Goal: Task Accomplishment & Management: Use online tool/utility

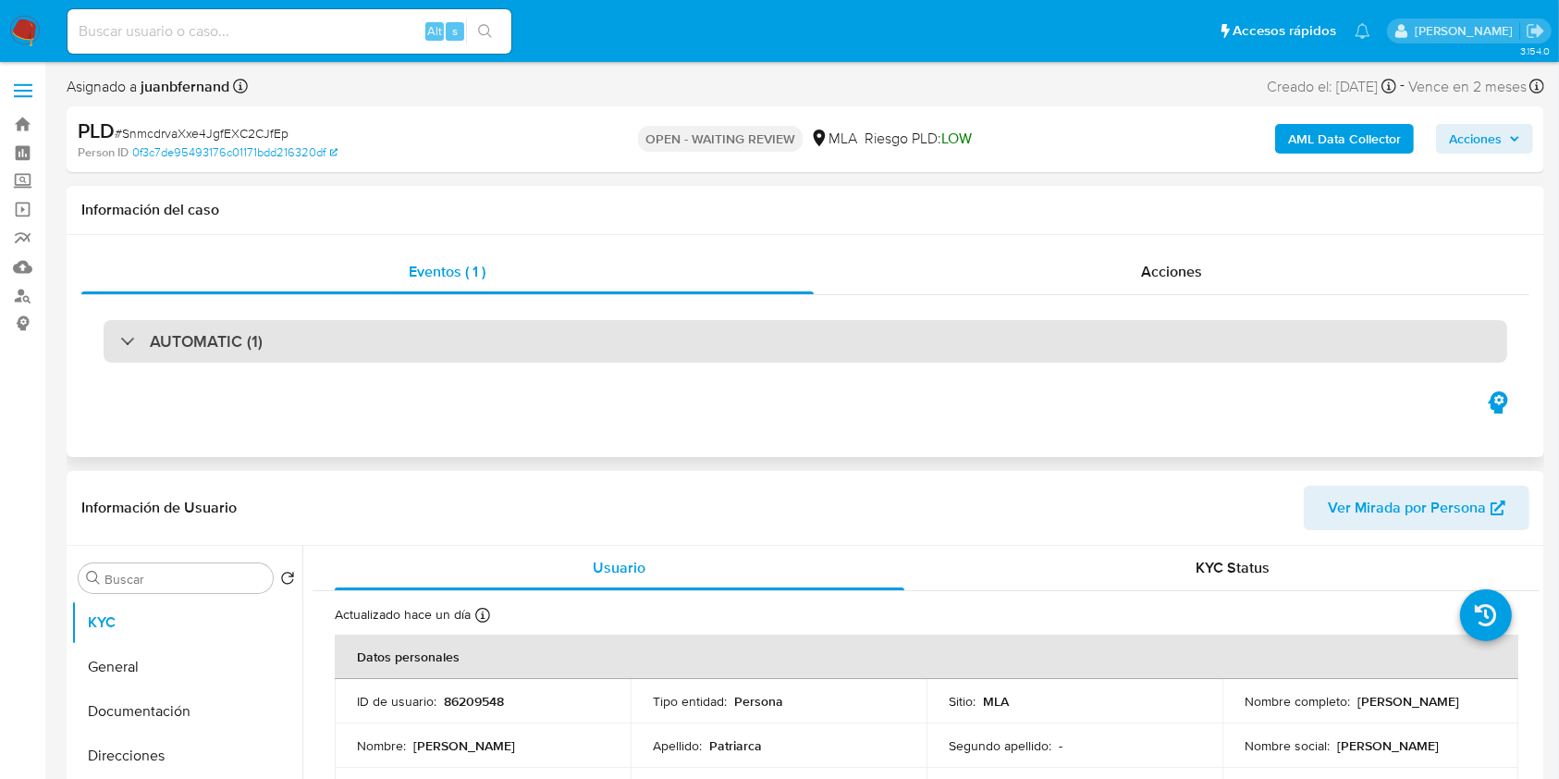
select select "10"
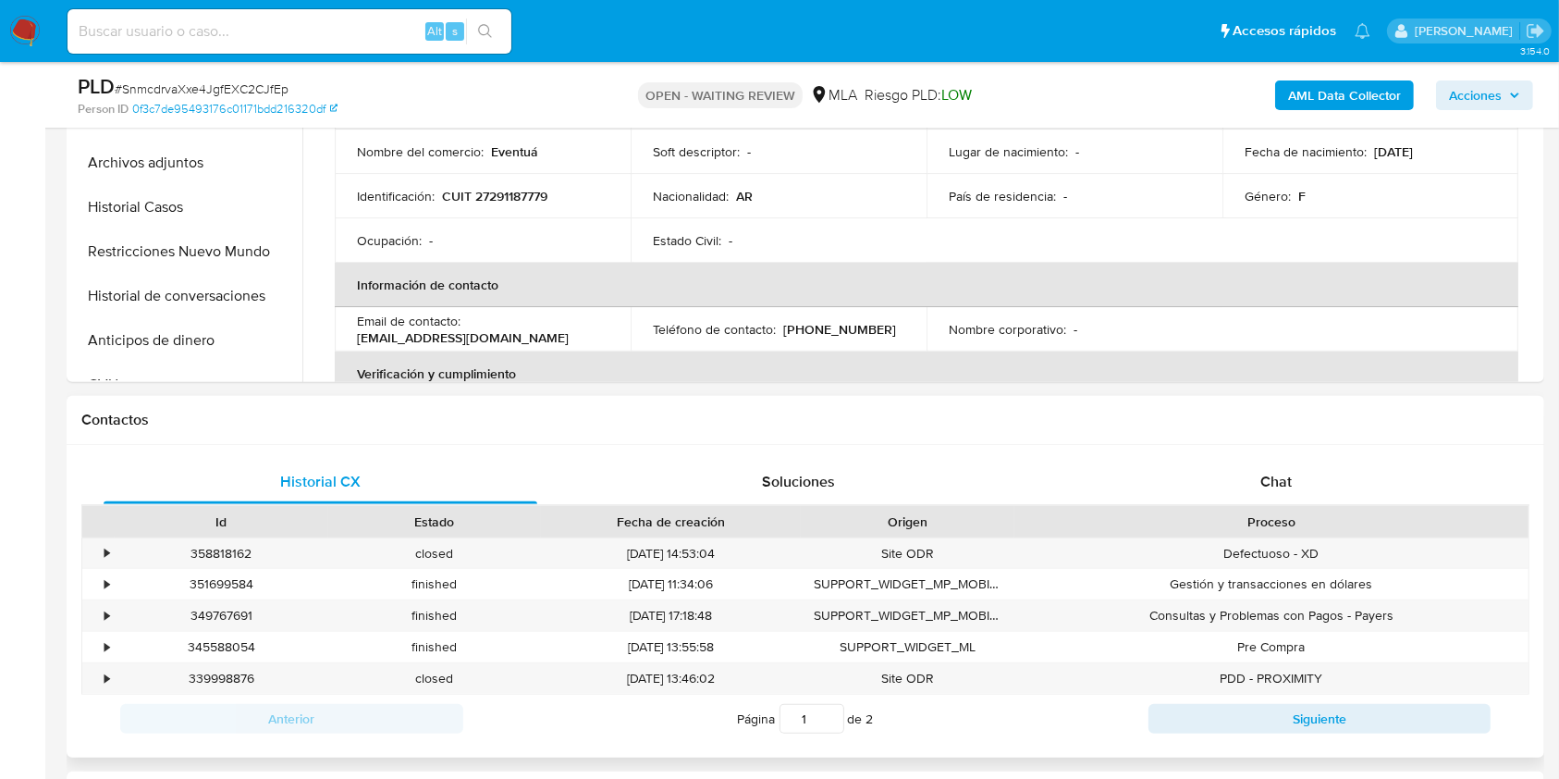
scroll to position [740, 0]
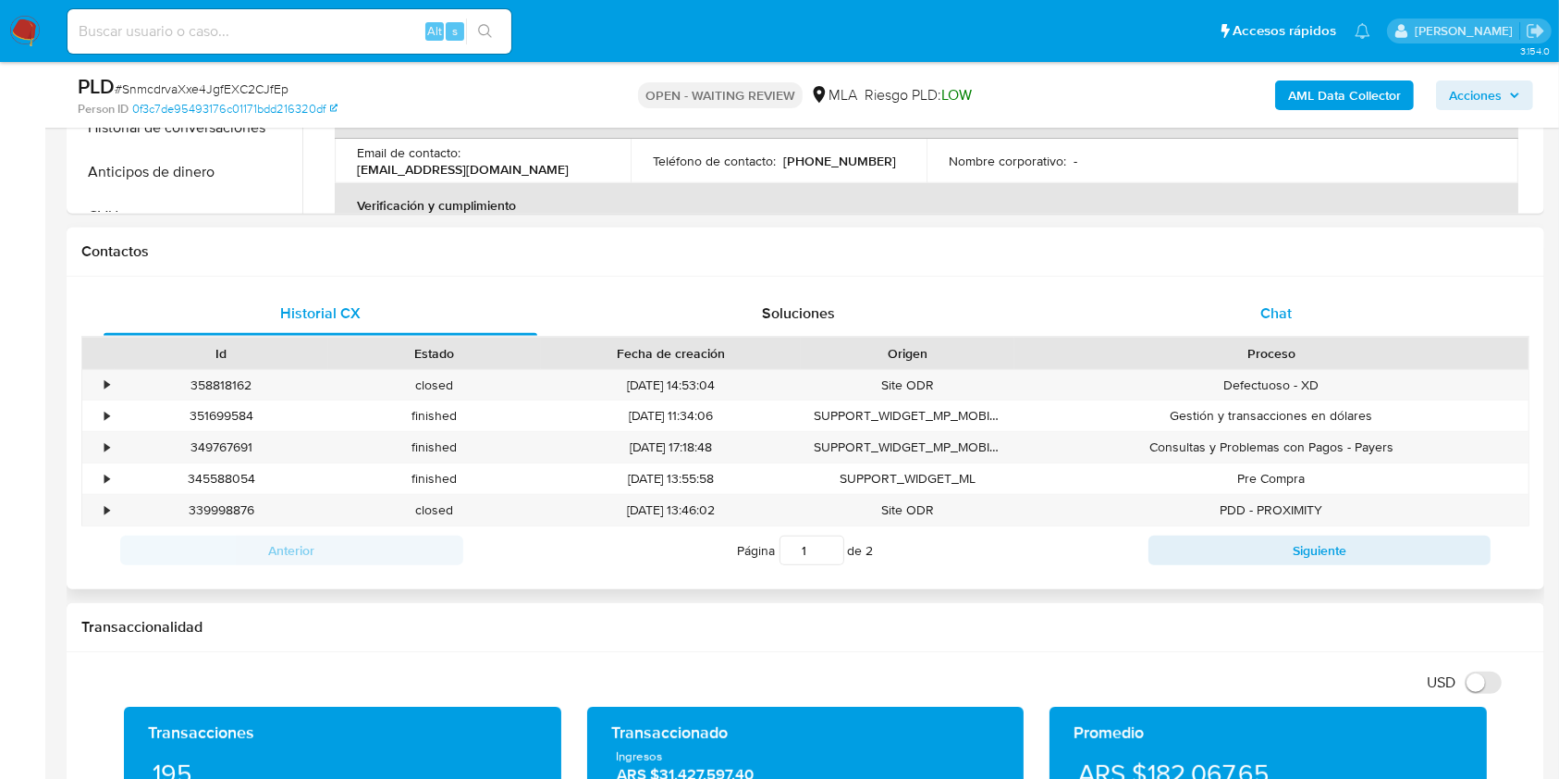
click at [1300, 307] on div "Chat" at bounding box center [1277, 313] width 434 height 44
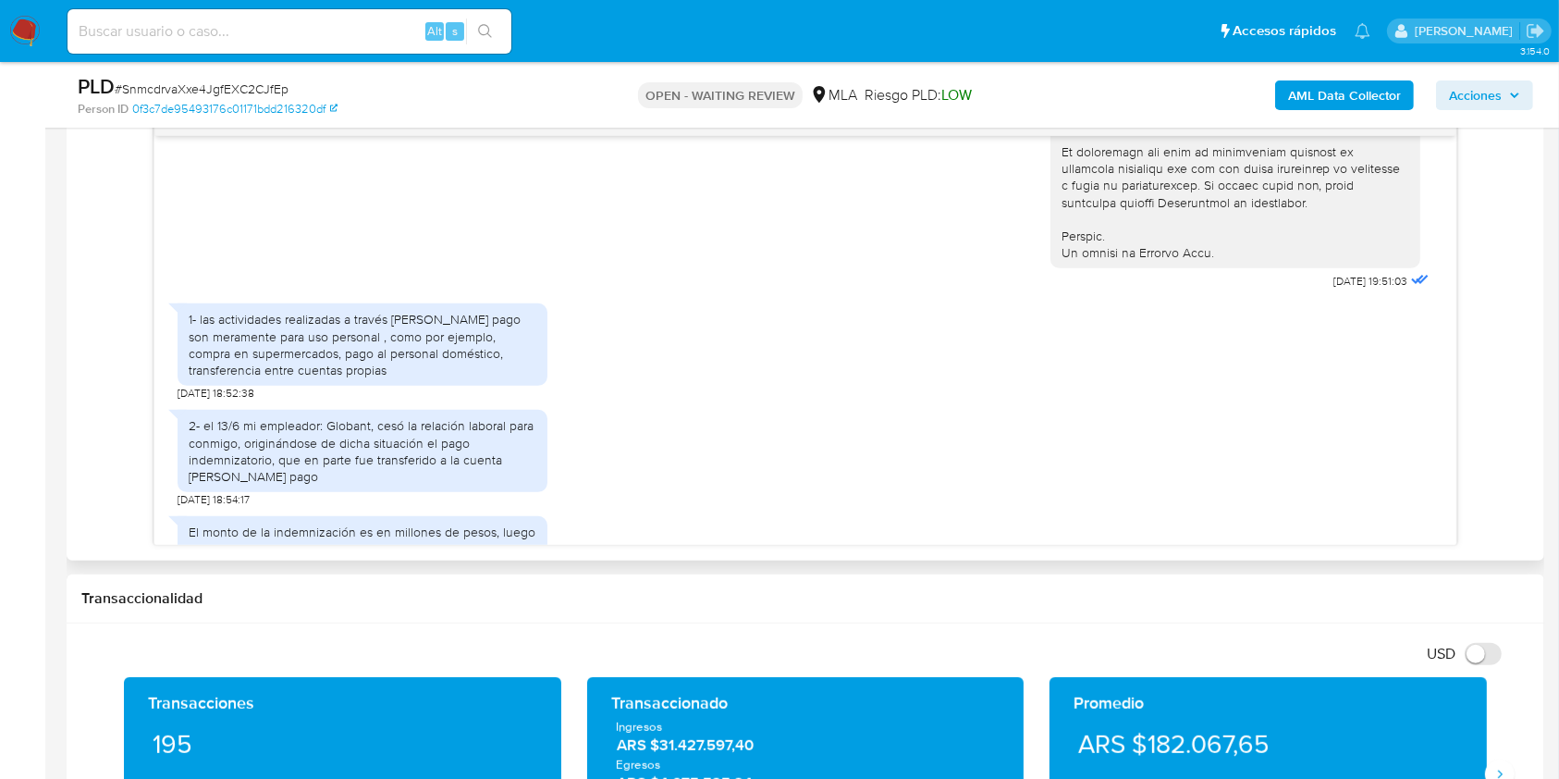
scroll to position [986, 0]
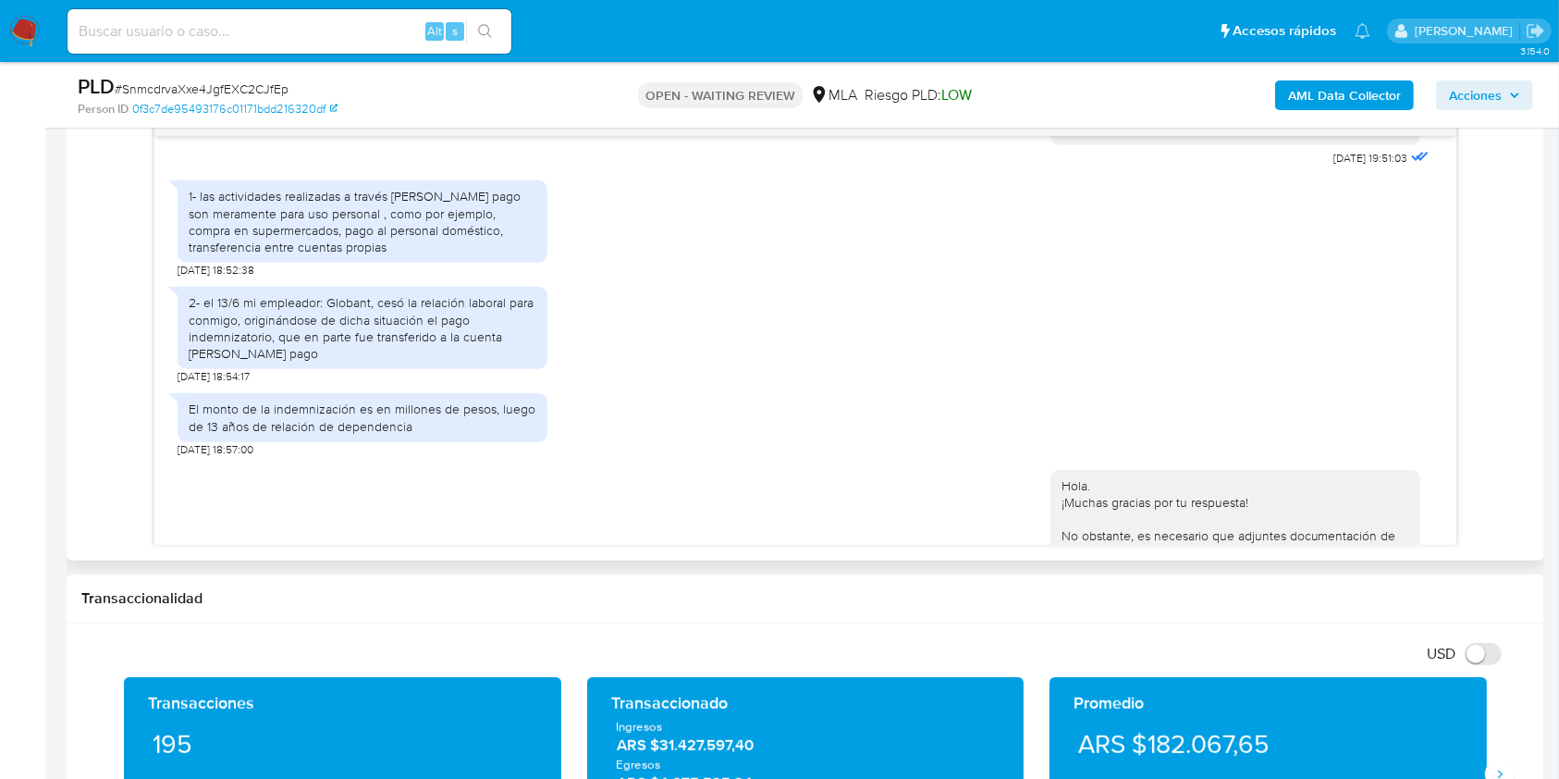
click at [180, 277] on span "18/07/2025 18:52:38" at bounding box center [216, 270] width 77 height 15
drag, startPoint x: 180, startPoint y: 299, endPoint x: 214, endPoint y: 301, distance: 33.4
click at [214, 277] on span "18/07/2025 18:52:38" at bounding box center [216, 270] width 77 height 15
copy span "18/07/2025"
click at [304, 255] on div "1- las actividades realizadas a través de Mercado pago son meramente para uso p…" at bounding box center [363, 222] width 348 height 68
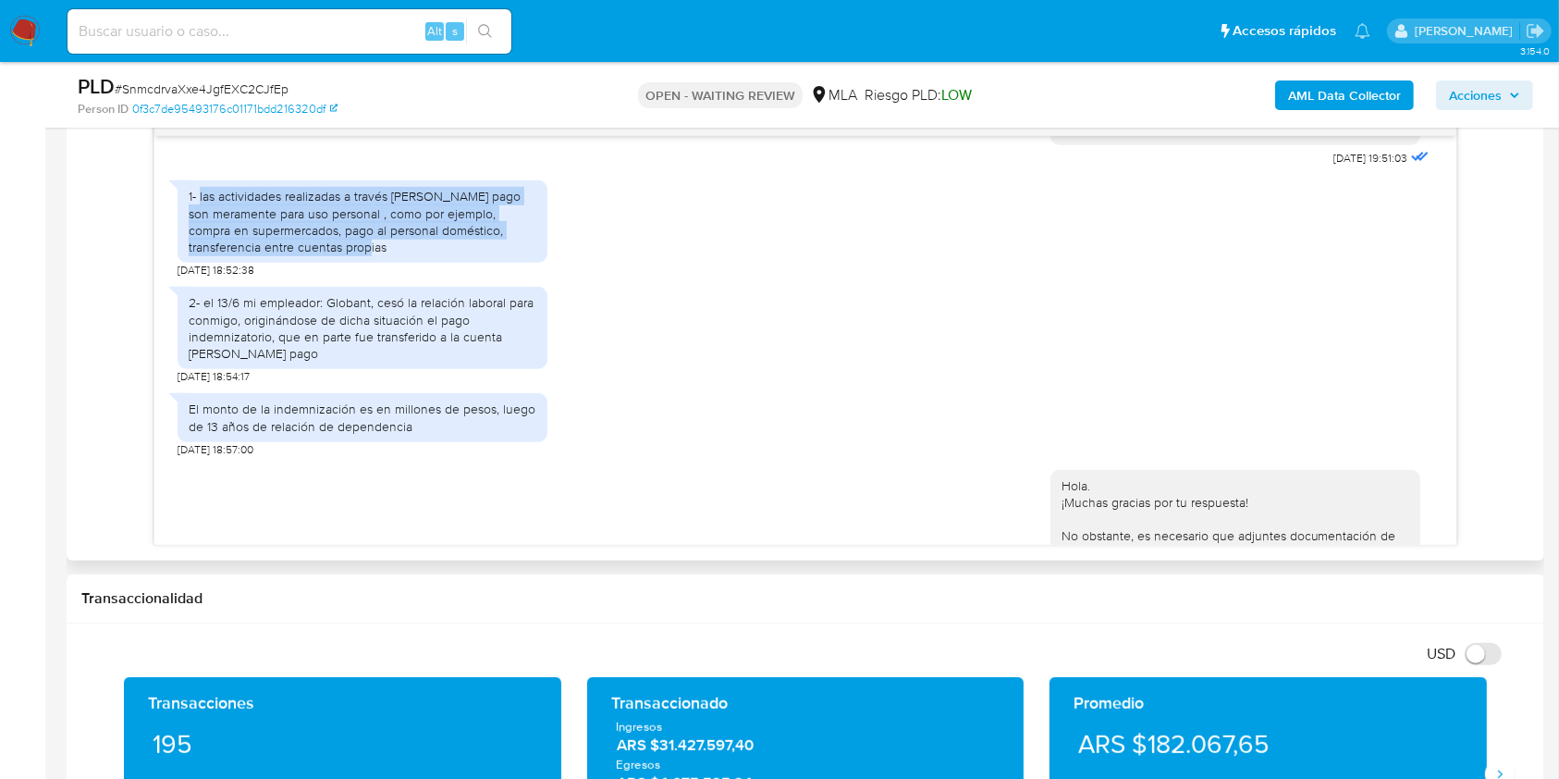
drag, startPoint x: 304, startPoint y: 281, endPoint x: 205, endPoint y: 233, distance: 110.0
click at [205, 233] on div "1- las actividades realizadas a través de Mercado pago son meramente para uso p…" at bounding box center [363, 222] width 348 height 68
copy div "las actividades realizadas a través de Mercado pago son meramente para uso pers…"
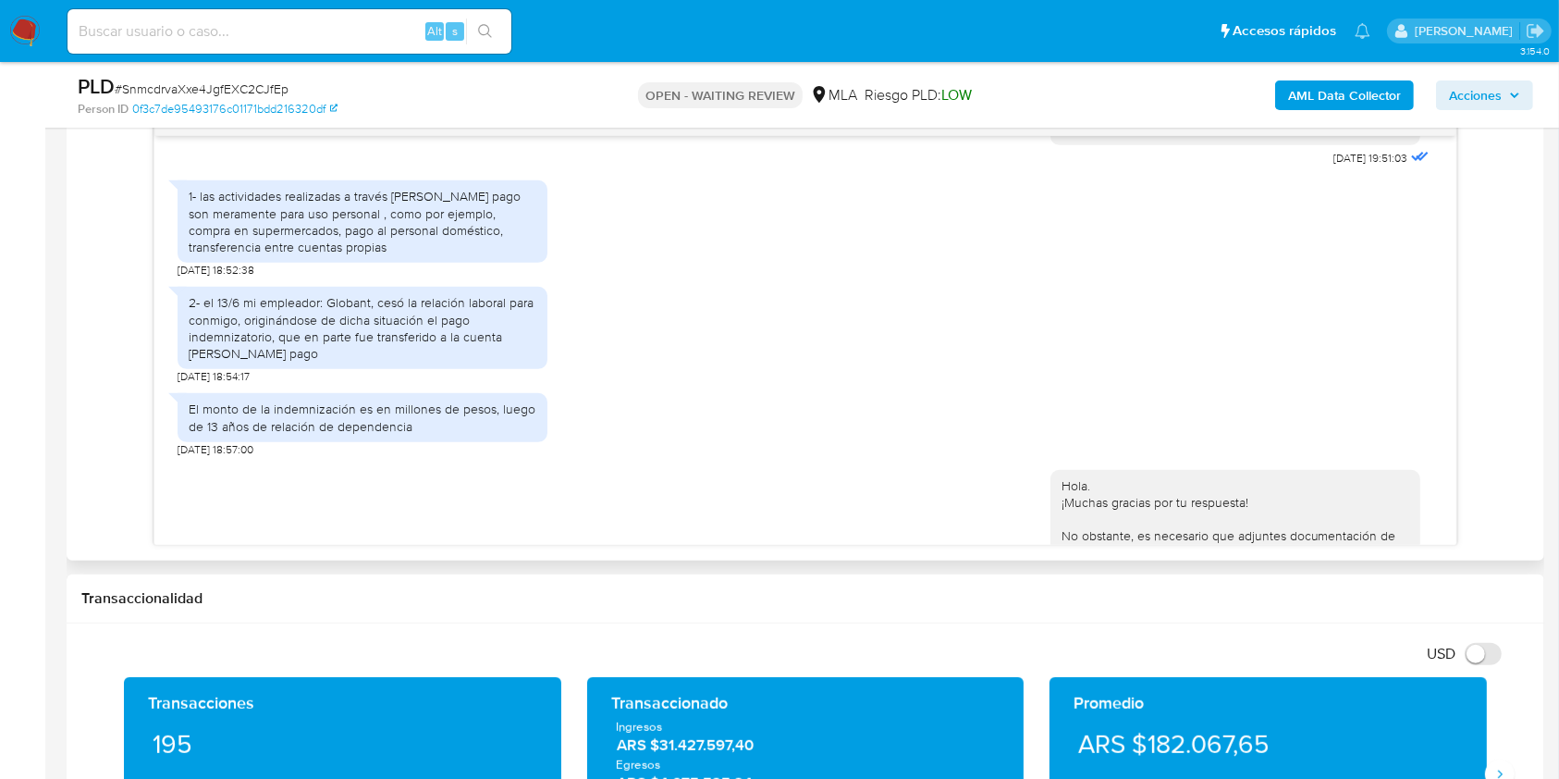
click at [260, 362] on div "2- el 13/6 mi empleador: Globant, cesó la relación laboral para conmigo, origin…" at bounding box center [363, 328] width 348 height 68
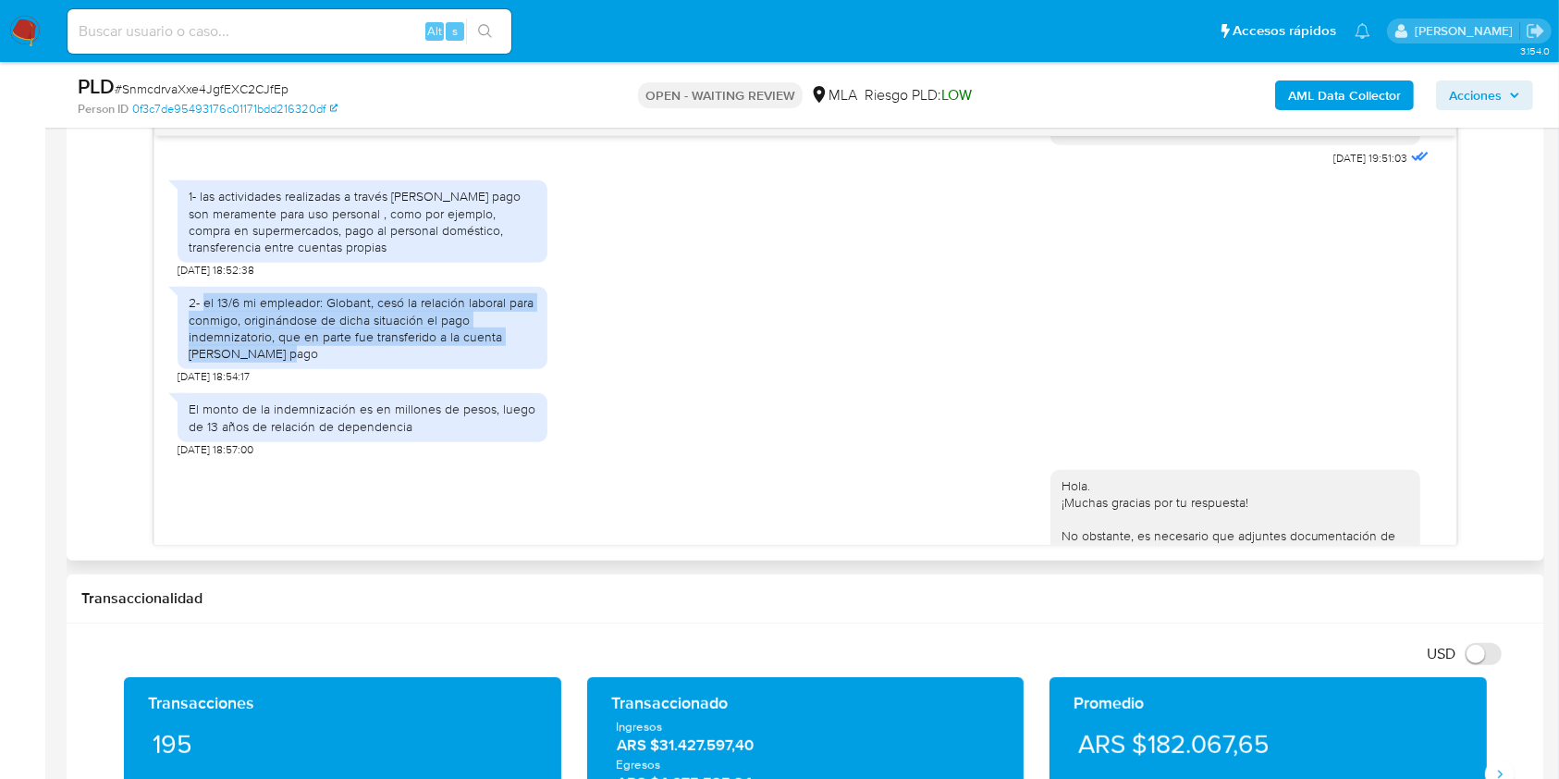
drag, startPoint x: 203, startPoint y: 337, endPoint x: 284, endPoint y: 387, distance: 94.7
click at [284, 362] on div "2- el 13/6 mi empleador: Globant, cesó la relación laboral para conmigo, origin…" at bounding box center [363, 328] width 348 height 68
copy div "el 13/6 mi empleador: Globant, cesó la relación laboral para conmigo, originánd…"
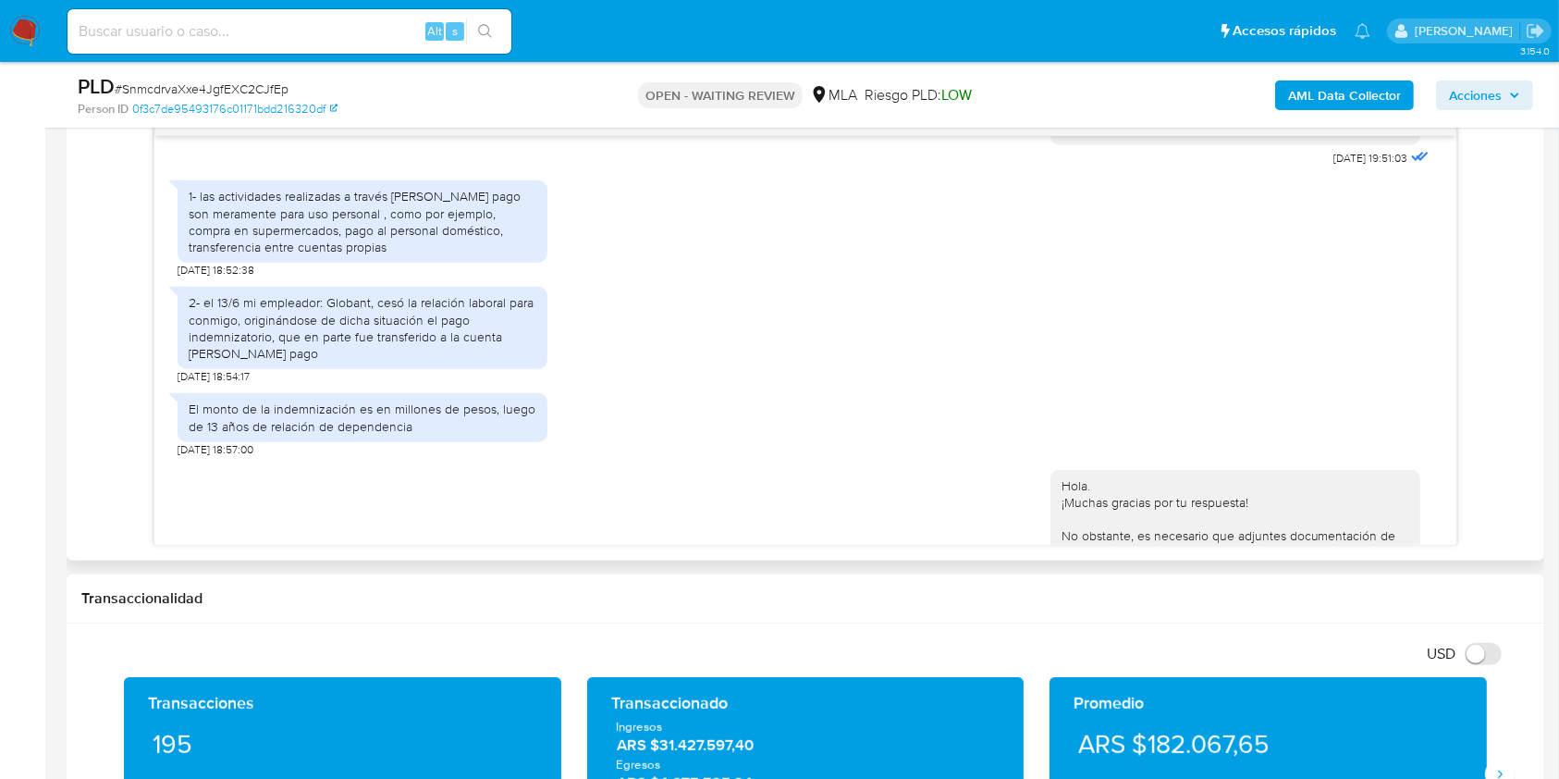
click at [398, 434] on div "El monto de la indemnización es en millones de pesos, luego de 13 años de relac…" at bounding box center [363, 416] width 348 height 33
drag, startPoint x: 398, startPoint y: 461, endPoint x: 186, endPoint y: 441, distance: 212.8
click at [186, 441] on div "El monto de la indemnización es en millones de pesos, luego de 13 años de relac…" at bounding box center [363, 417] width 370 height 48
copy div "El monto de la indemnización es en millones de pesos, luego de 13 años de relac…"
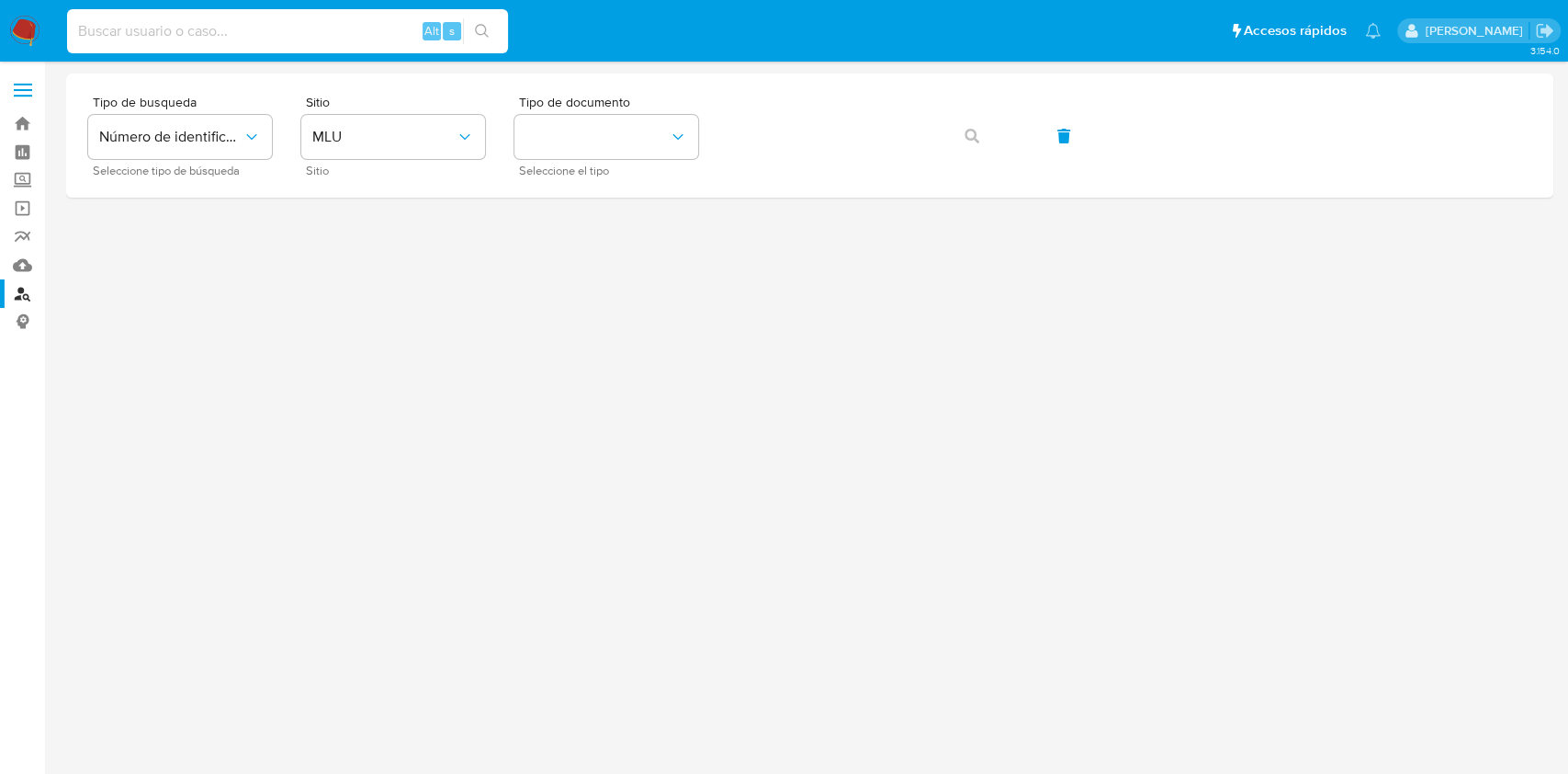
click at [352, 33] on input at bounding box center [288, 31] width 441 height 24
paste input "143674499"
type input "143674499"
click at [471, 26] on button "search-icon" at bounding box center [482, 31] width 38 height 26
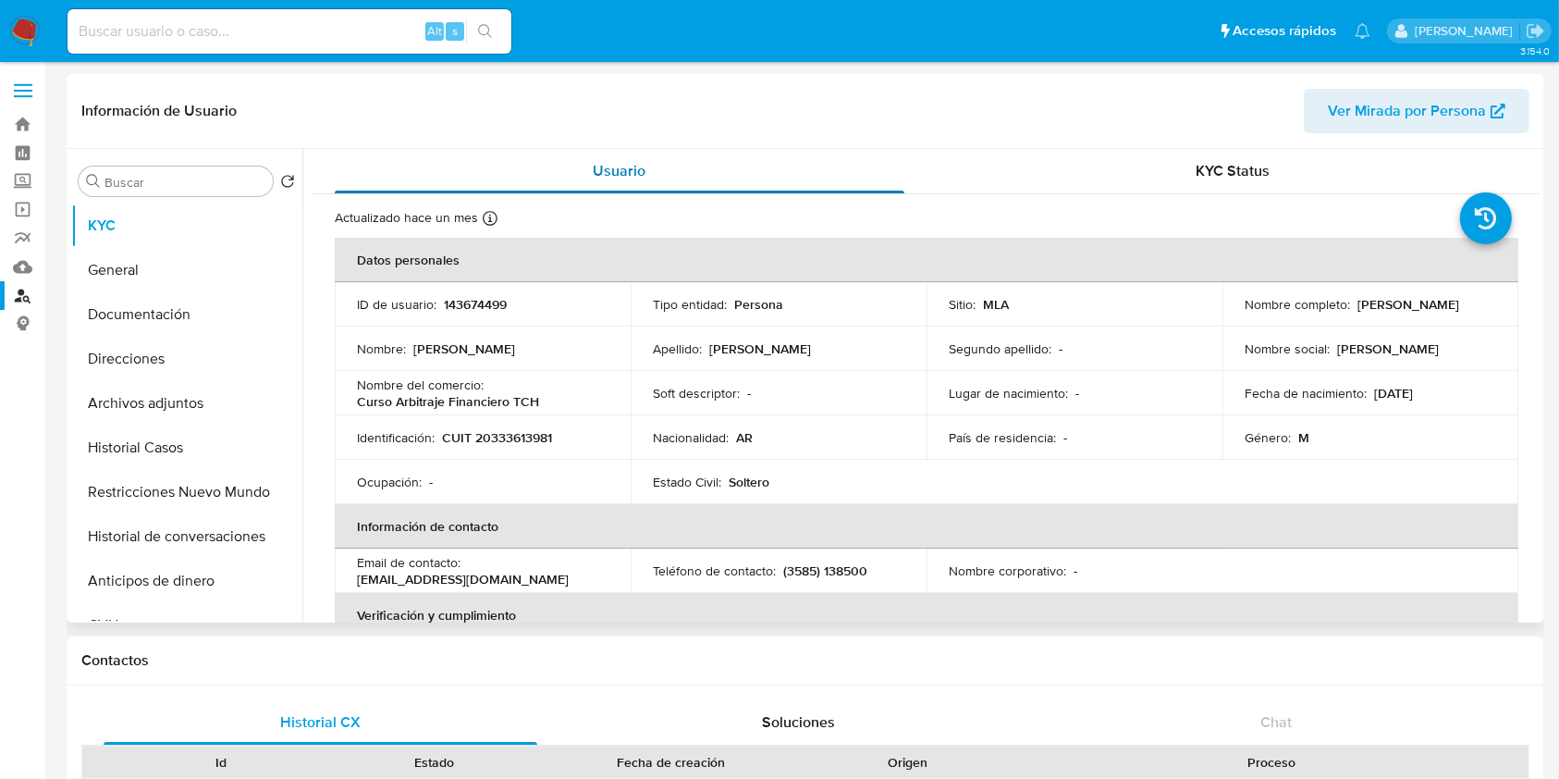
select select "10"
click at [200, 270] on button "General" at bounding box center [179, 270] width 216 height 44
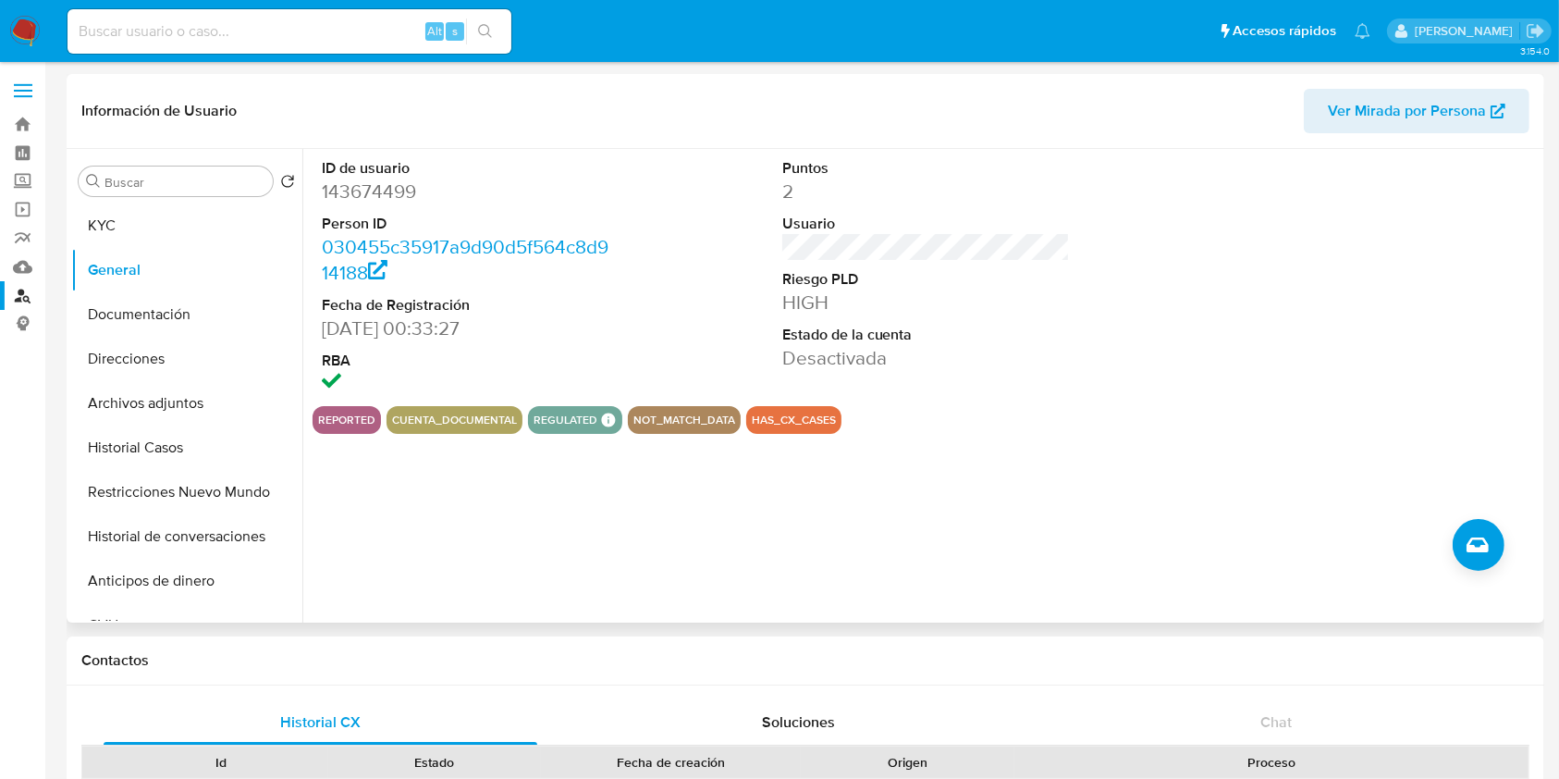
click at [392, 188] on dd "143674499" at bounding box center [466, 191] width 289 height 26
copy dd "143674499"
click at [1501, 547] on button "Crear caso manual" at bounding box center [1479, 545] width 52 height 52
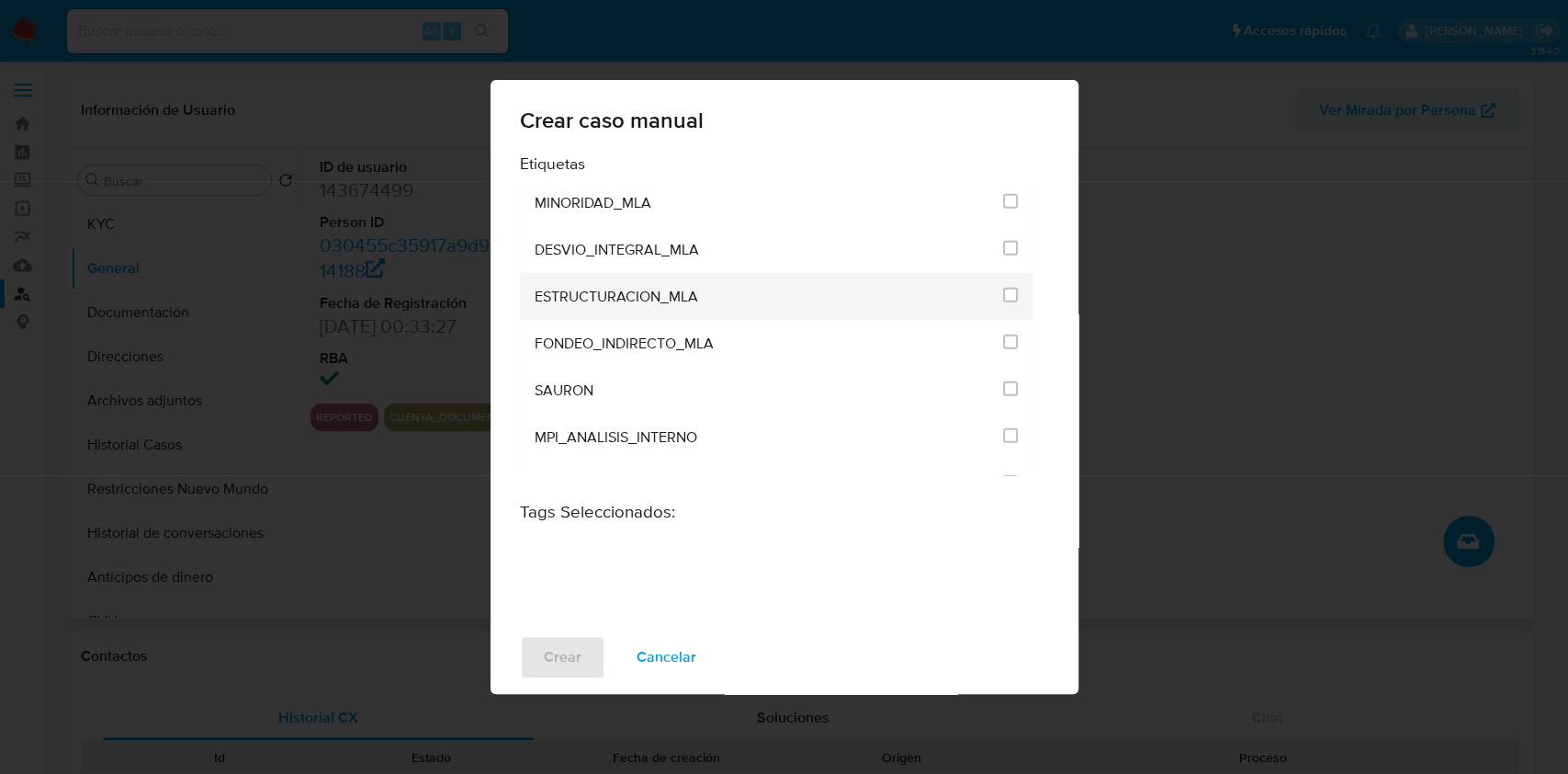
scroll to position [3722, 0]
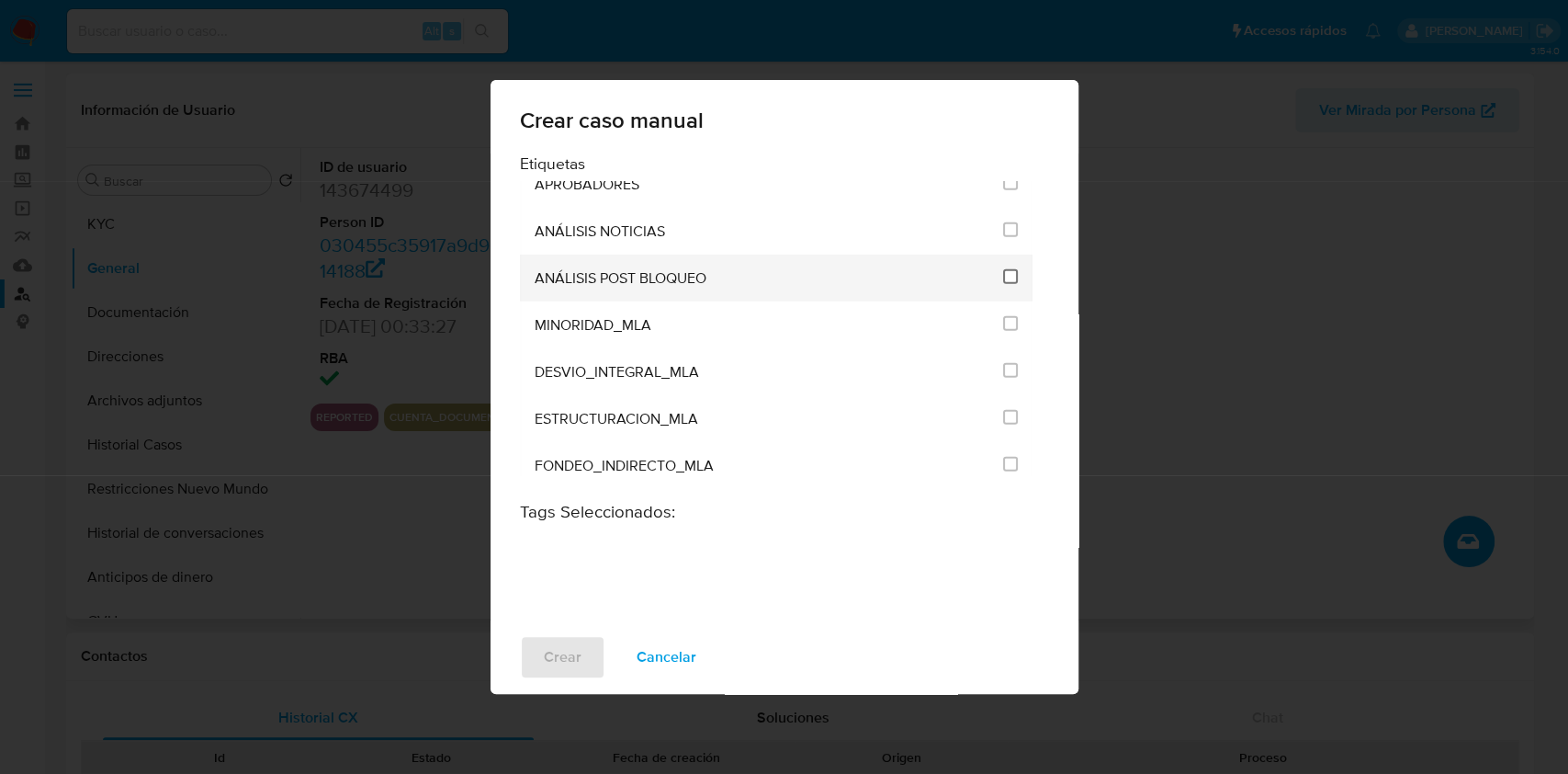
click at [1006, 269] on input "3249" at bounding box center [1010, 276] width 15 height 15
checkbox input "true"
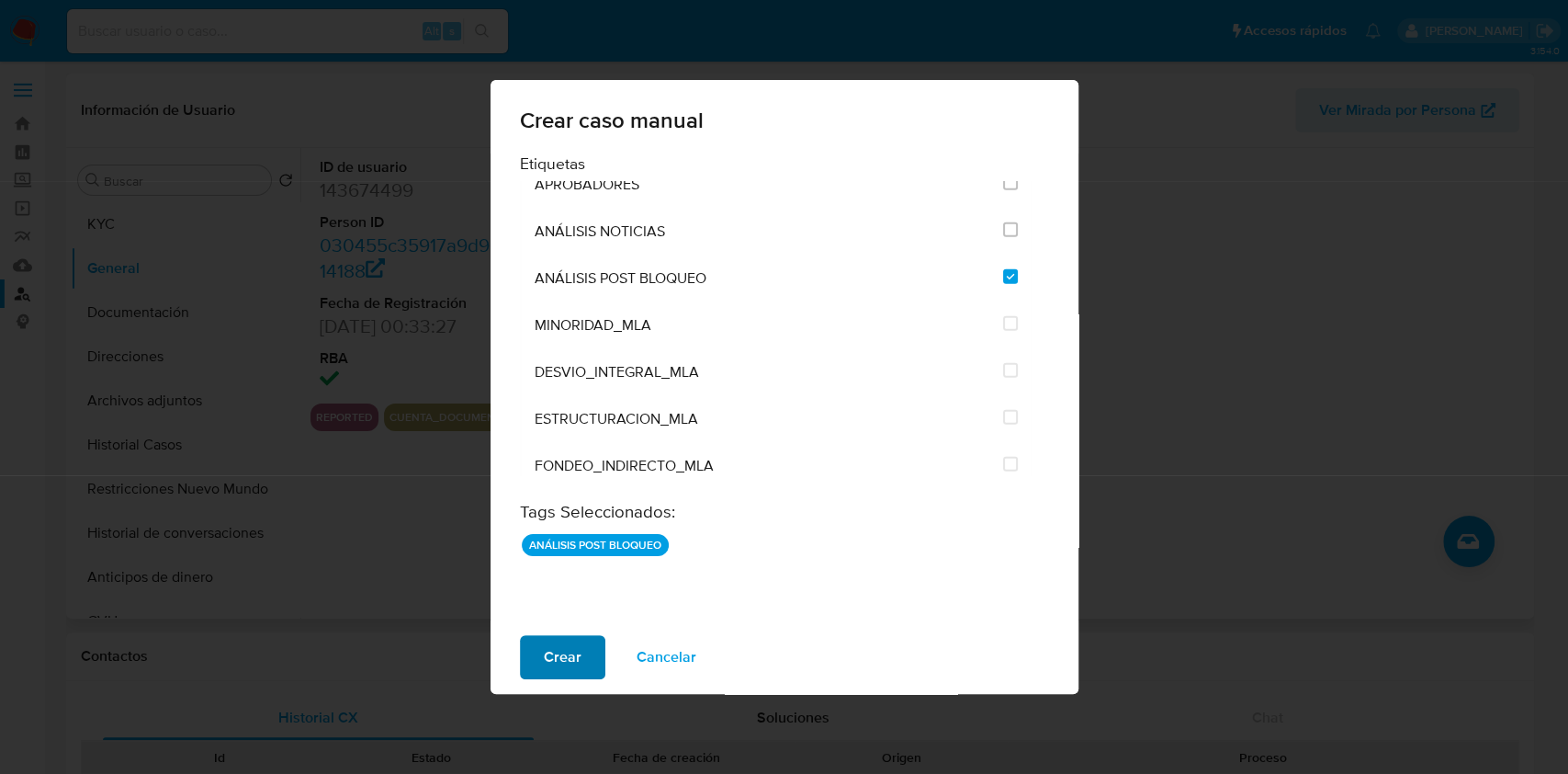
click at [565, 652] on span "Crear" at bounding box center [562, 657] width 38 height 41
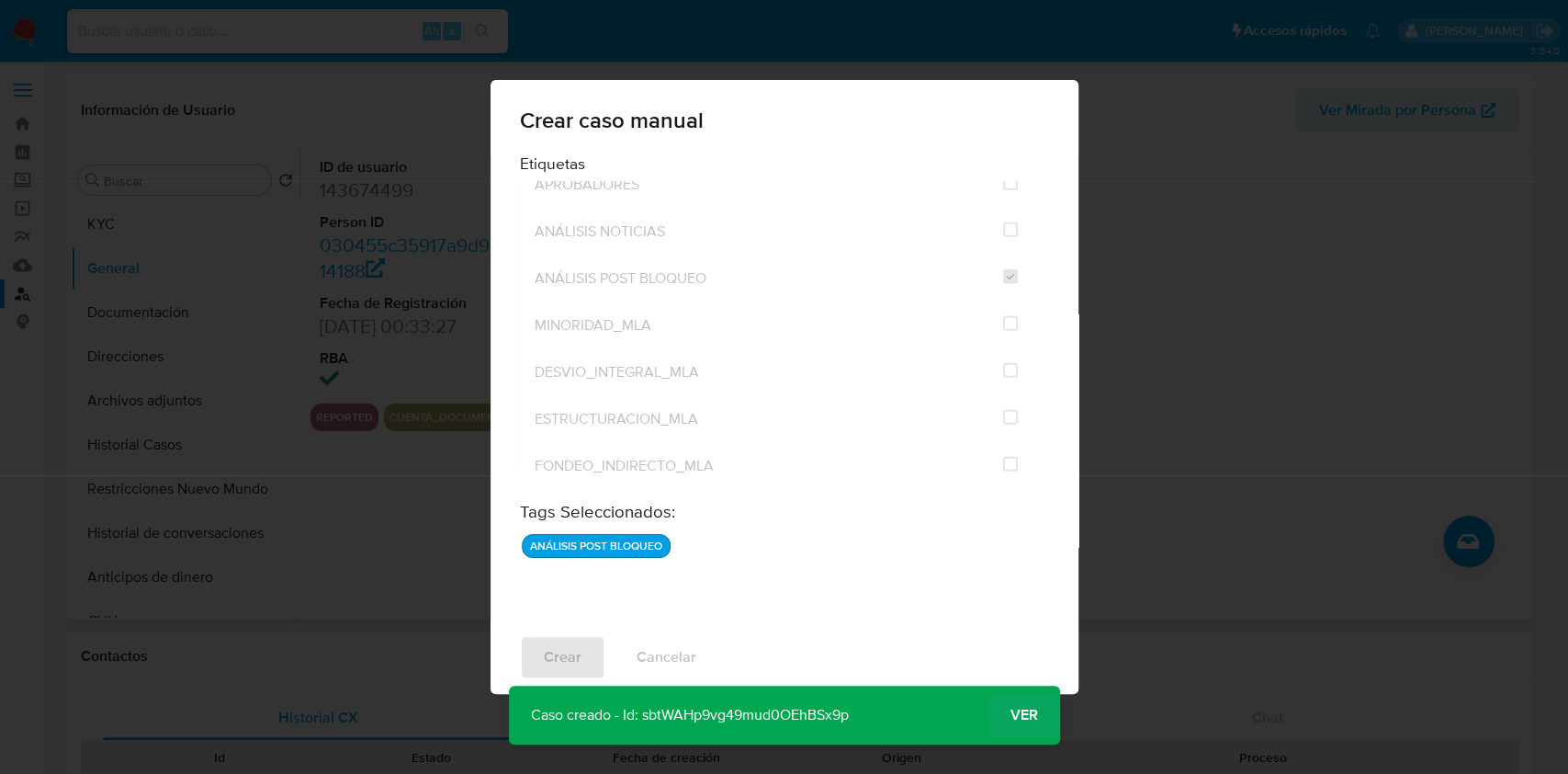
click at [1019, 715] on span "Ver" at bounding box center [1024, 715] width 28 height 0
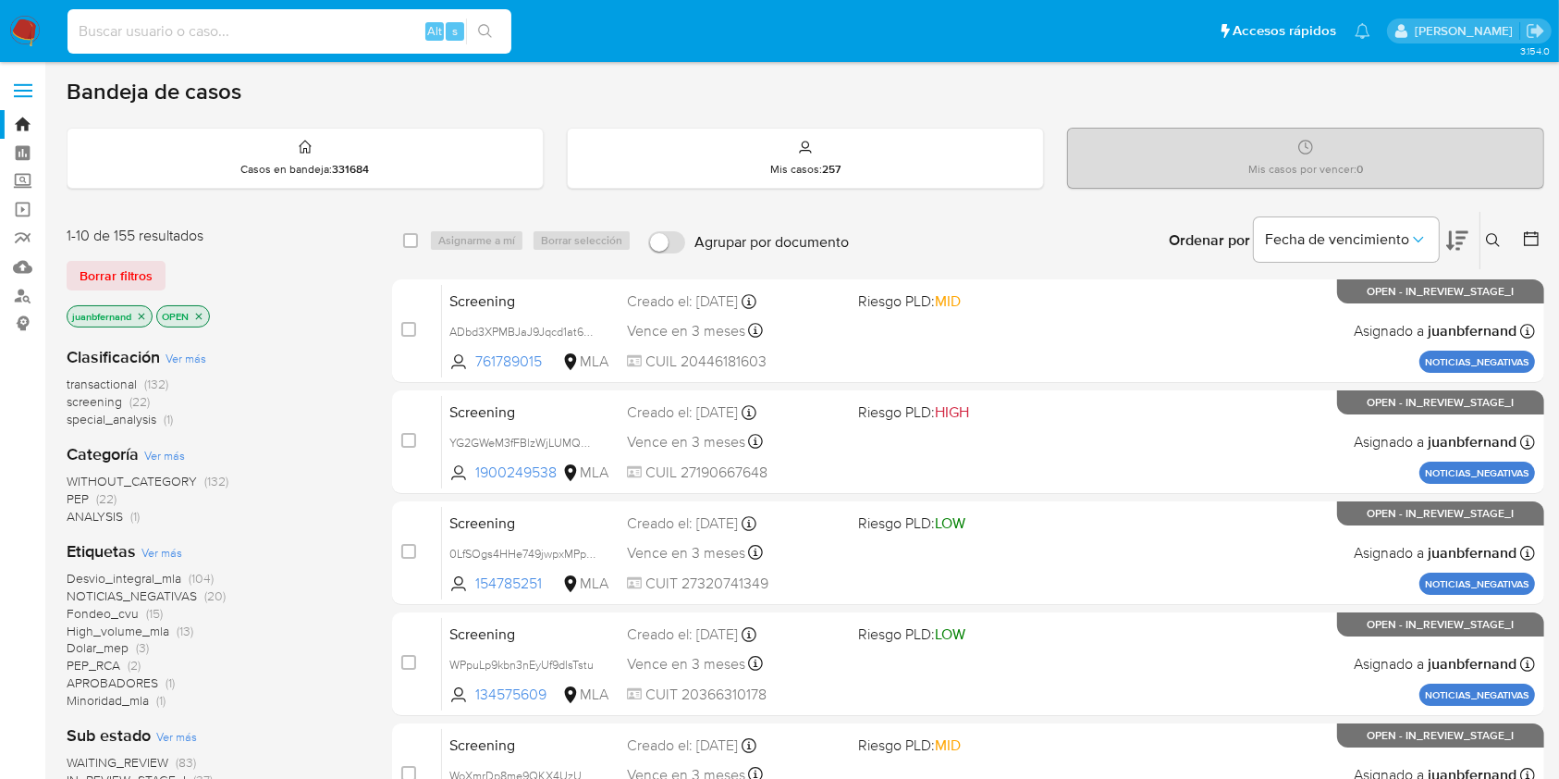
click at [311, 41] on input at bounding box center [290, 31] width 444 height 24
paste input "7uwNOReP8SWqM23KQSOE08ep"
type input "7uwNOReP8SWqM23KQSOE08ep"
click at [486, 29] on icon "search-icon" at bounding box center [485, 31] width 15 height 15
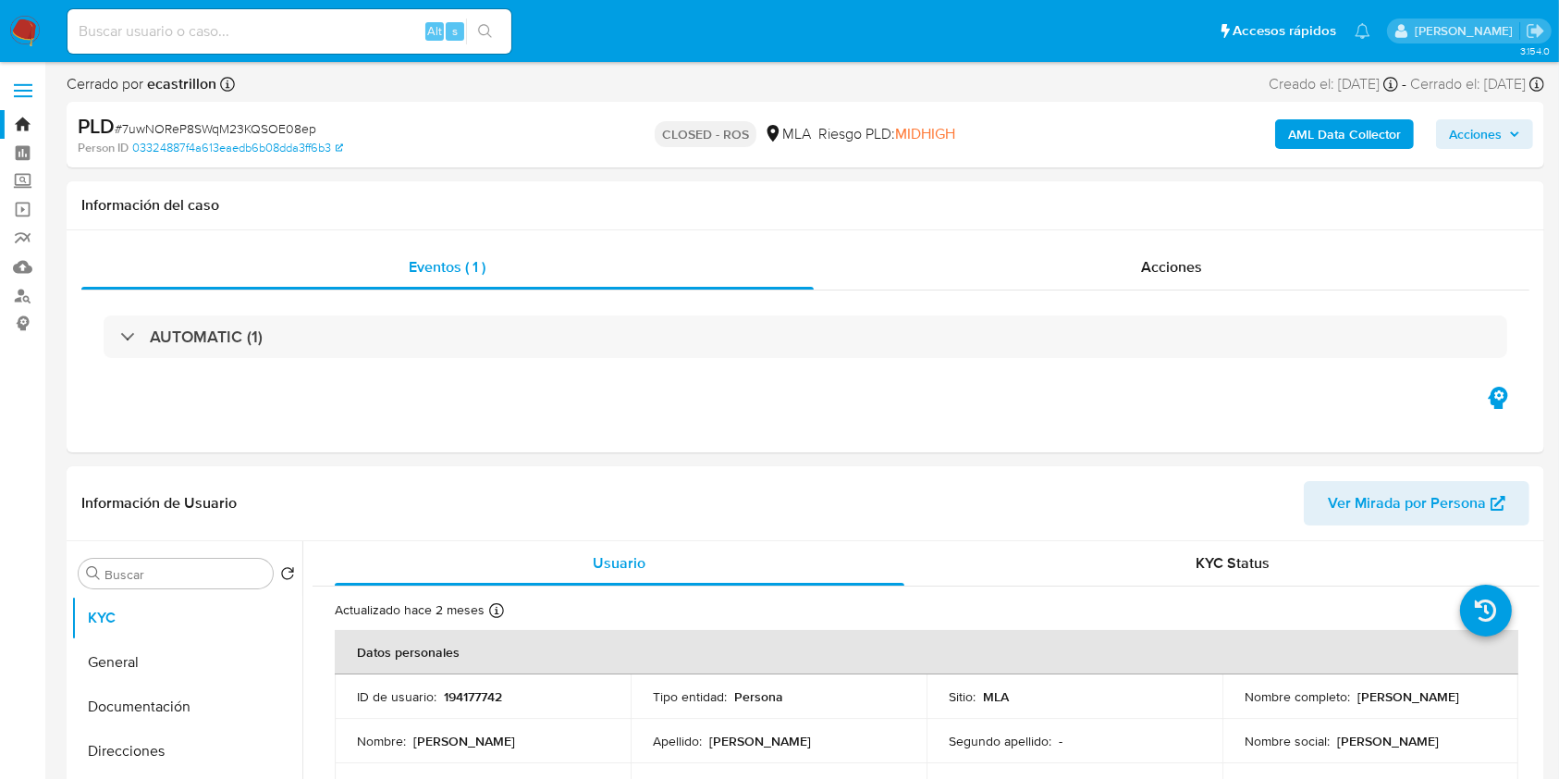
select select "10"
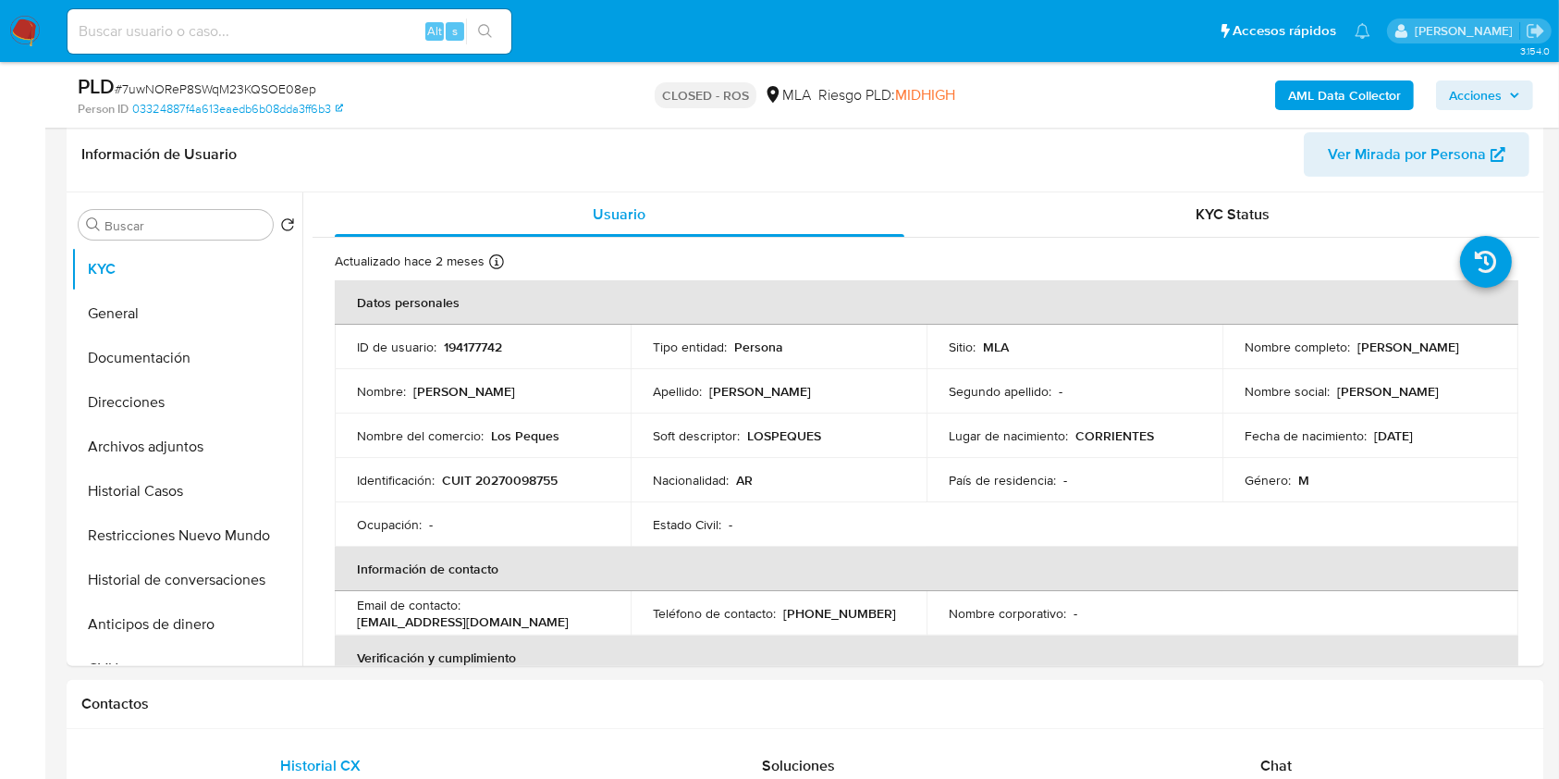
scroll to position [370, 0]
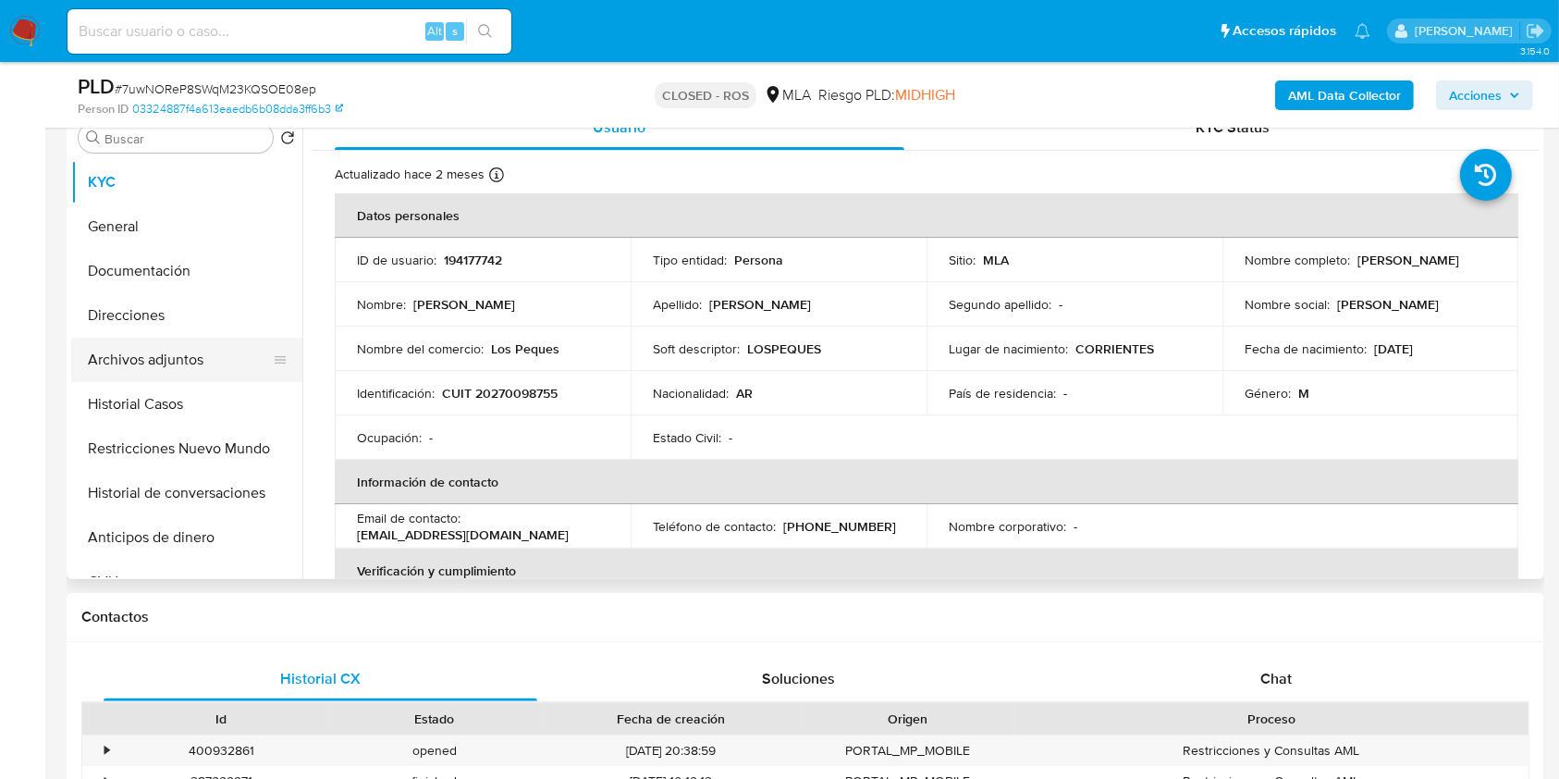
click at [196, 353] on button "Archivos adjuntos" at bounding box center [179, 360] width 216 height 44
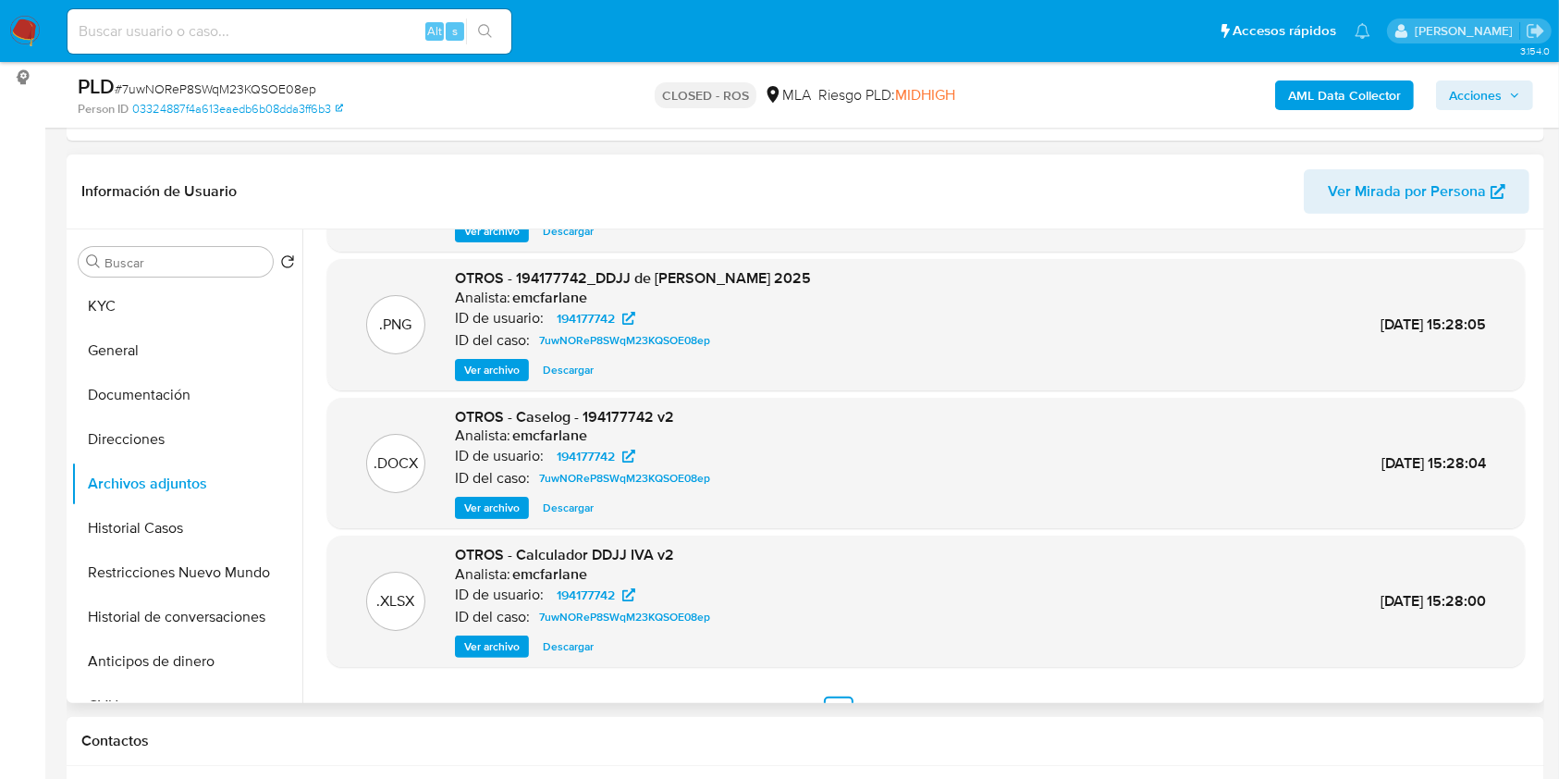
scroll to position [155, 0]
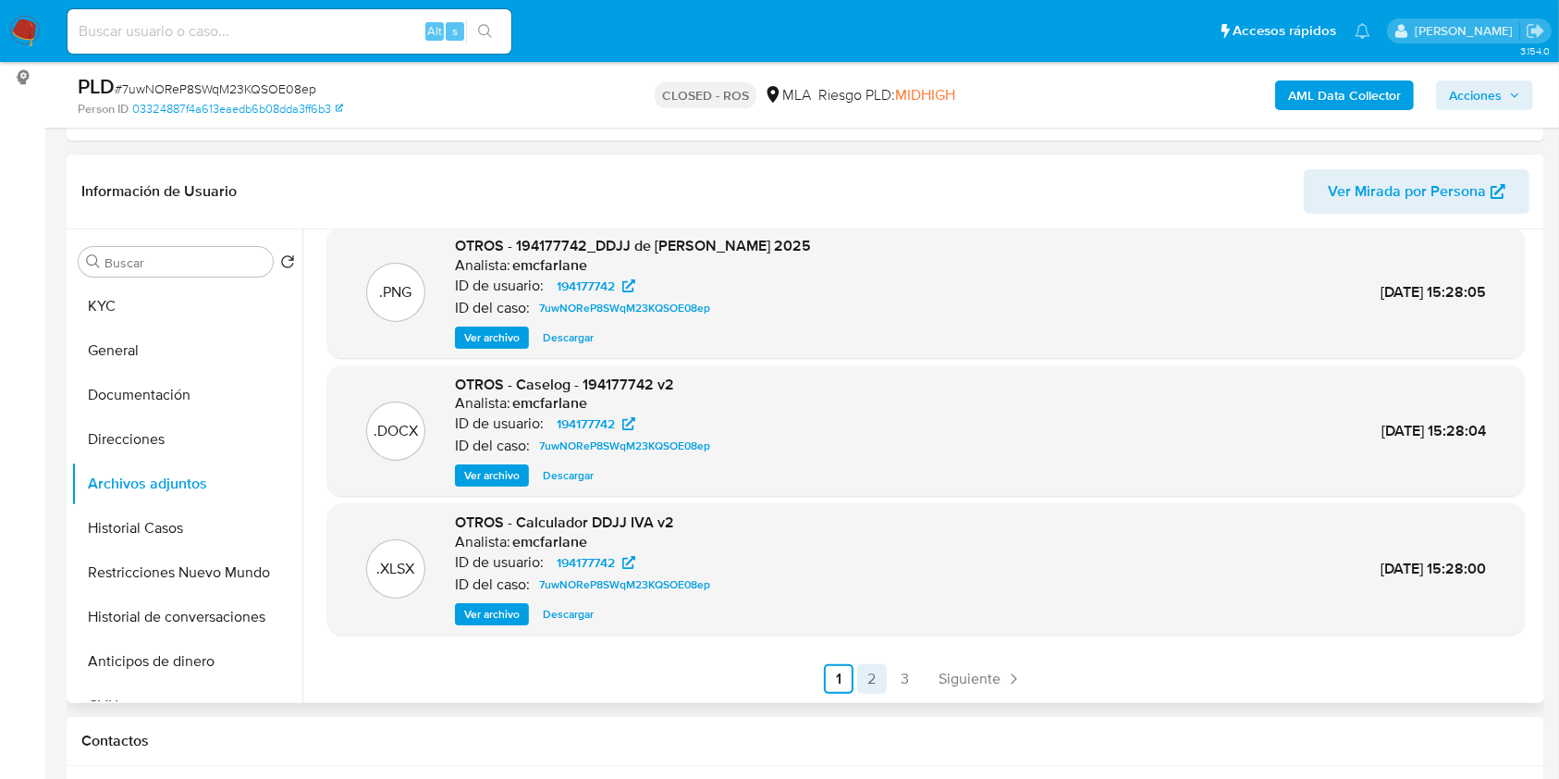
click at [876, 680] on link "2" at bounding box center [872, 679] width 30 height 30
click at [829, 686] on span "Anterior" at bounding box center [829, 678] width 53 height 15
click at [878, 676] on link "2" at bounding box center [872, 679] width 30 height 30
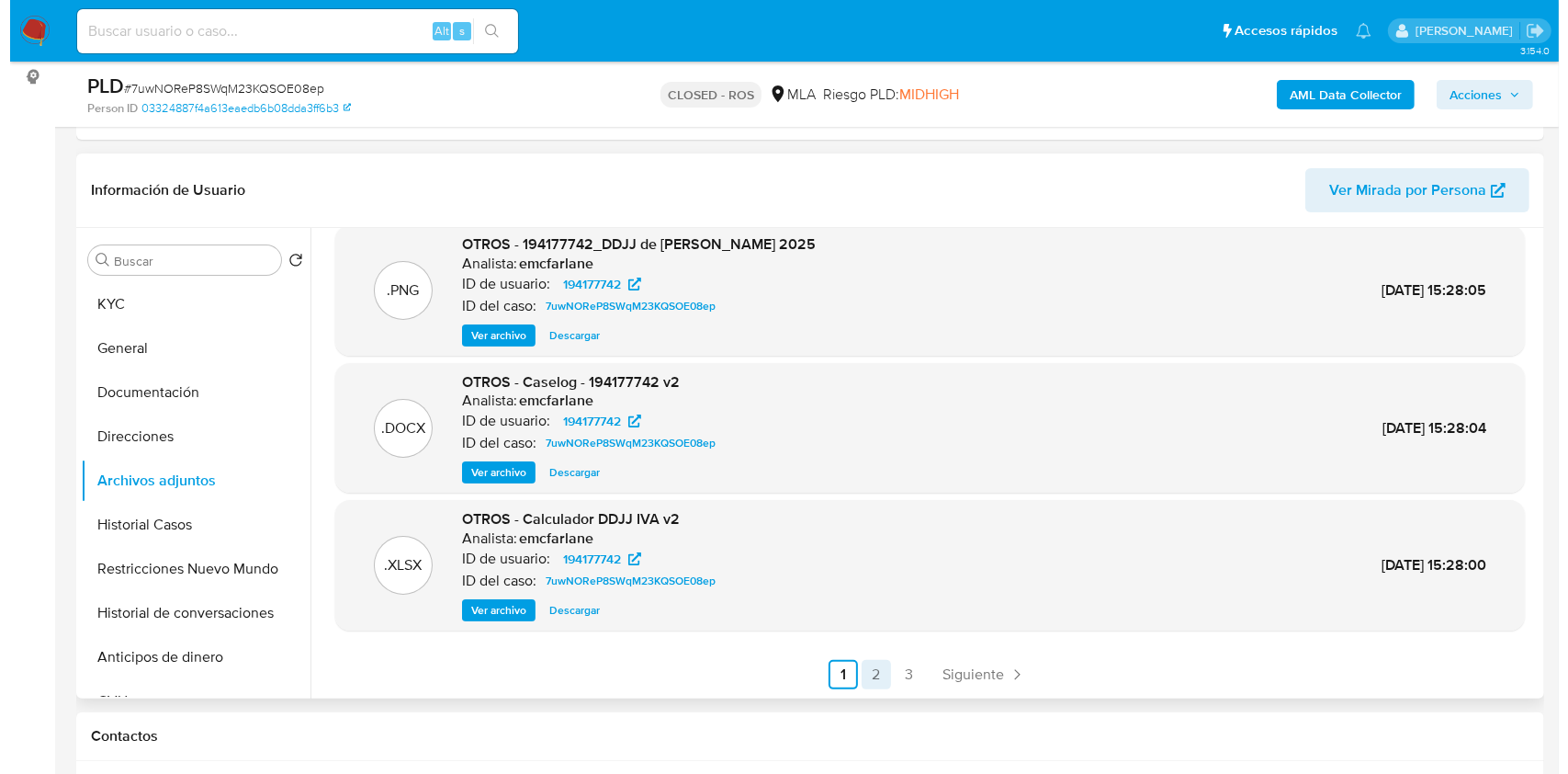
scroll to position [0, 0]
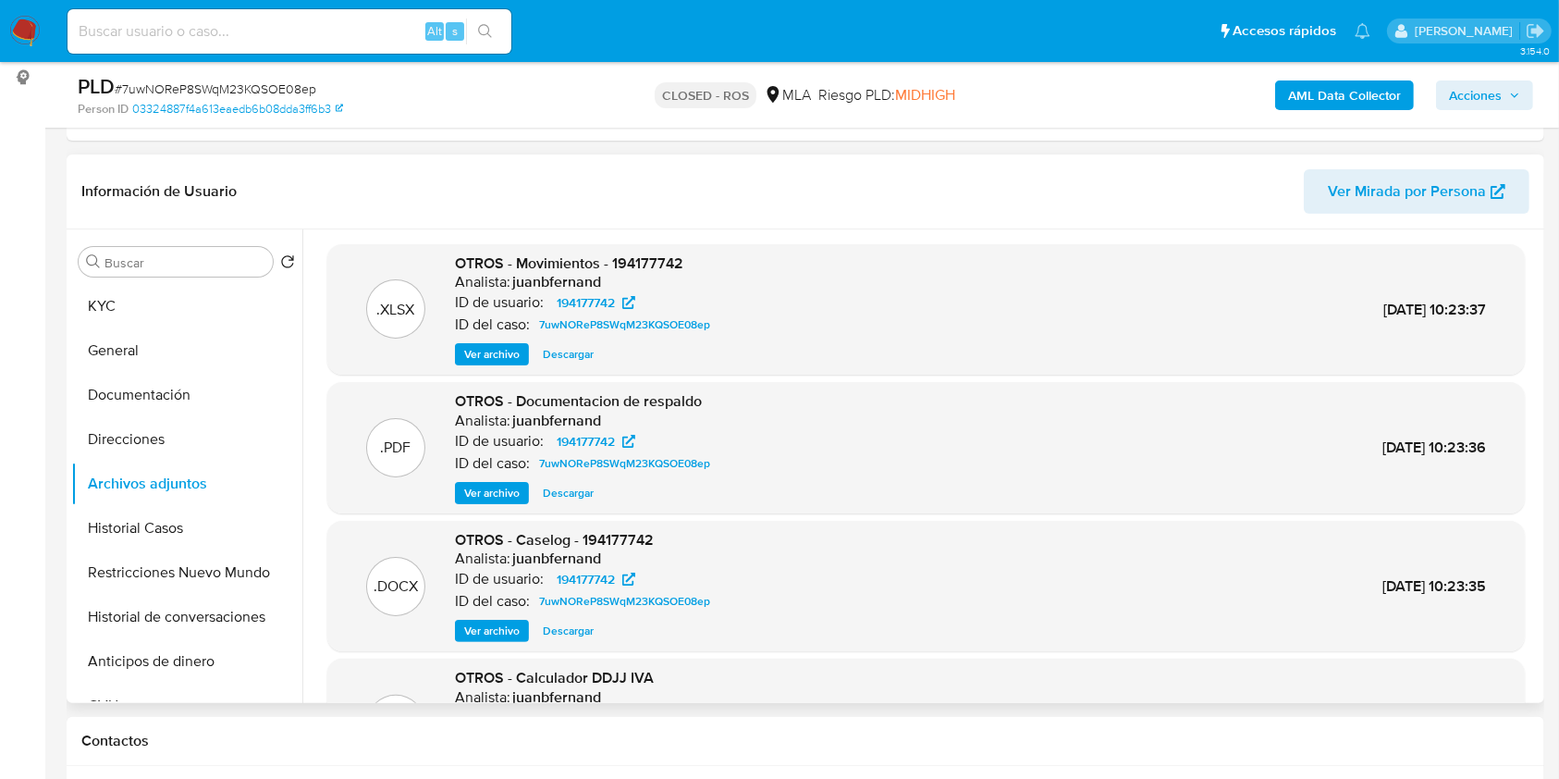
click at [490, 495] on span "Ver archivo" at bounding box center [491, 493] width 55 height 18
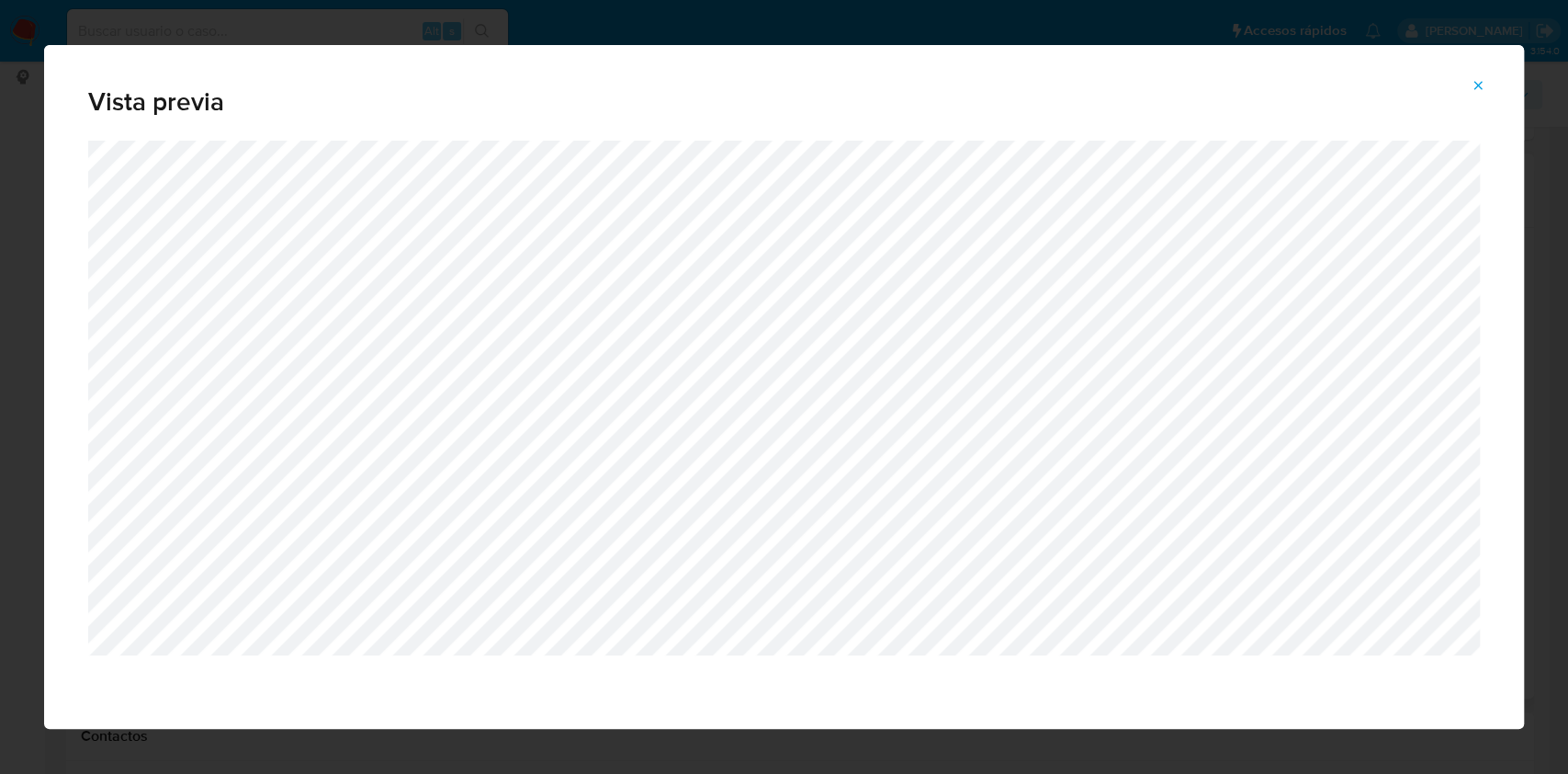
drag, startPoint x: 1484, startPoint y: 90, endPoint x: 802, endPoint y: 242, distance: 698.7
click at [1483, 88] on icon "Attachment preview" at bounding box center [1478, 85] width 15 height 15
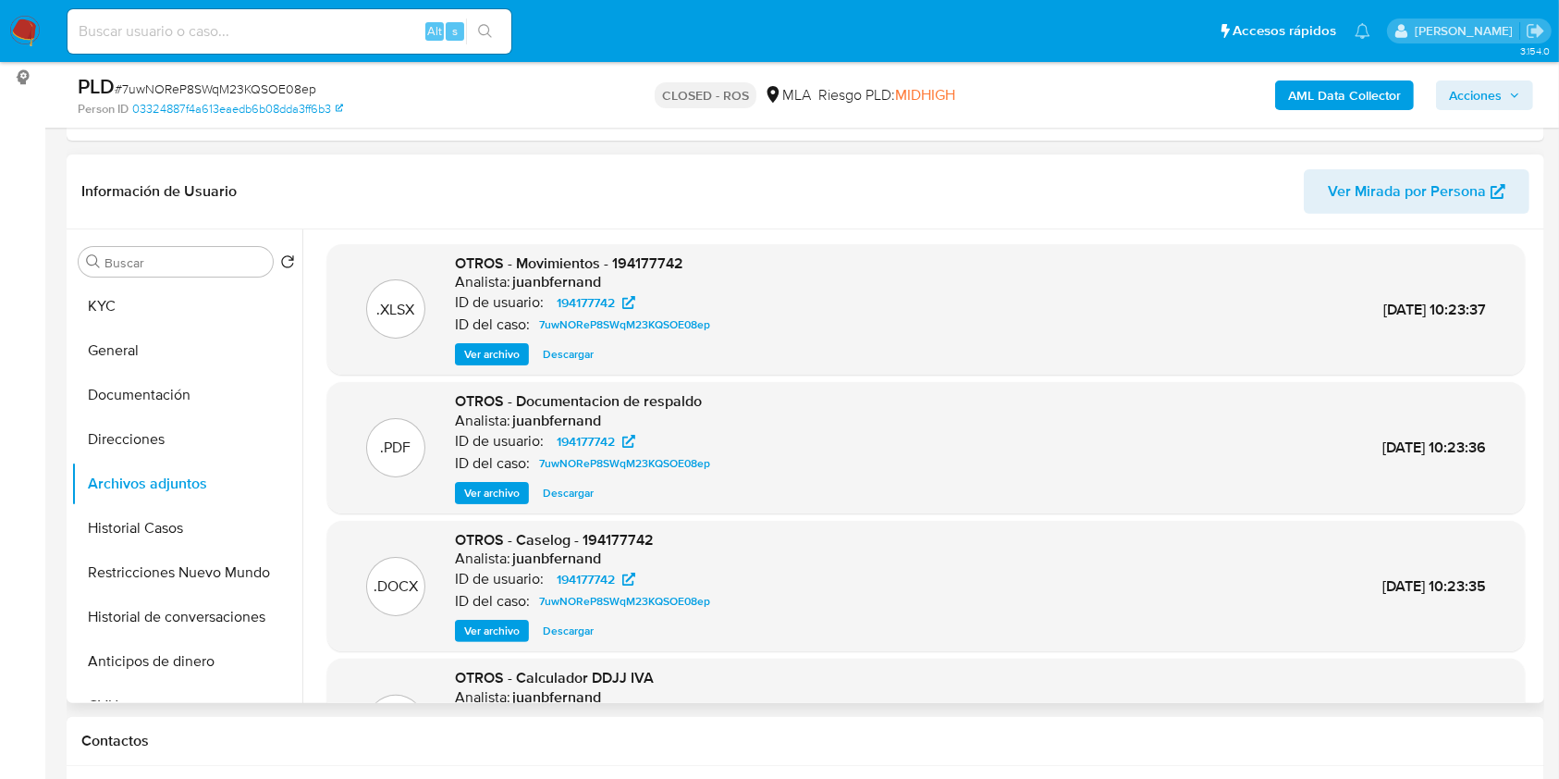
click at [512, 633] on span "Ver archivo" at bounding box center [491, 630] width 55 height 18
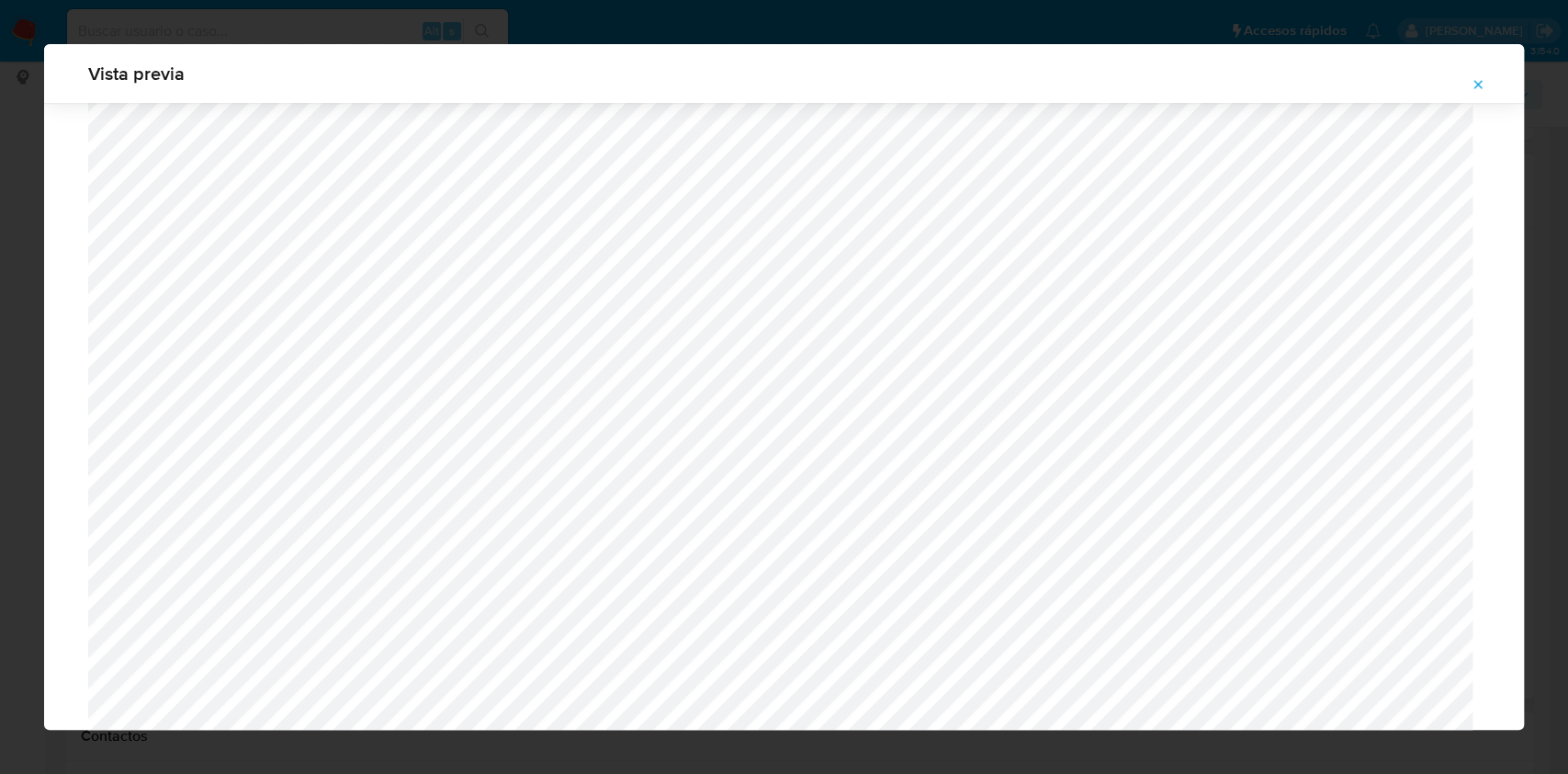
scroll to position [1311, 0]
click at [1475, 80] on icon "Attachment preview" at bounding box center [1478, 83] width 8 height 8
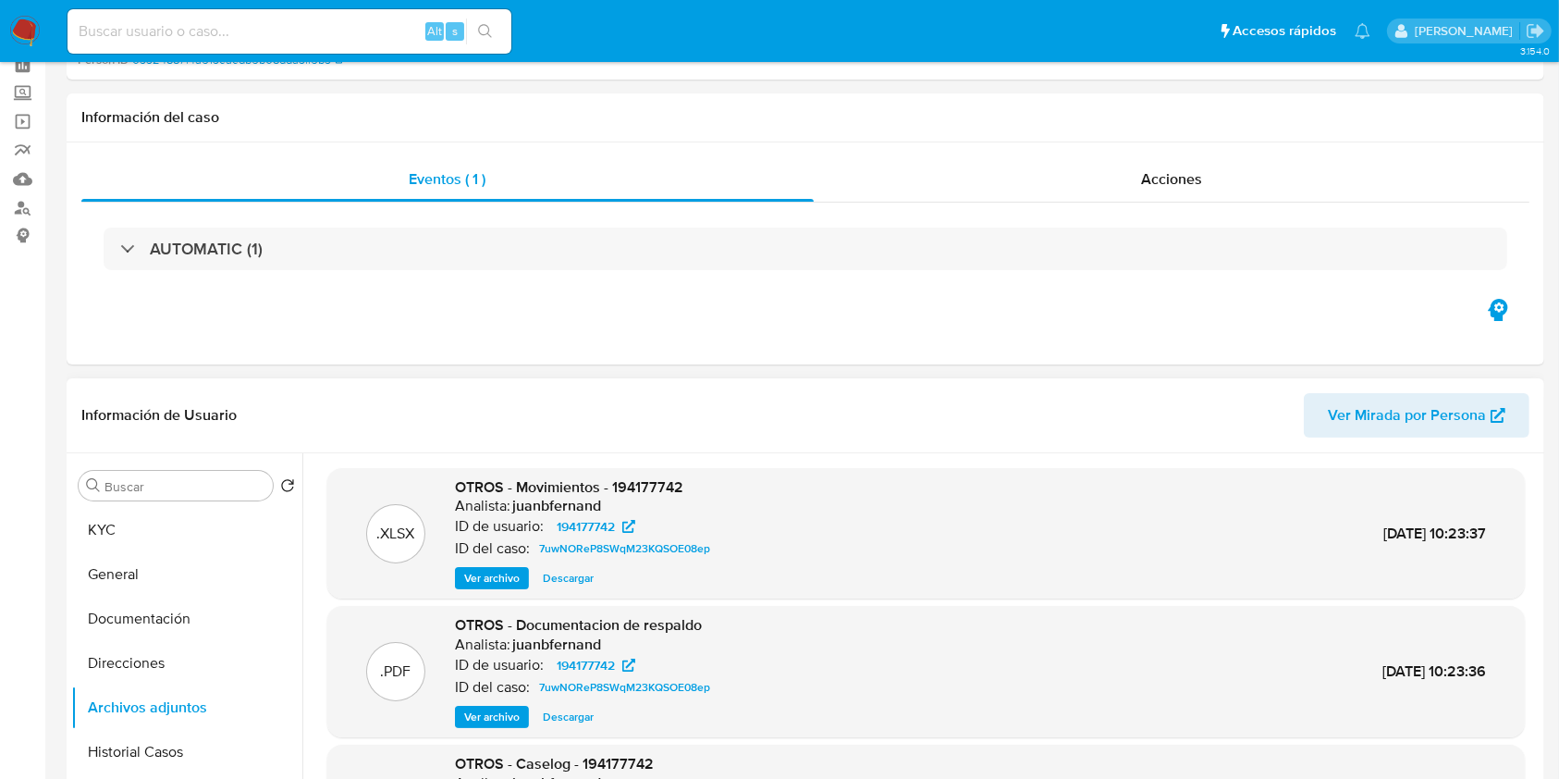
scroll to position [0, 0]
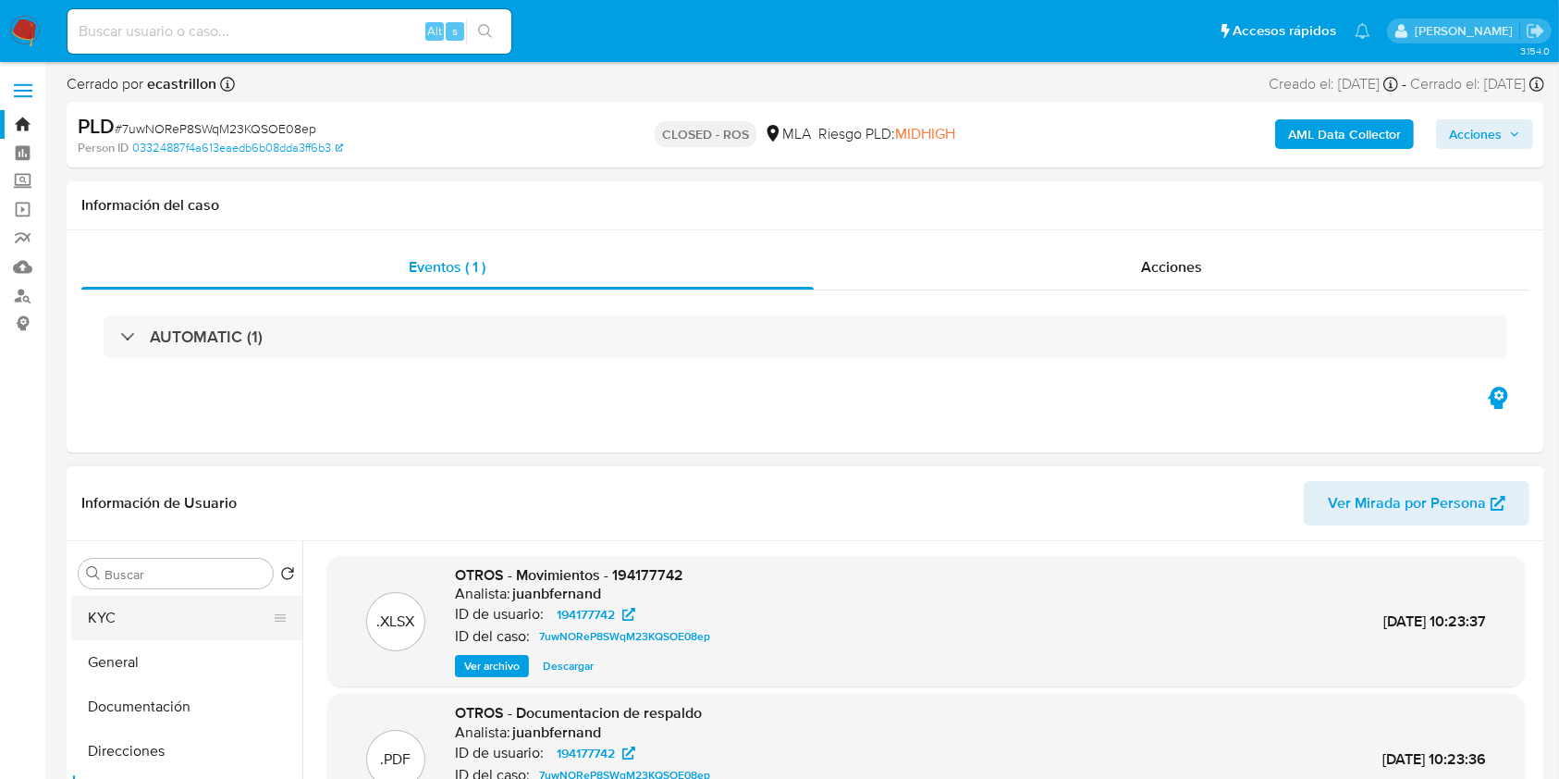
click at [104, 603] on button "KYC" at bounding box center [179, 618] width 216 height 44
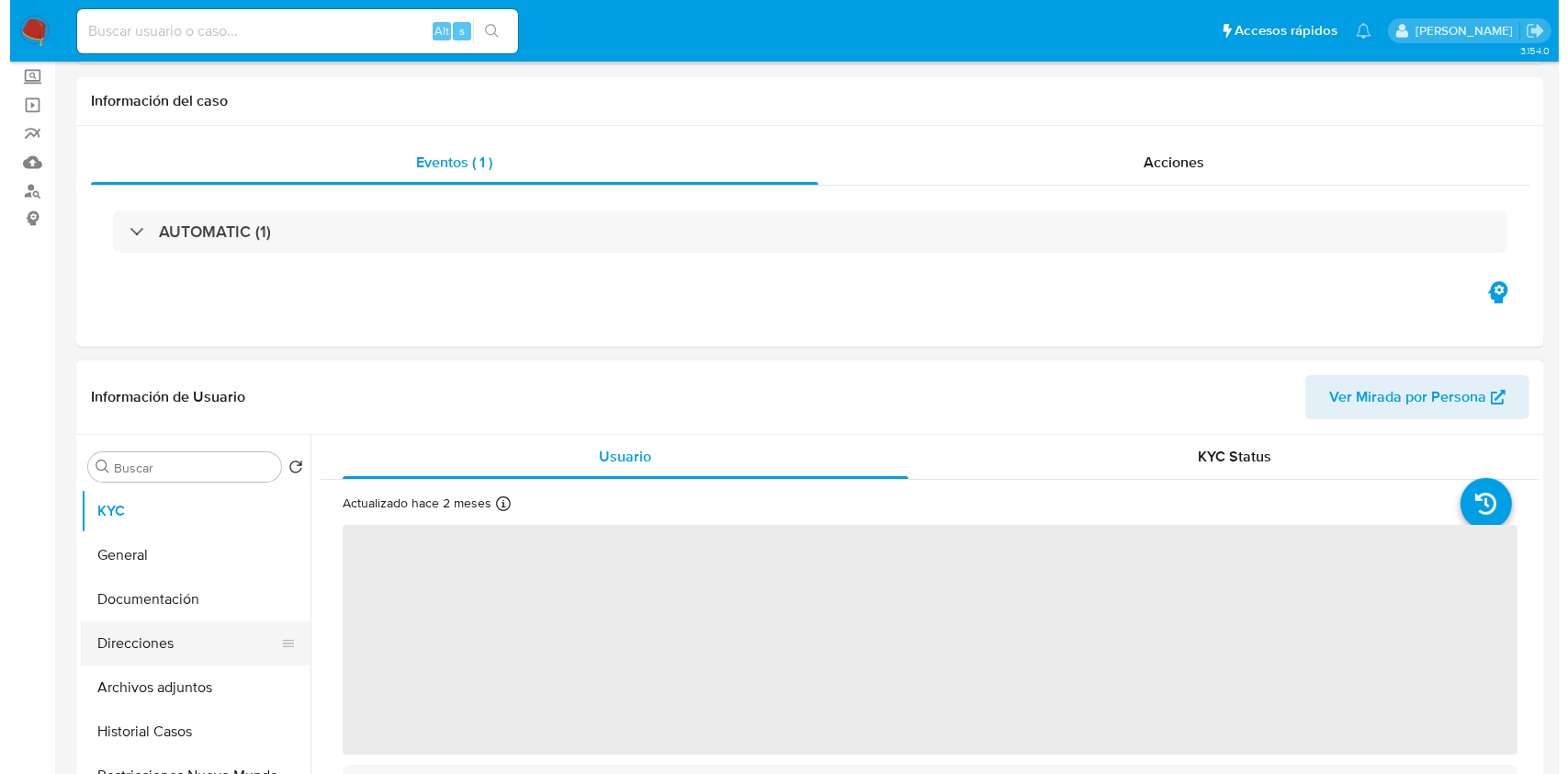
scroll to position [244, 0]
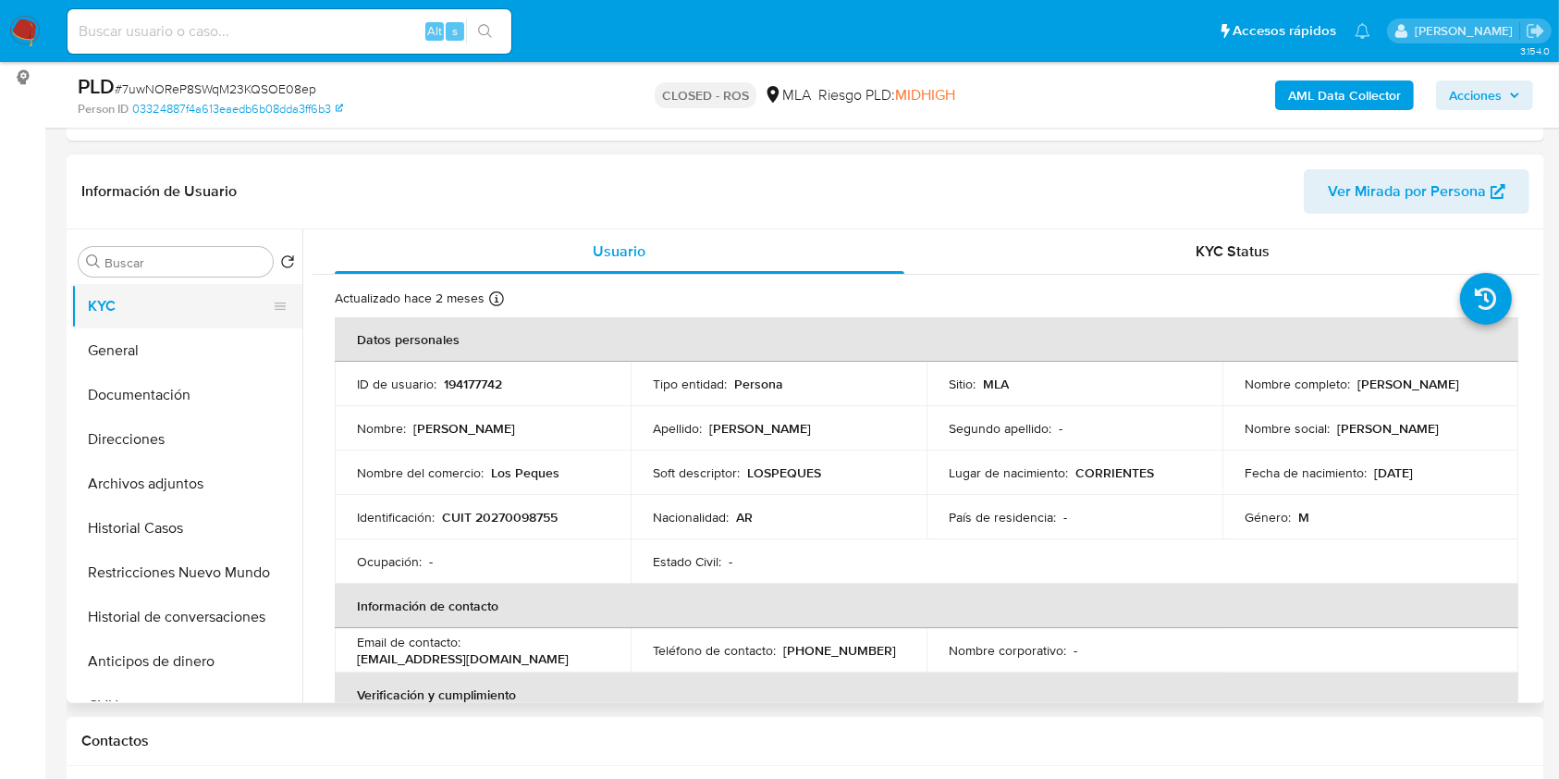
click at [145, 312] on button "KYC" at bounding box center [179, 306] width 216 height 44
click at [155, 356] on button "General" at bounding box center [179, 350] width 216 height 44
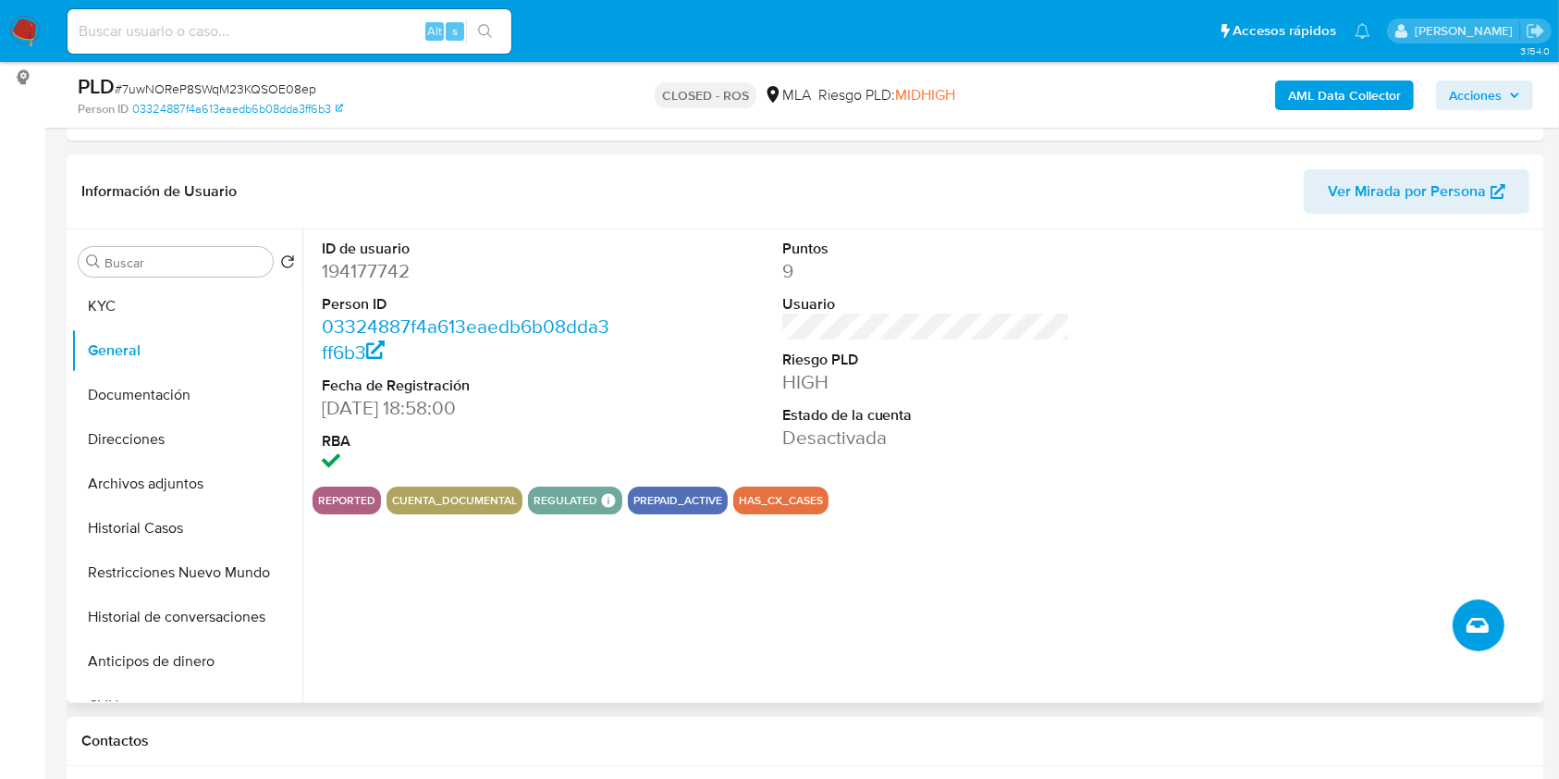
click at [1493, 626] on button "Crear caso manual" at bounding box center [1479, 625] width 52 height 52
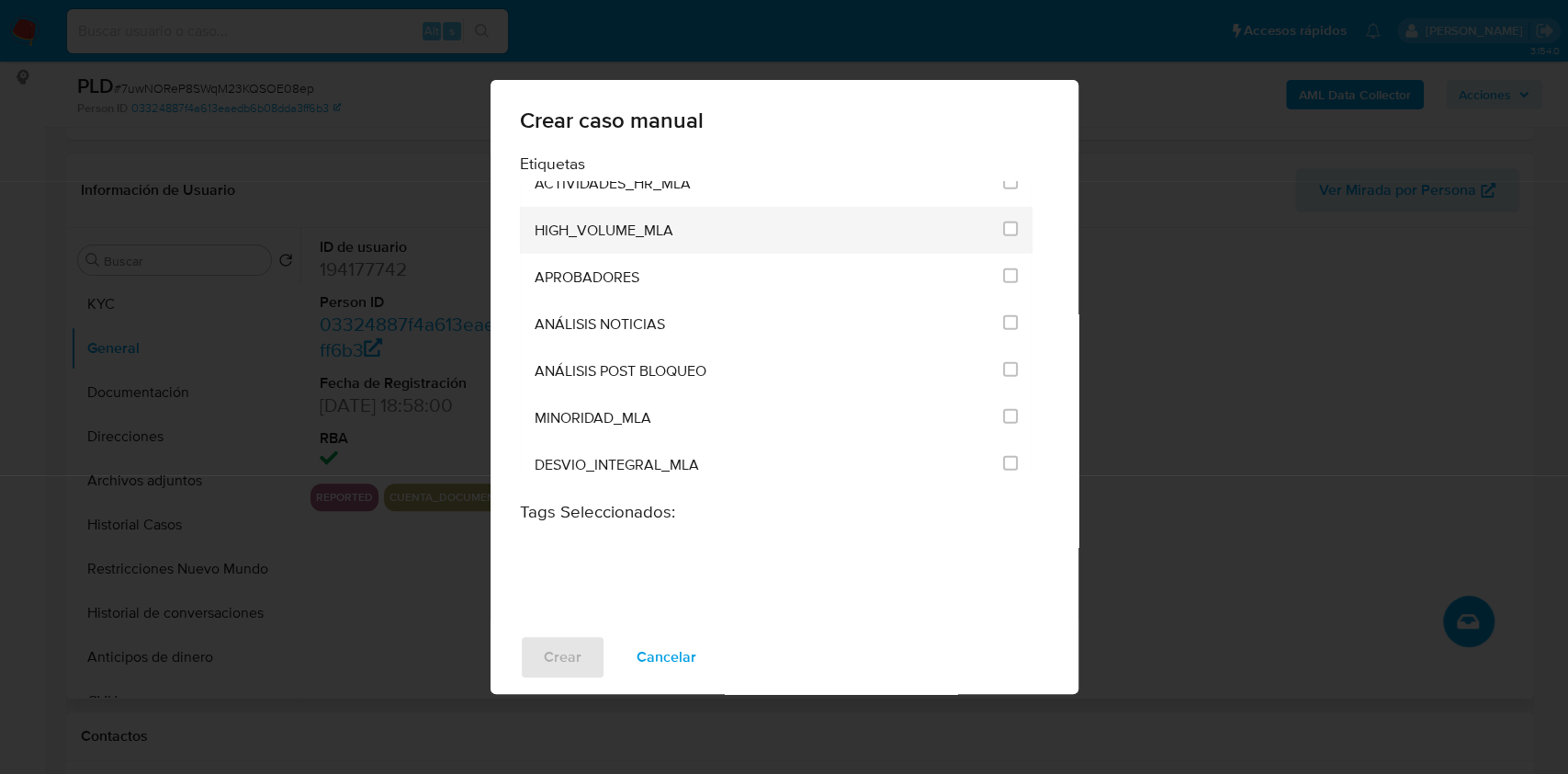
scroll to position [3675, 0]
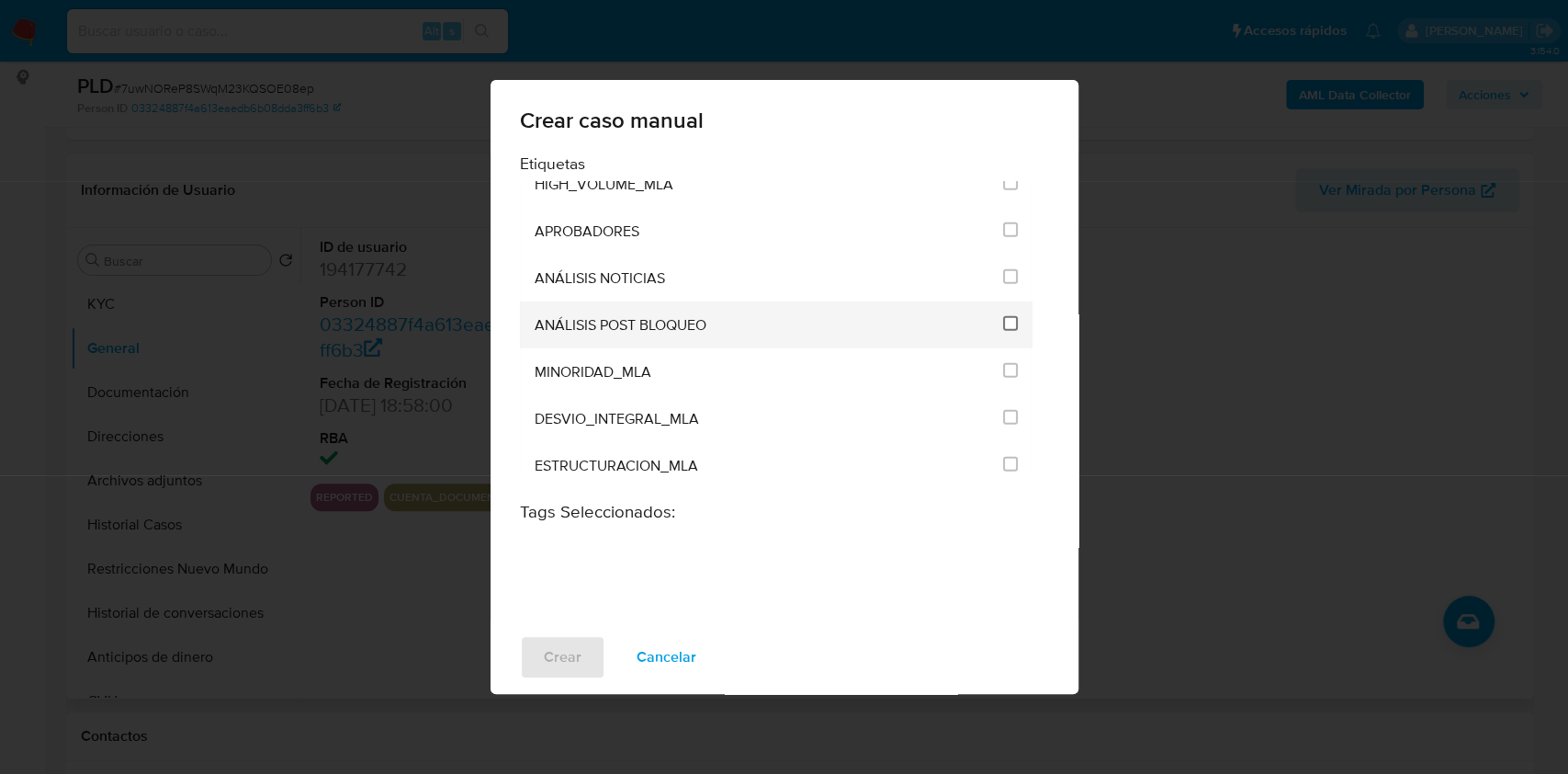
click at [1006, 316] on input "3249" at bounding box center [1010, 323] width 15 height 15
checkbox input "true"
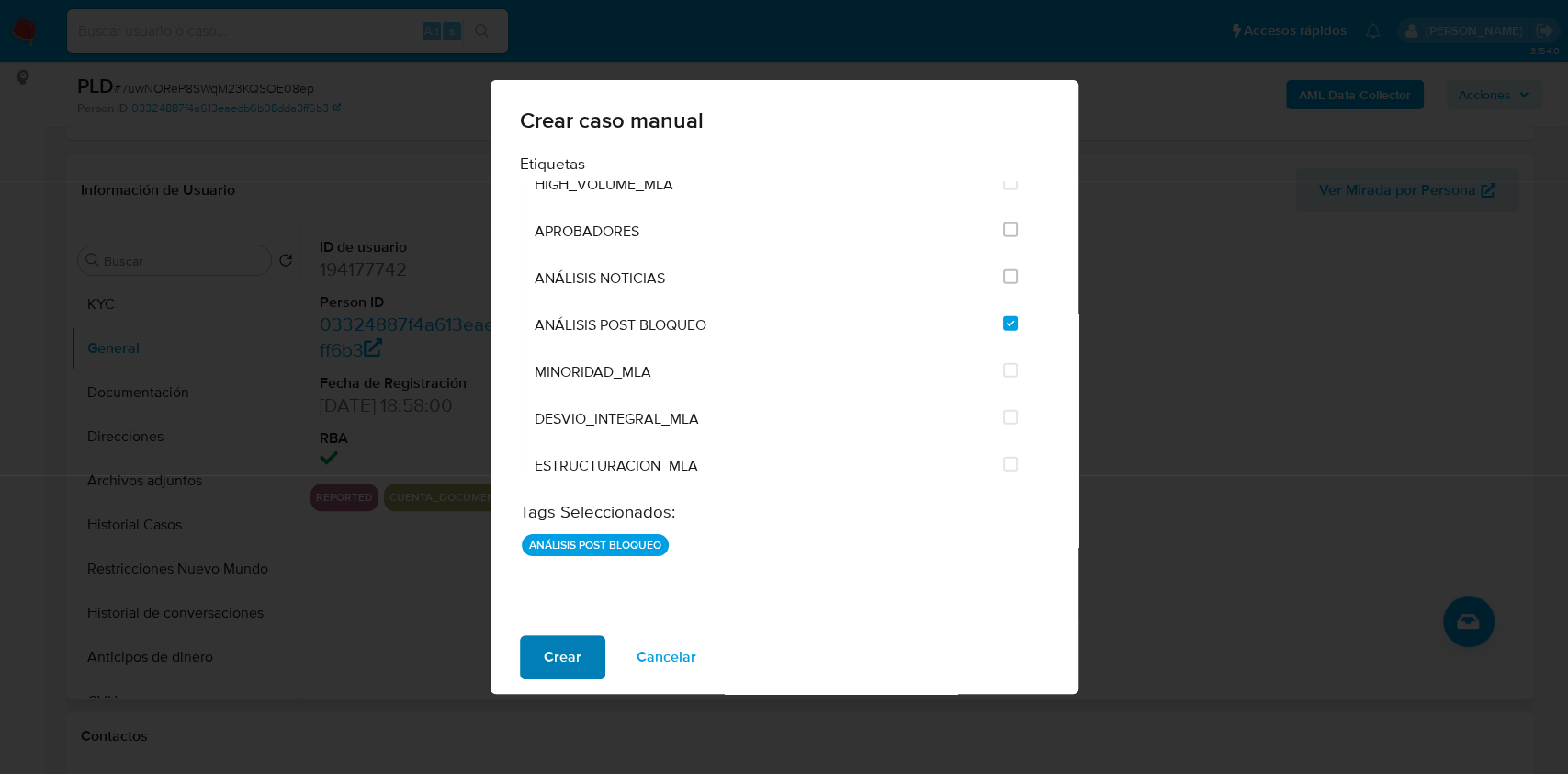
click at [566, 666] on span "Crear" at bounding box center [562, 657] width 38 height 41
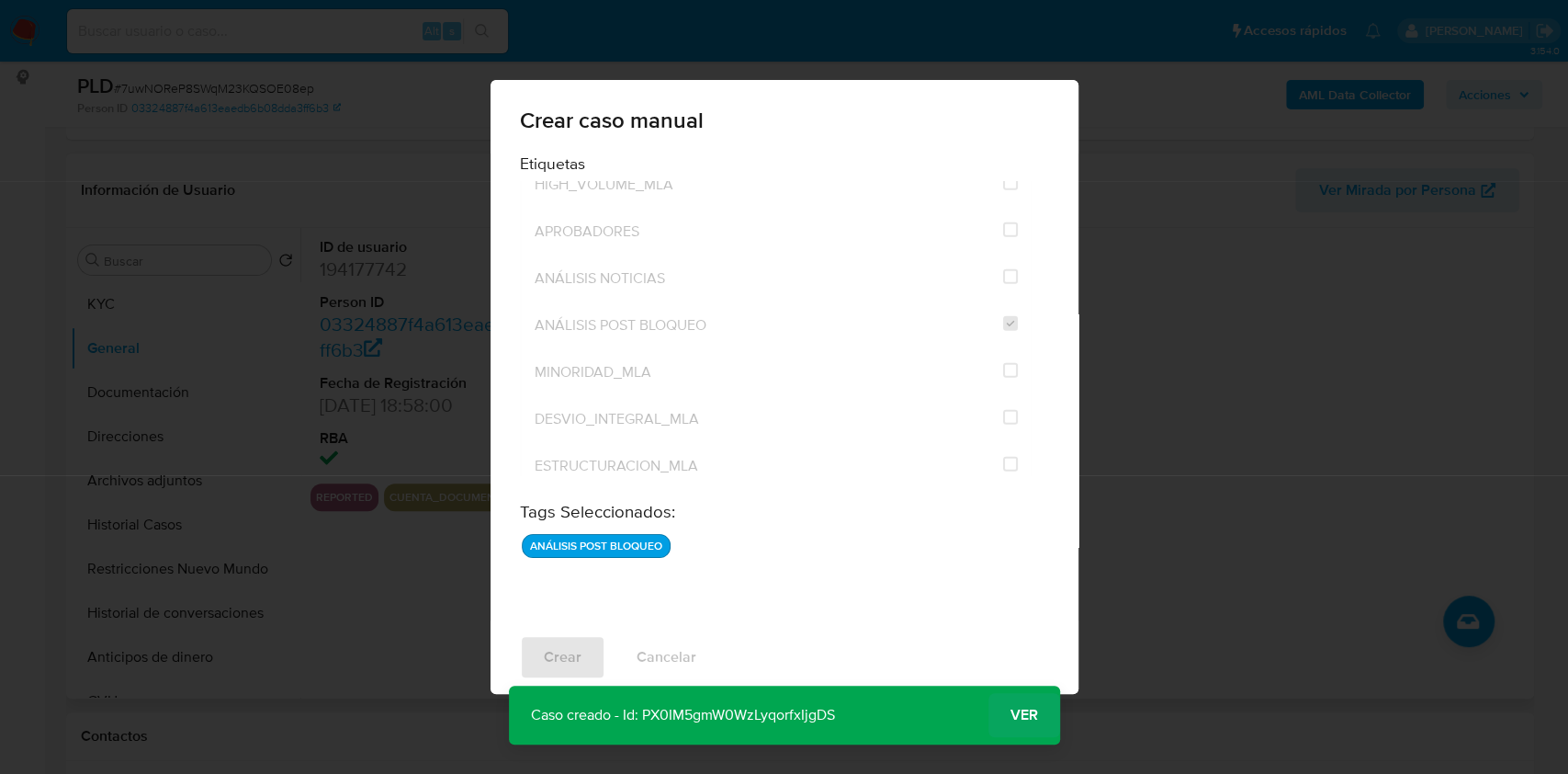
click at [1017, 715] on span "Ver" at bounding box center [1024, 715] width 28 height 0
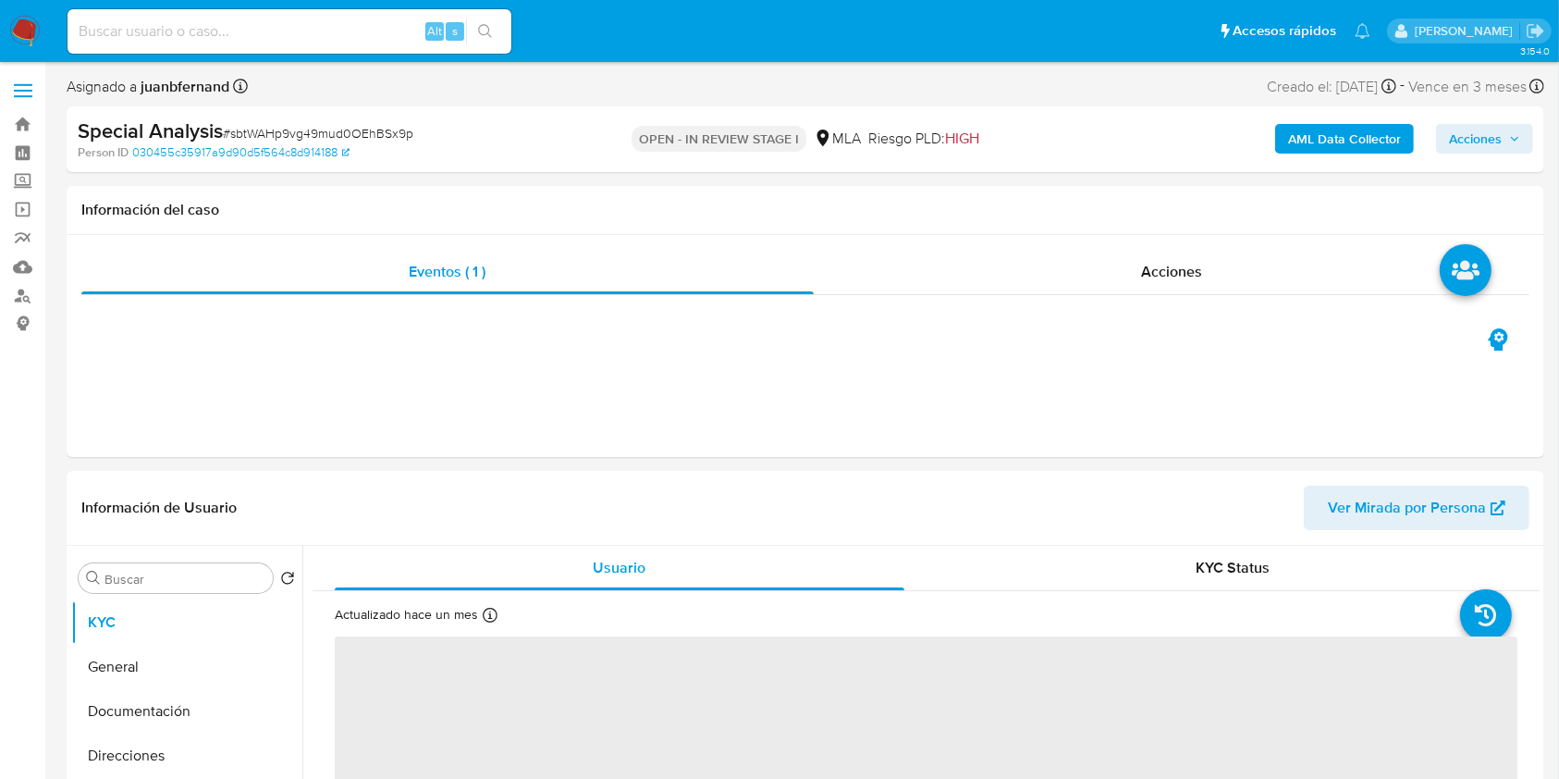
select select "10"
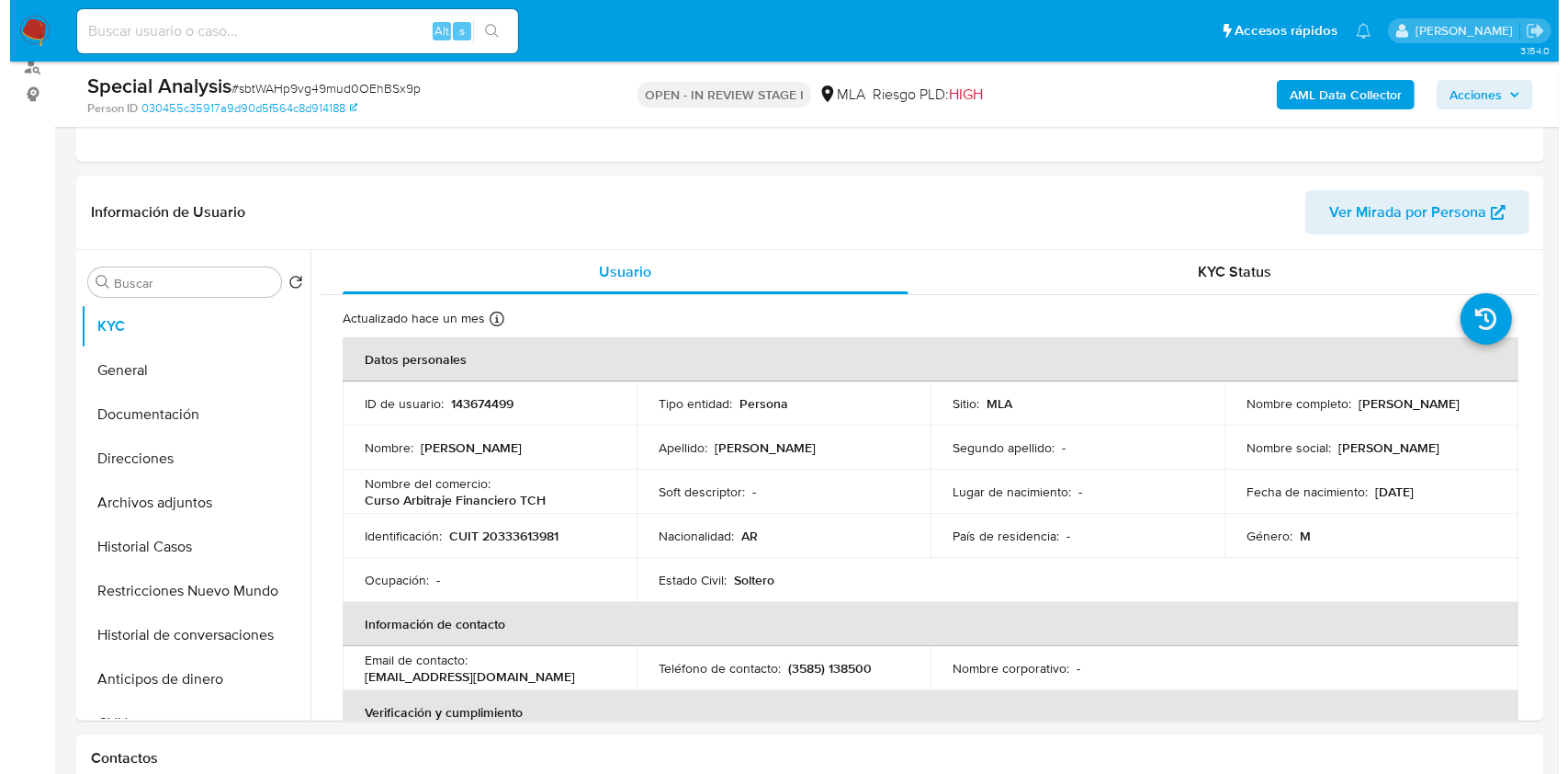
scroll to position [244, 0]
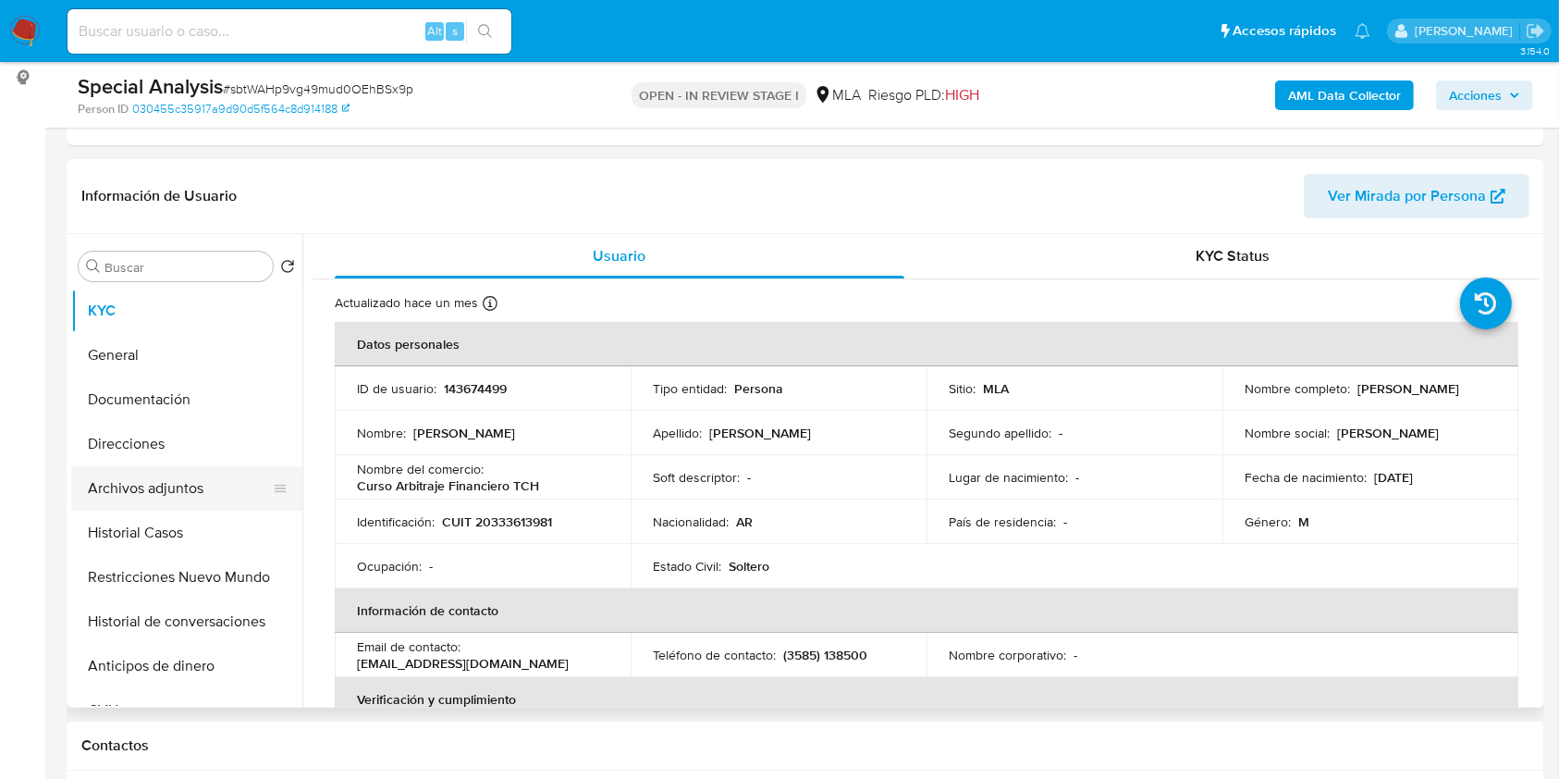
click at [186, 496] on button "Archivos adjuntos" at bounding box center [179, 488] width 216 height 44
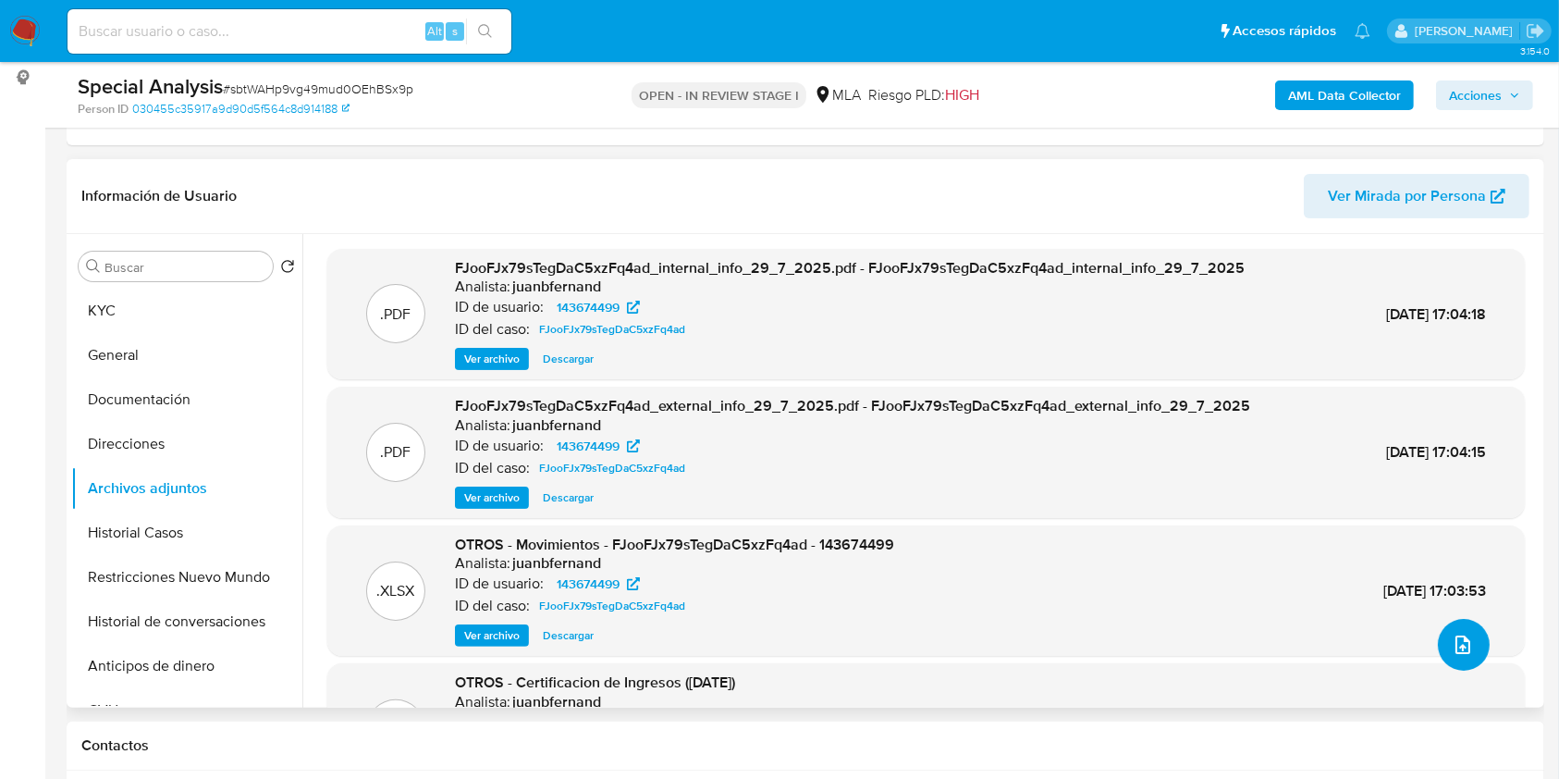
click at [1441, 639] on button "upload-file" at bounding box center [1464, 645] width 52 height 52
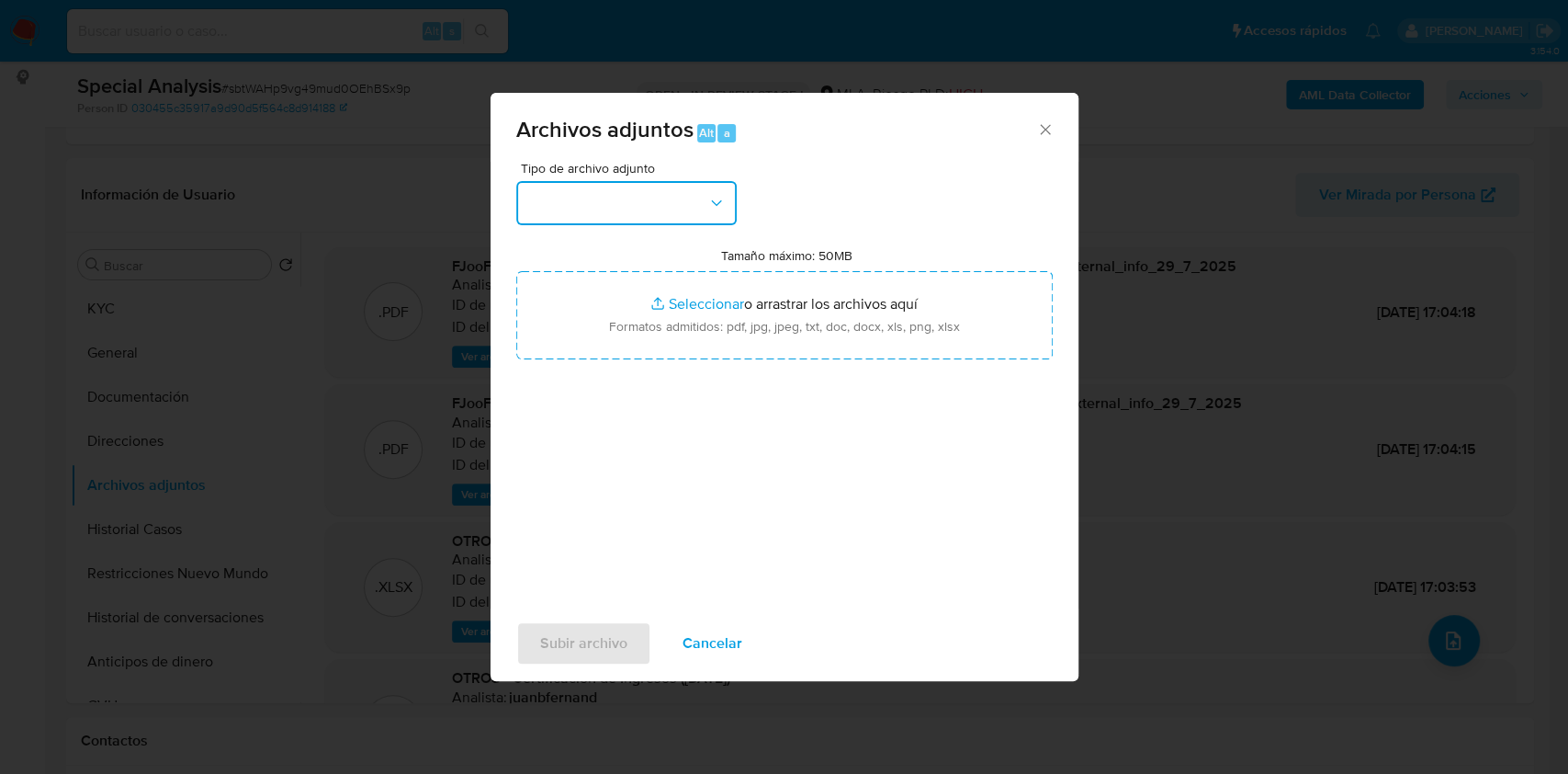
click at [668, 193] on button "button" at bounding box center [627, 203] width 220 height 44
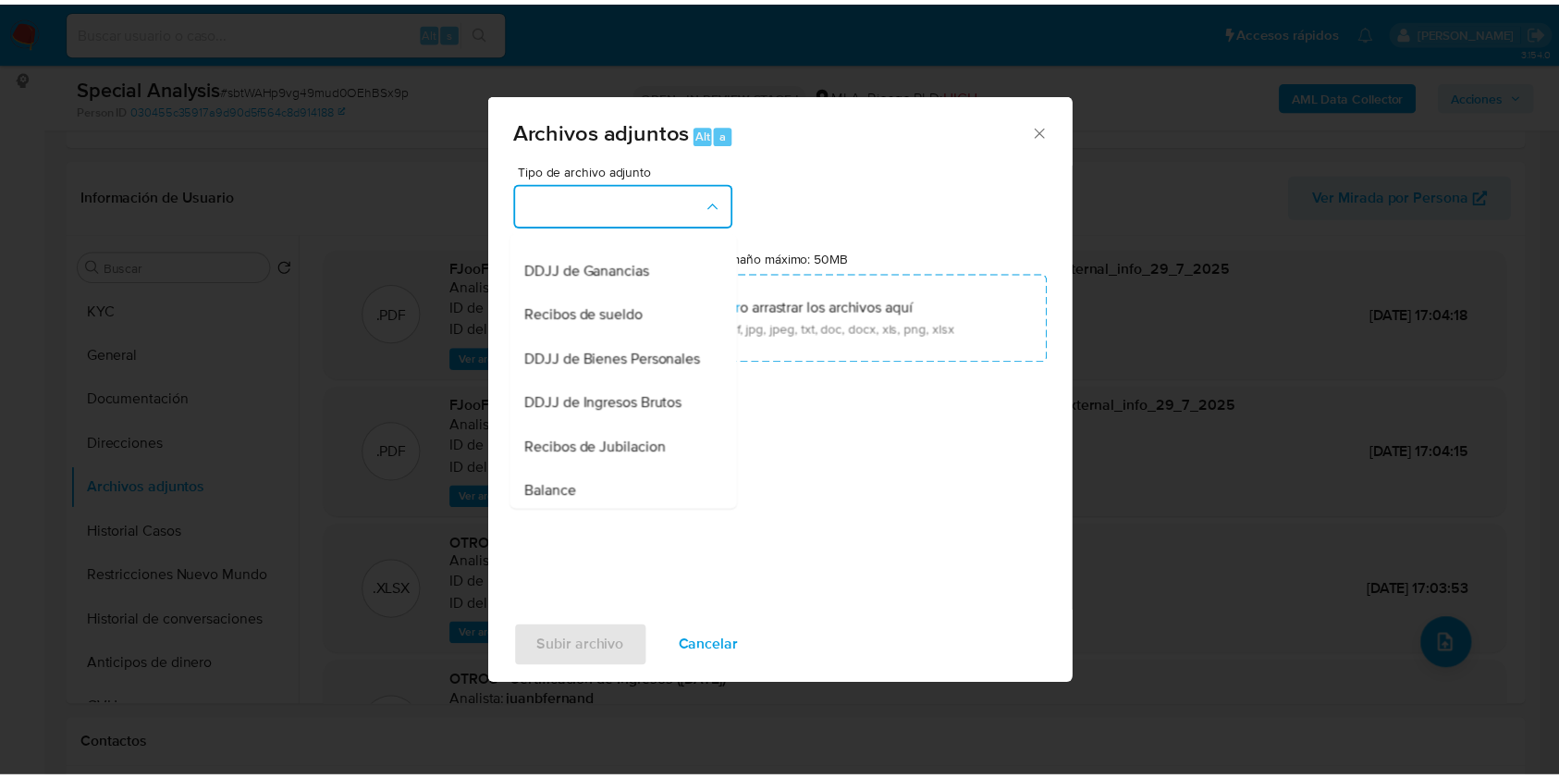
scroll to position [333, 0]
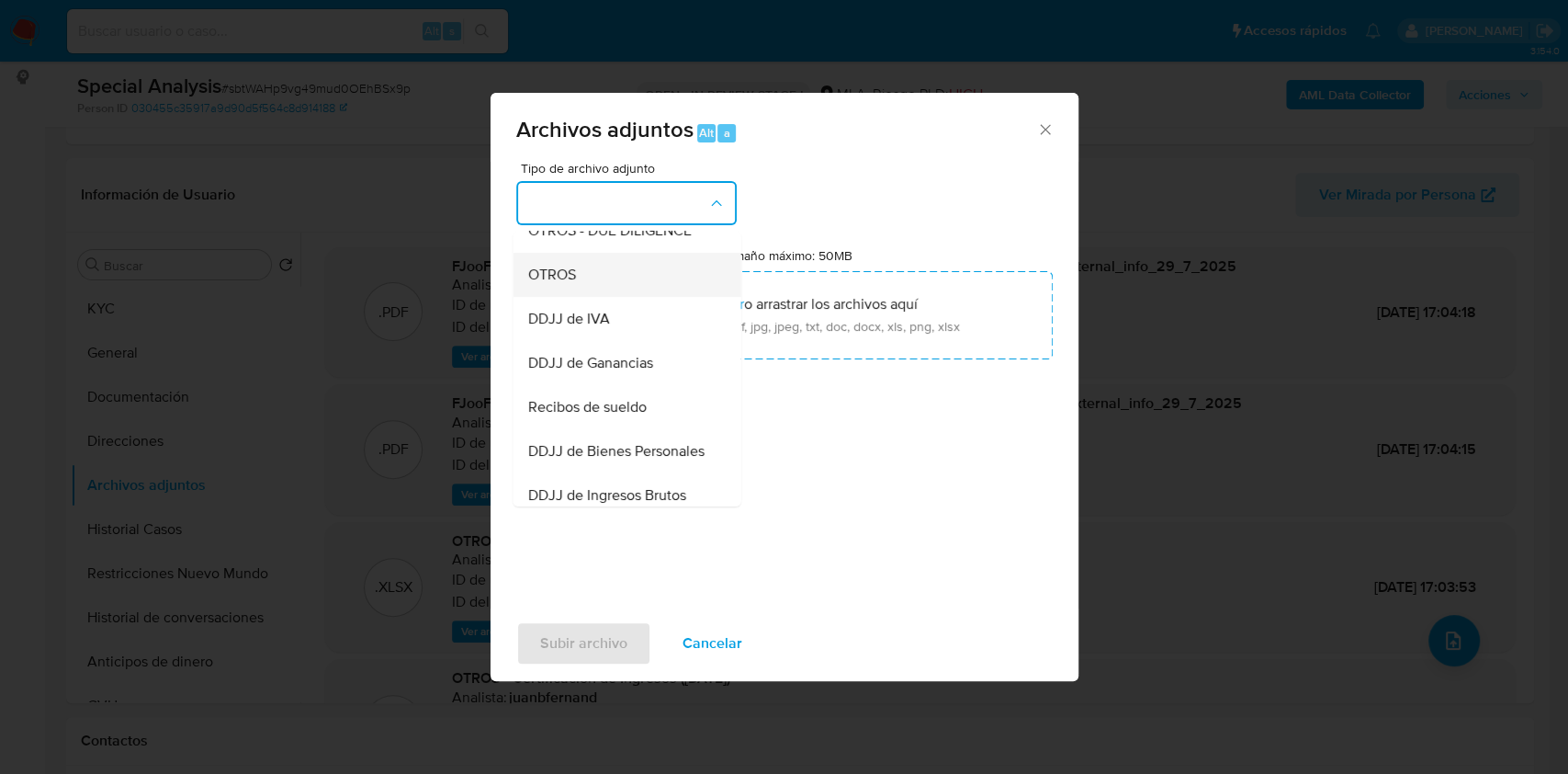
click at [612, 297] on div "OTROS" at bounding box center [621, 274] width 188 height 44
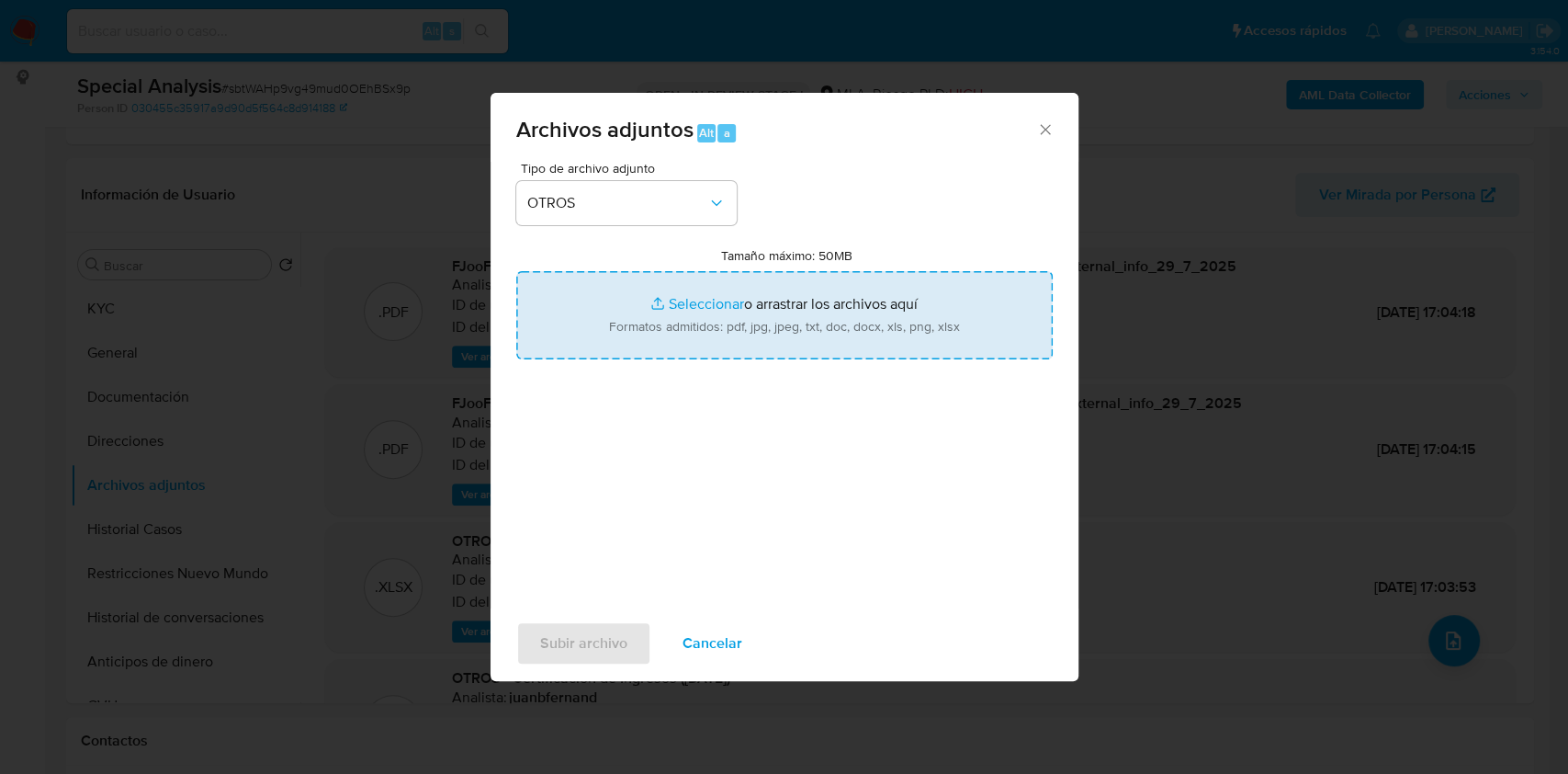
click at [653, 329] on input "Tamaño máximo: 50MB Seleccionar archivos" at bounding box center [784, 315] width 536 height 88
type input "C:\fakepath\Documentacion proporcionada - 143674499.pdf"
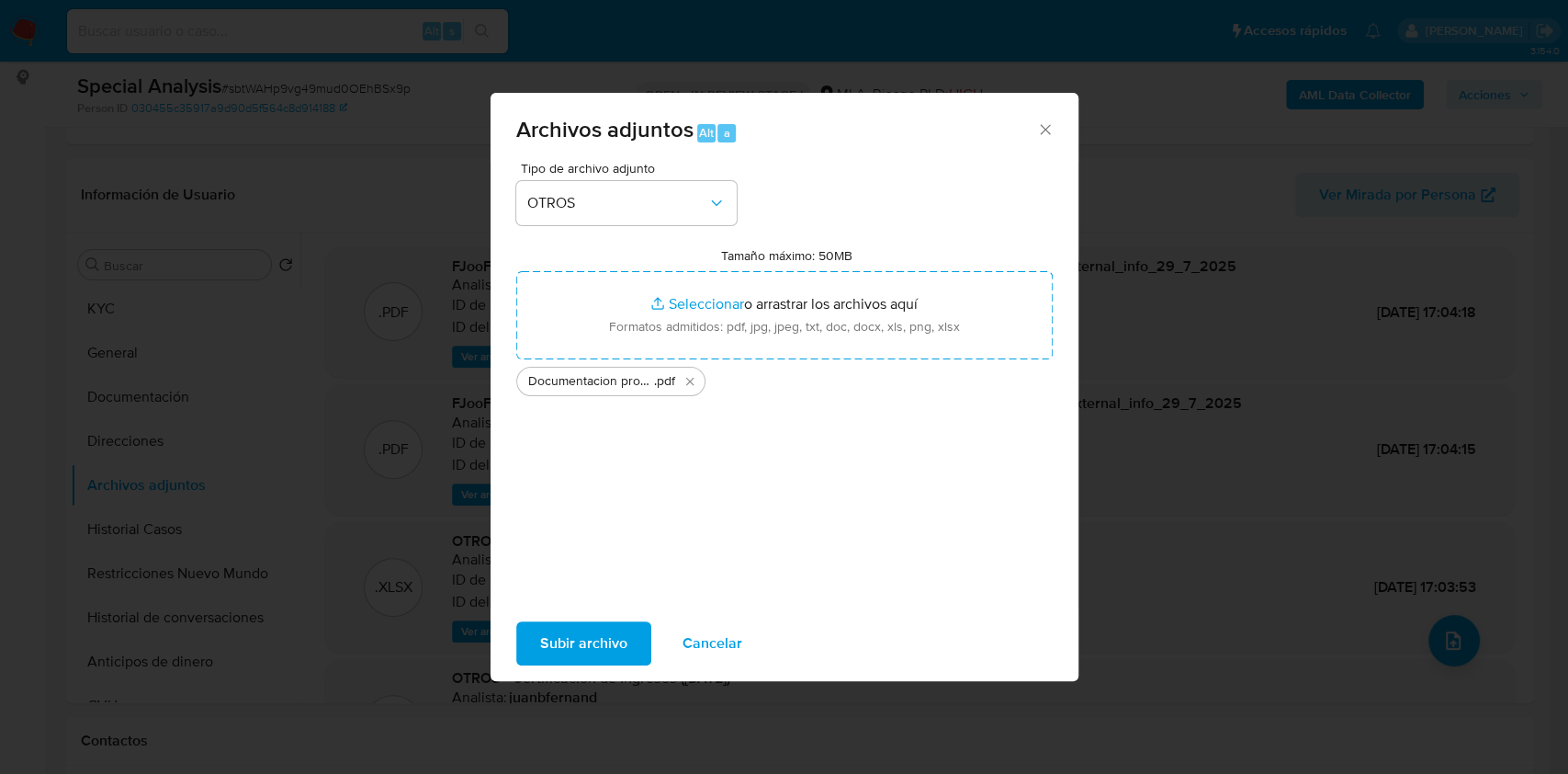
click at [588, 641] on span "Subir archivo" at bounding box center [584, 643] width 87 height 41
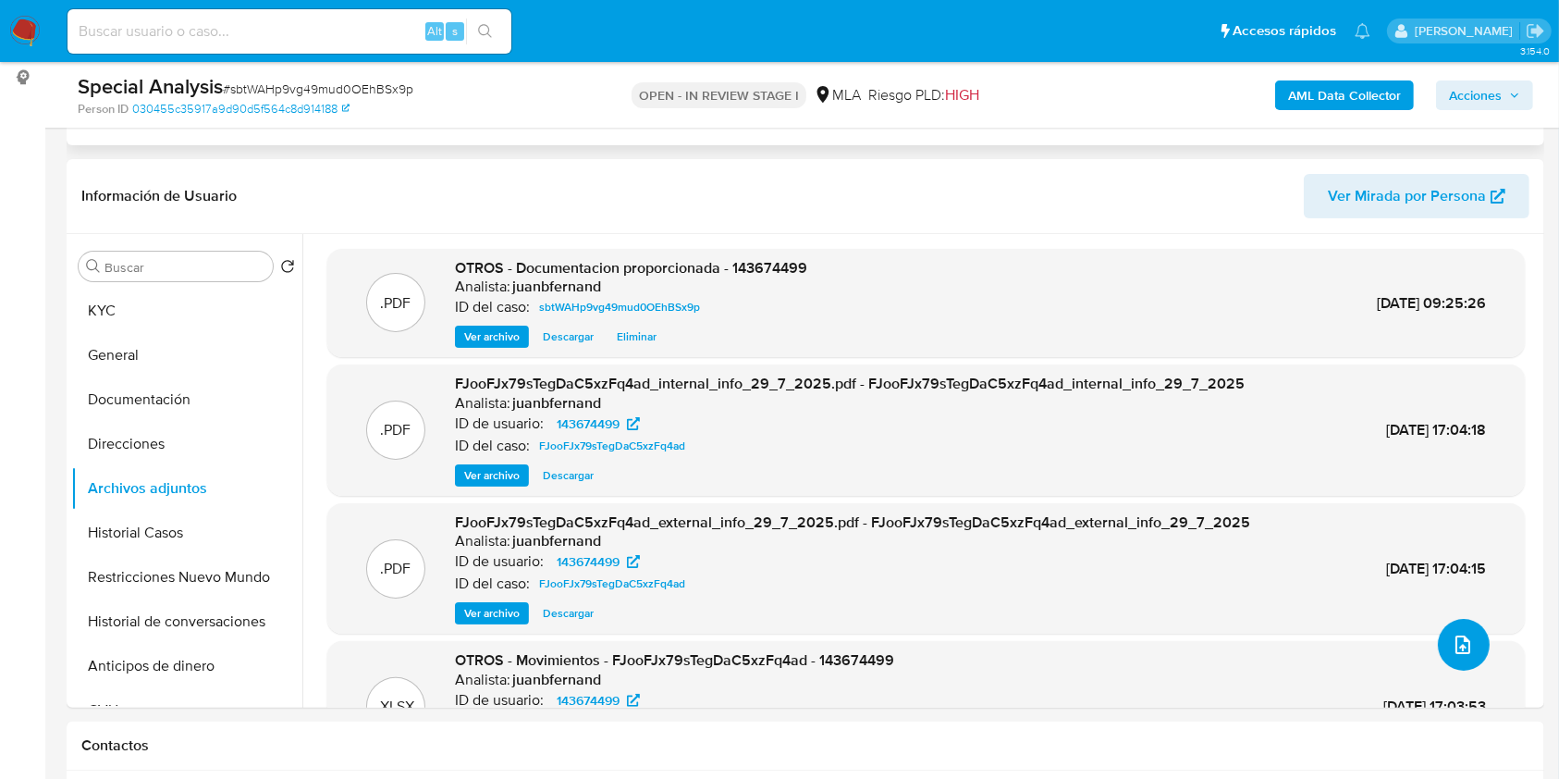
scroll to position [0, 0]
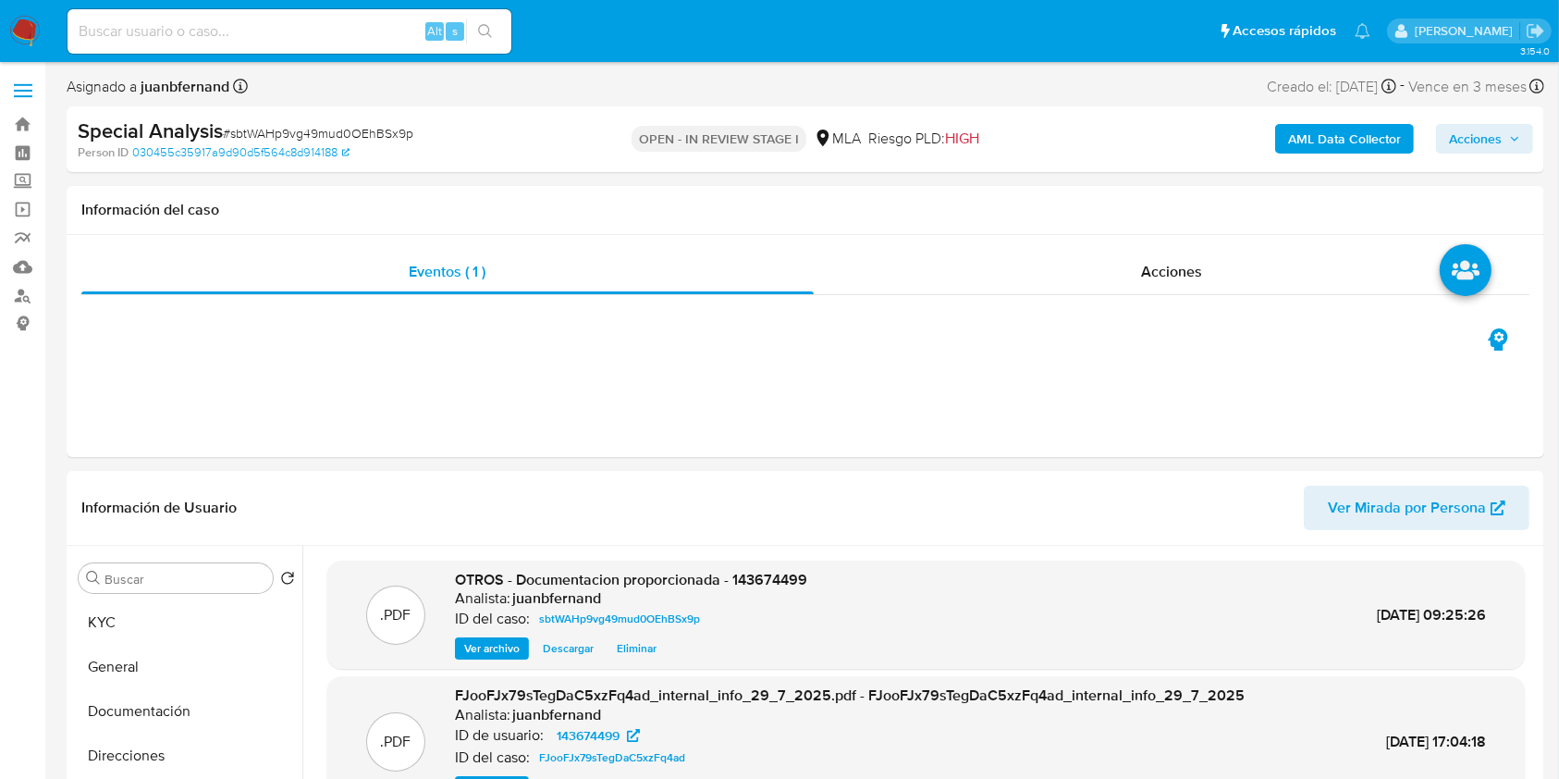
click at [1482, 139] on span "Acciones" at bounding box center [1475, 139] width 53 height 30
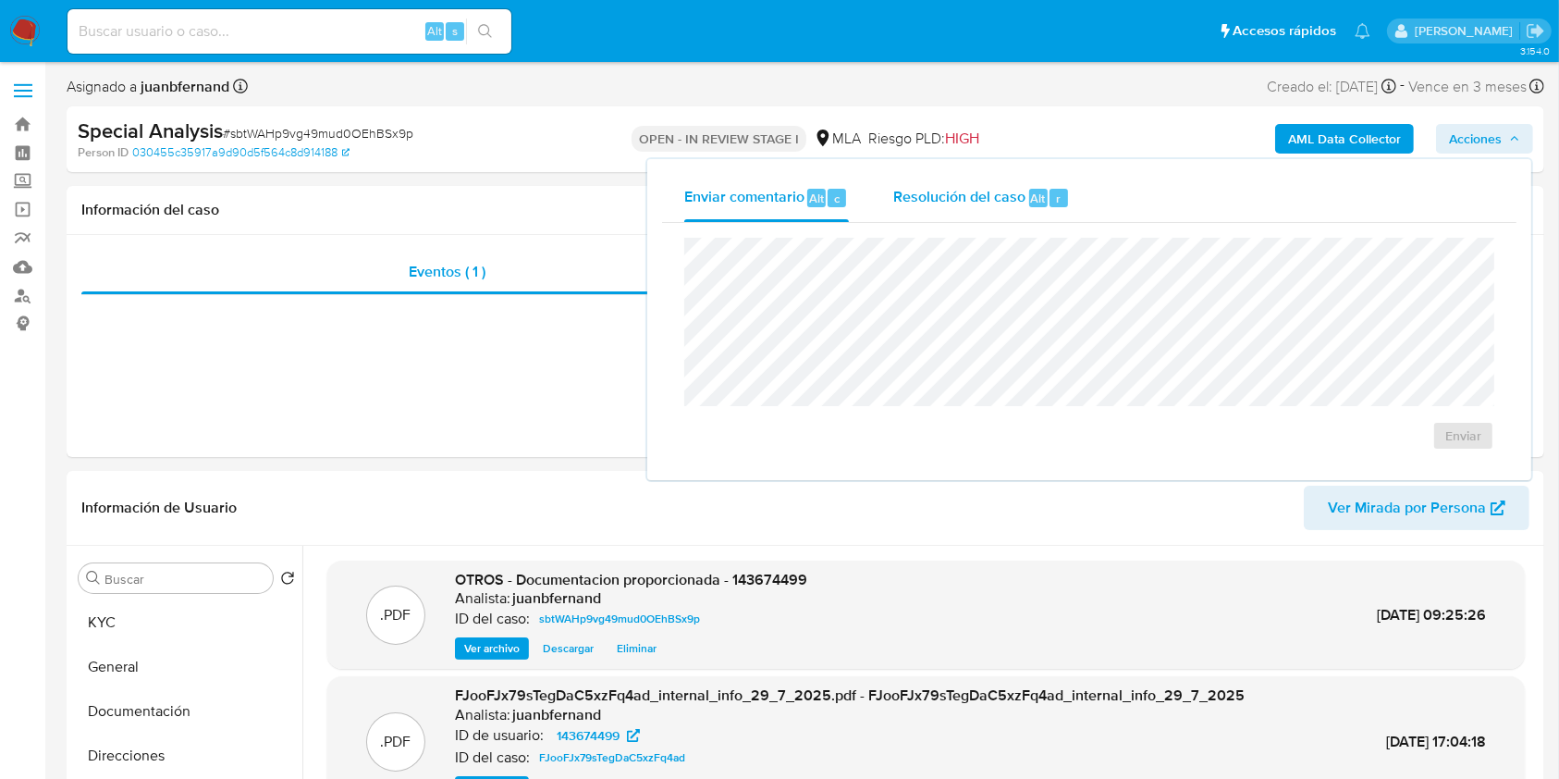
click at [977, 196] on span "Resolución del caso" at bounding box center [959, 197] width 132 height 21
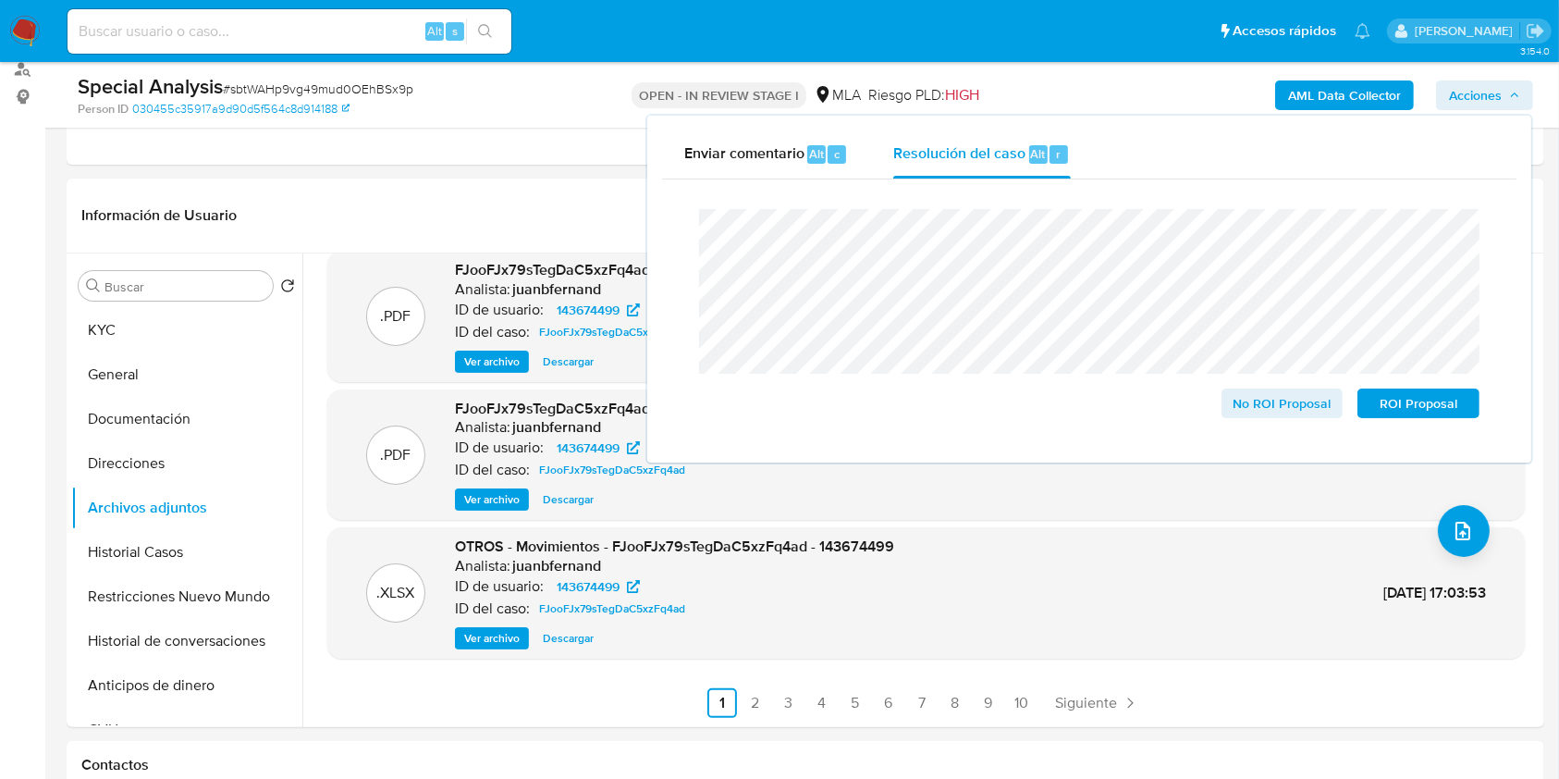
scroll to position [370, 0]
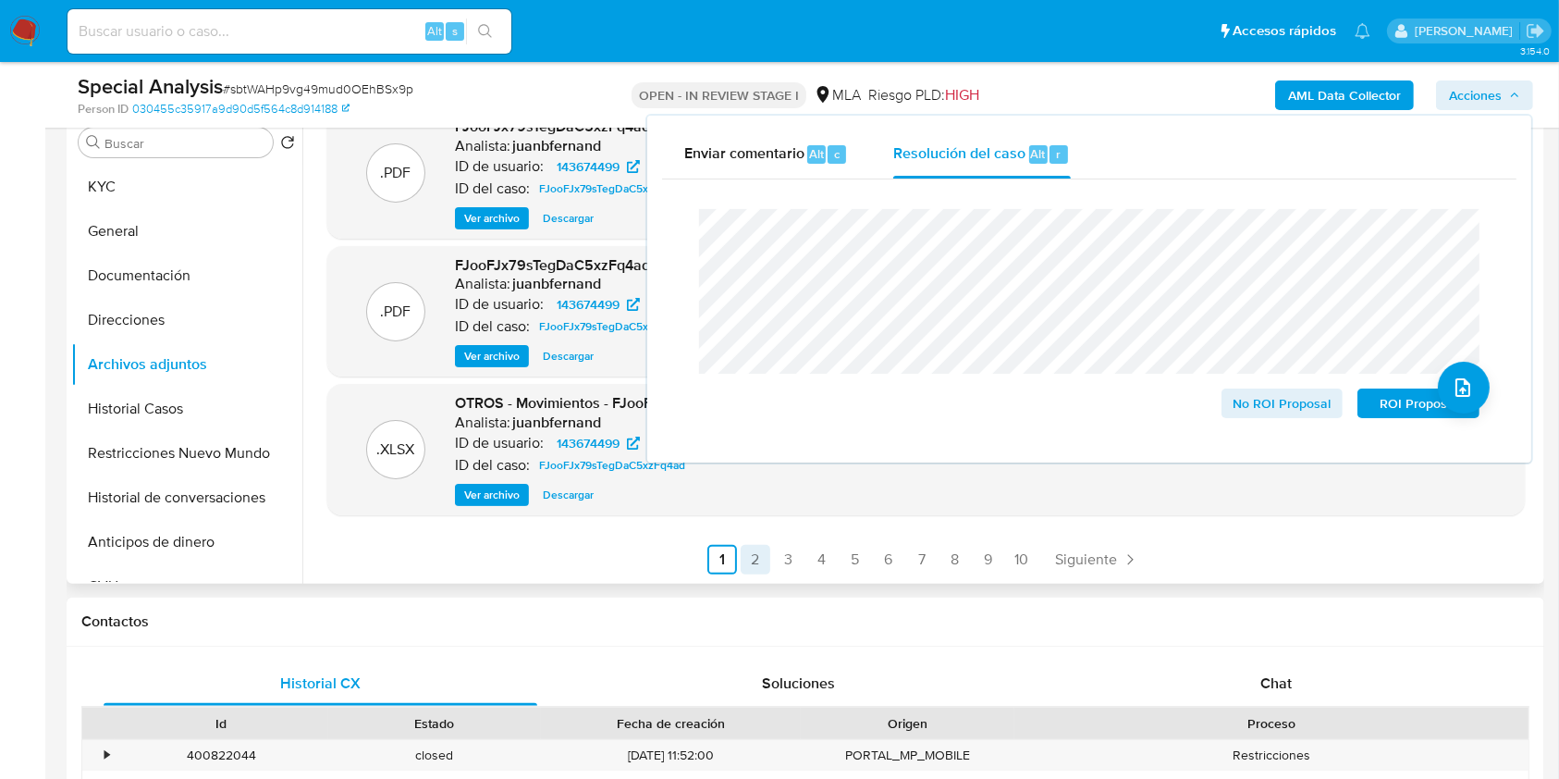
click at [755, 566] on link "2" at bounding box center [756, 560] width 30 height 30
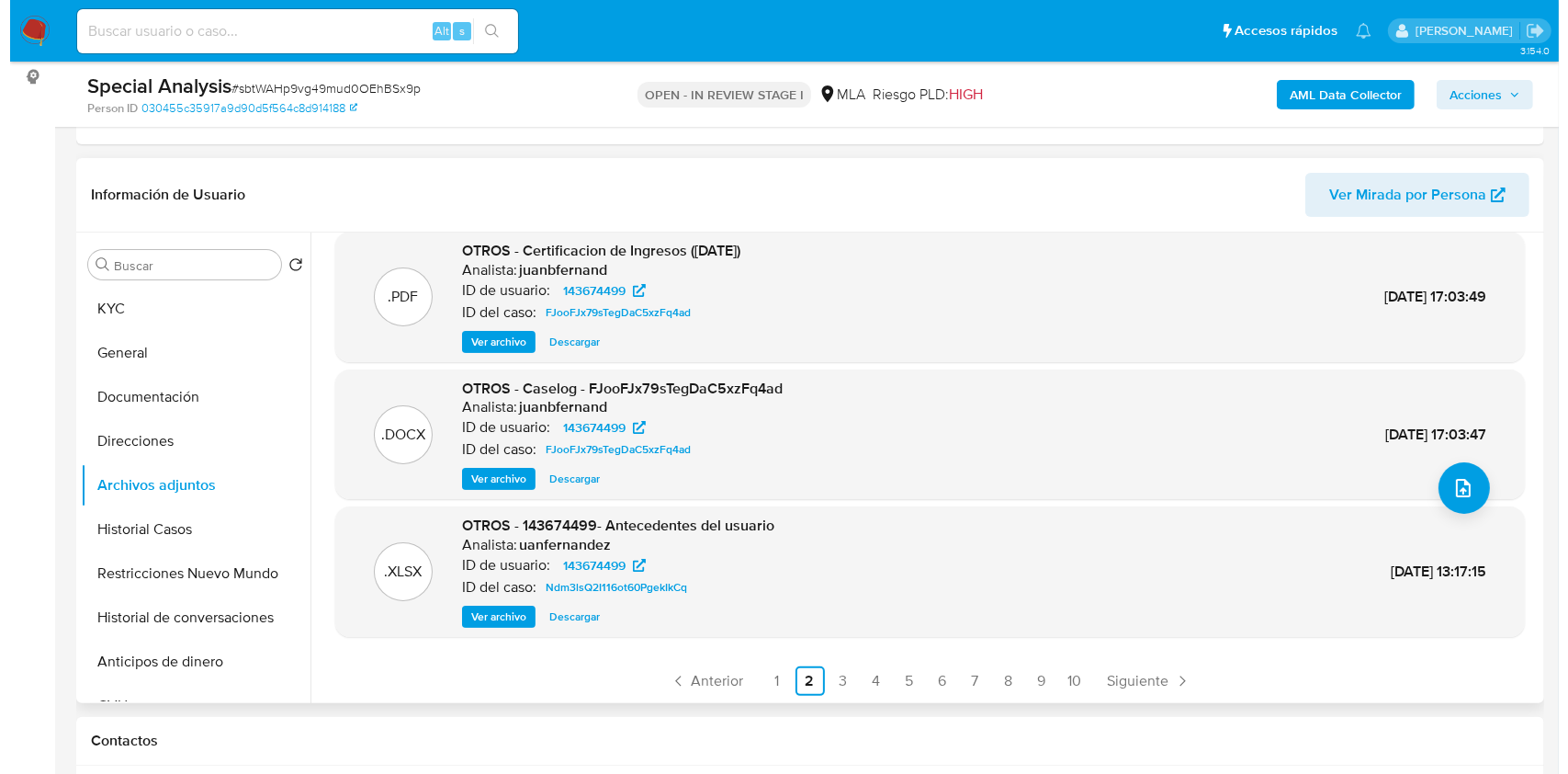
scroll to position [154, 0]
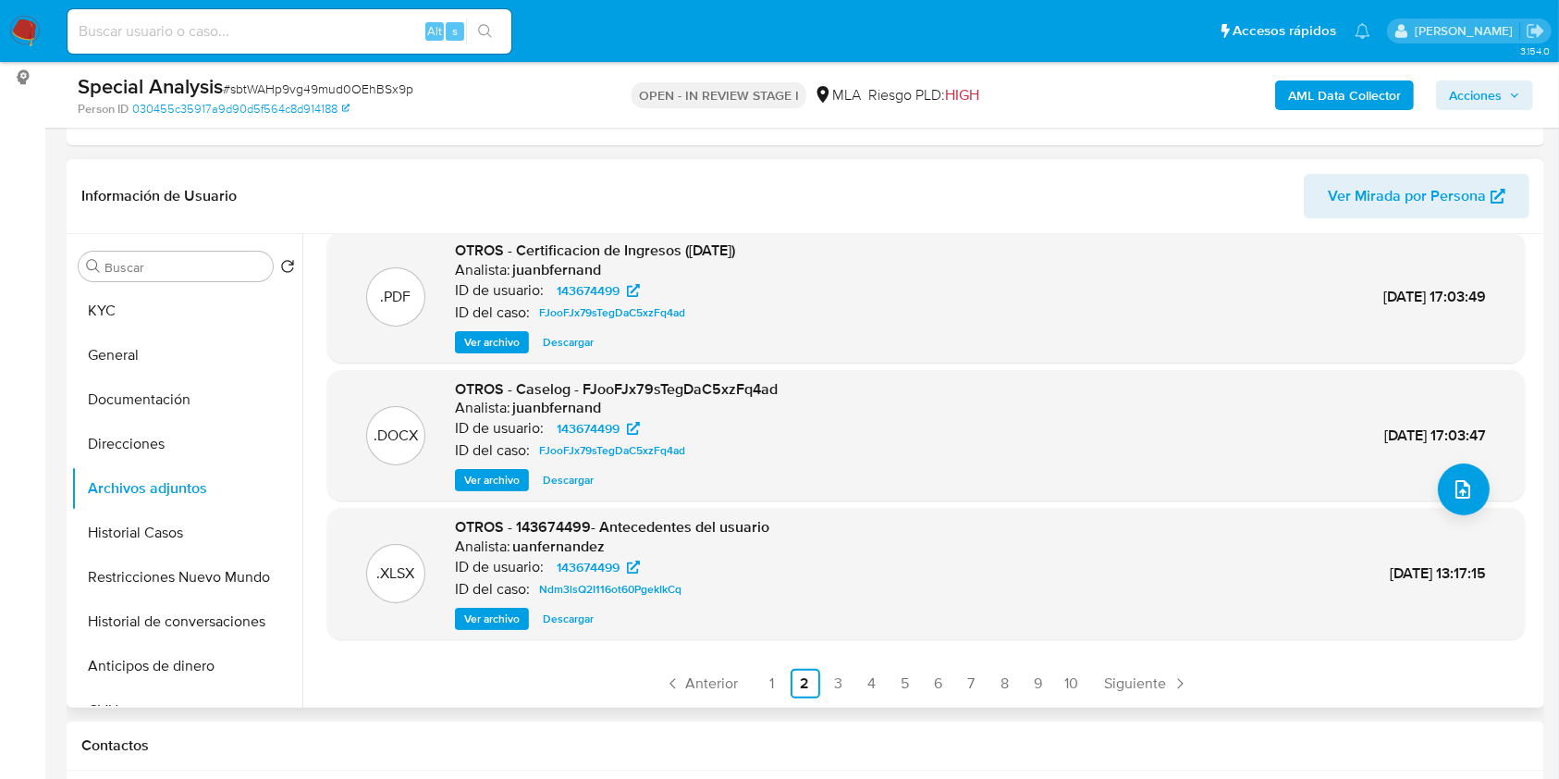
click at [503, 479] on span "Ver archivo" at bounding box center [491, 480] width 55 height 18
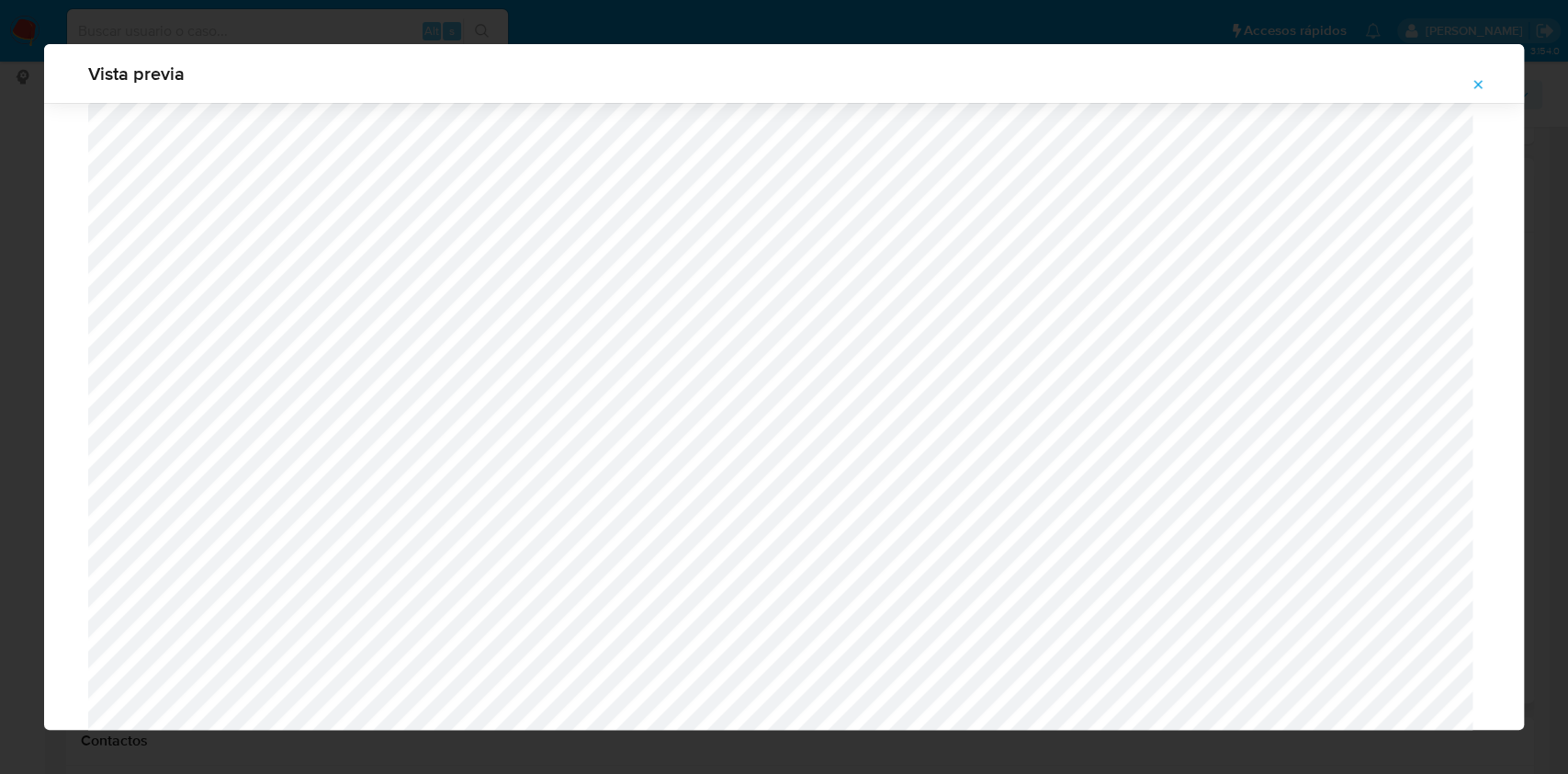
scroll to position [575, 0]
click at [1478, 79] on icon "Attachment preview" at bounding box center [1478, 84] width 15 height 15
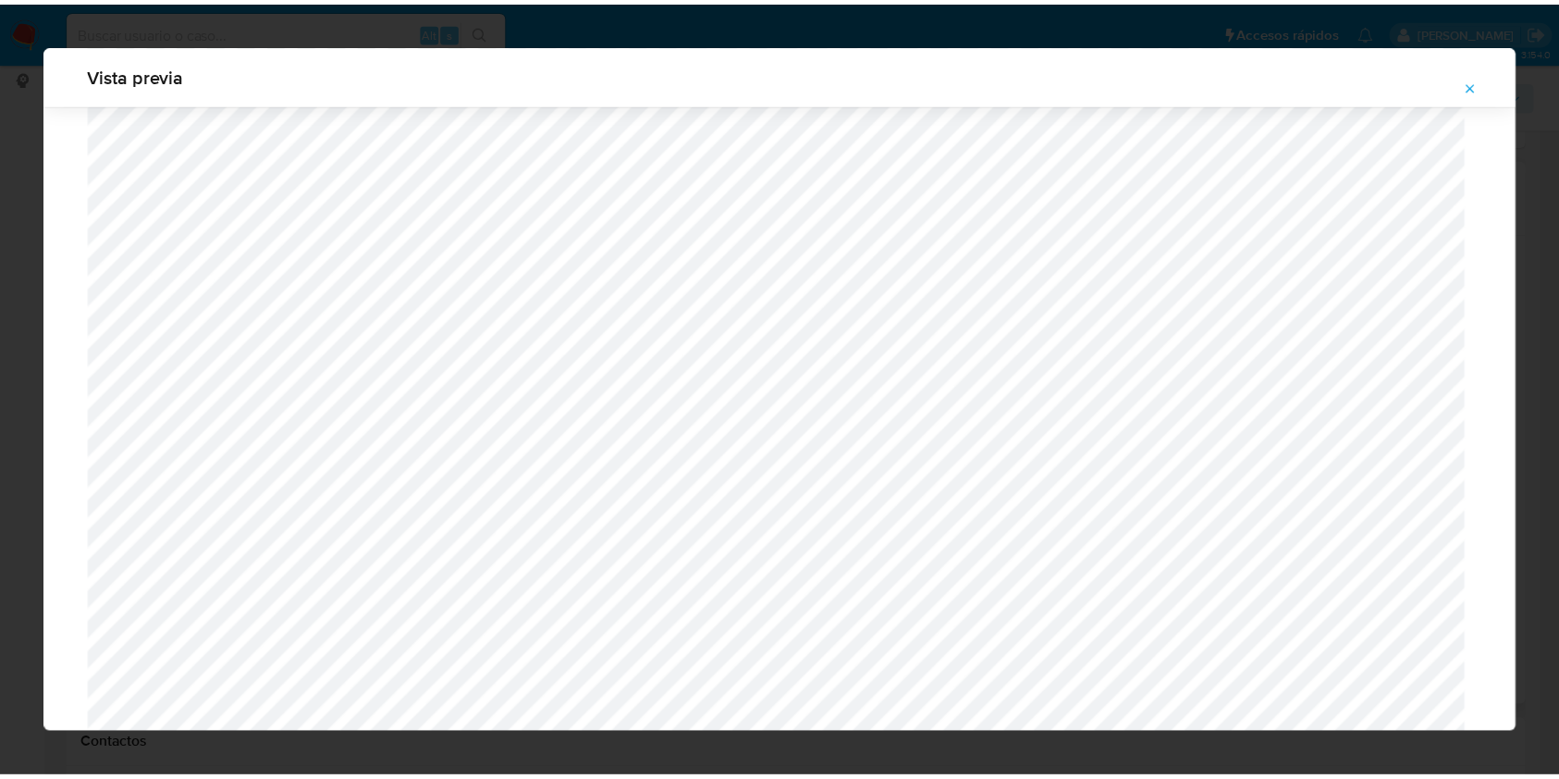
scroll to position [0, 0]
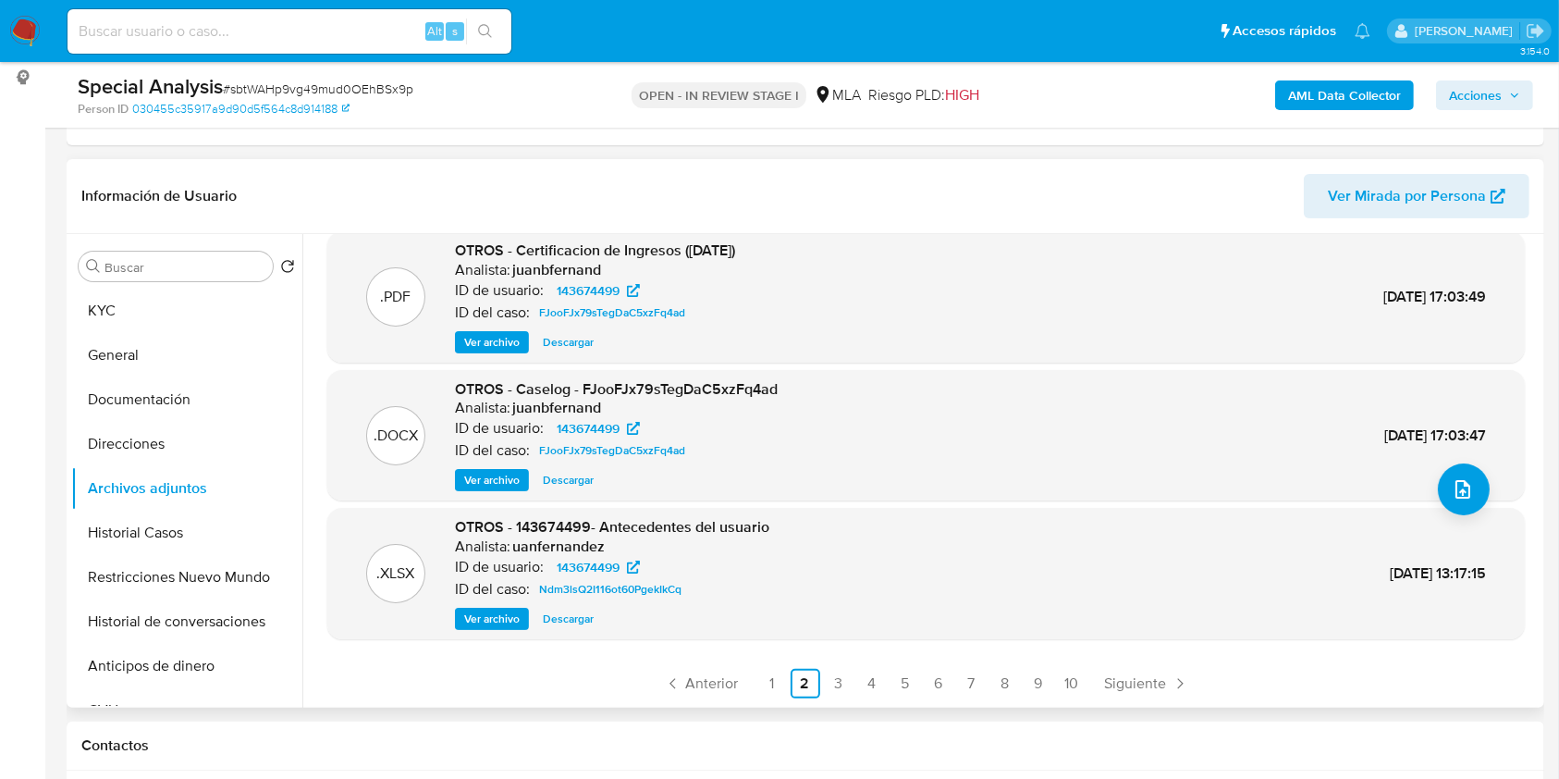
click at [1488, 92] on span "Acciones" at bounding box center [1475, 95] width 53 height 30
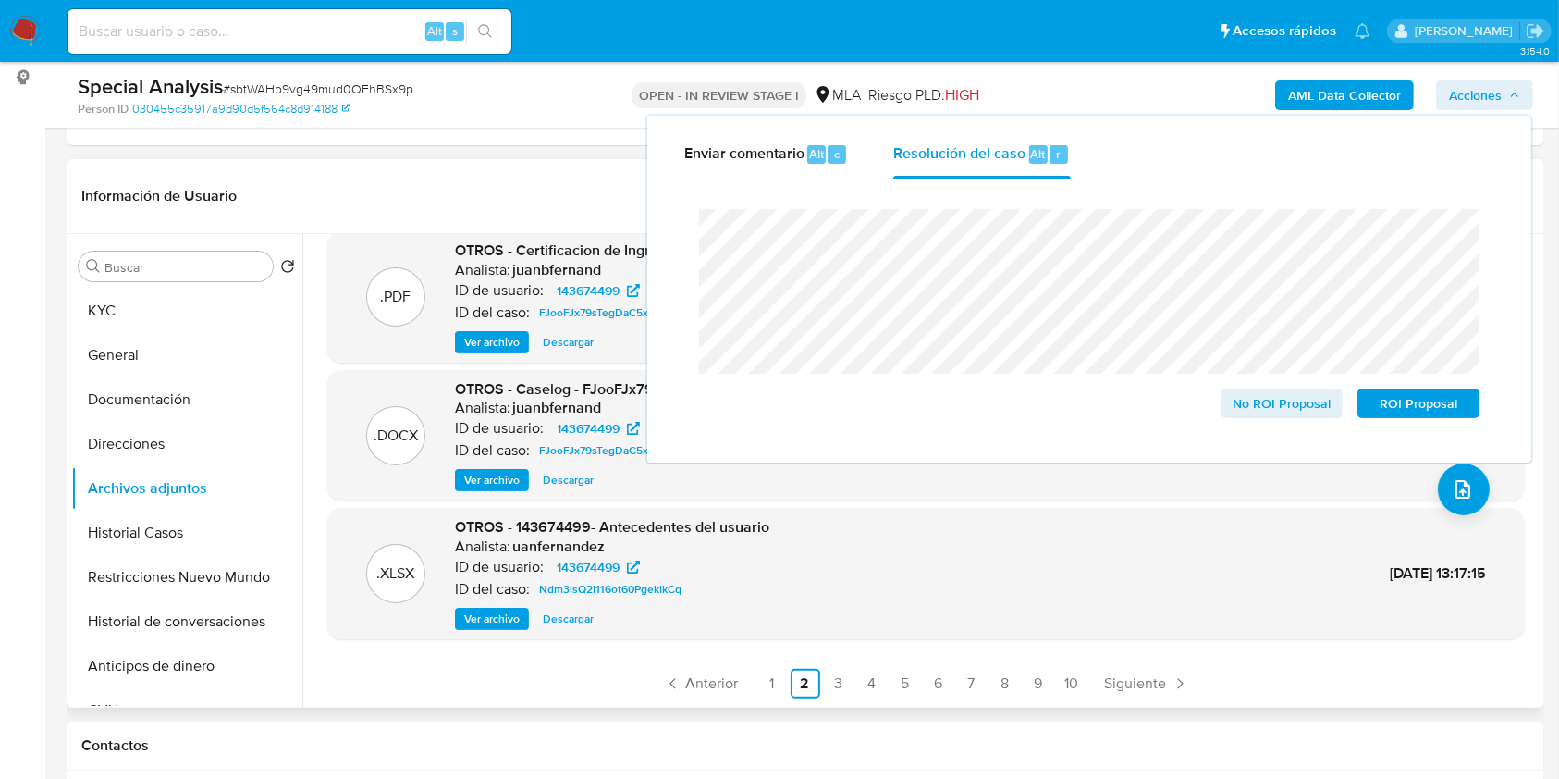
click at [0, 0] on lt-span "restricci ó n" at bounding box center [0, 0] width 0 height 0
click at [0, 0] on lt-span "documentaci ó n" at bounding box center [0, 0] width 0 height 0
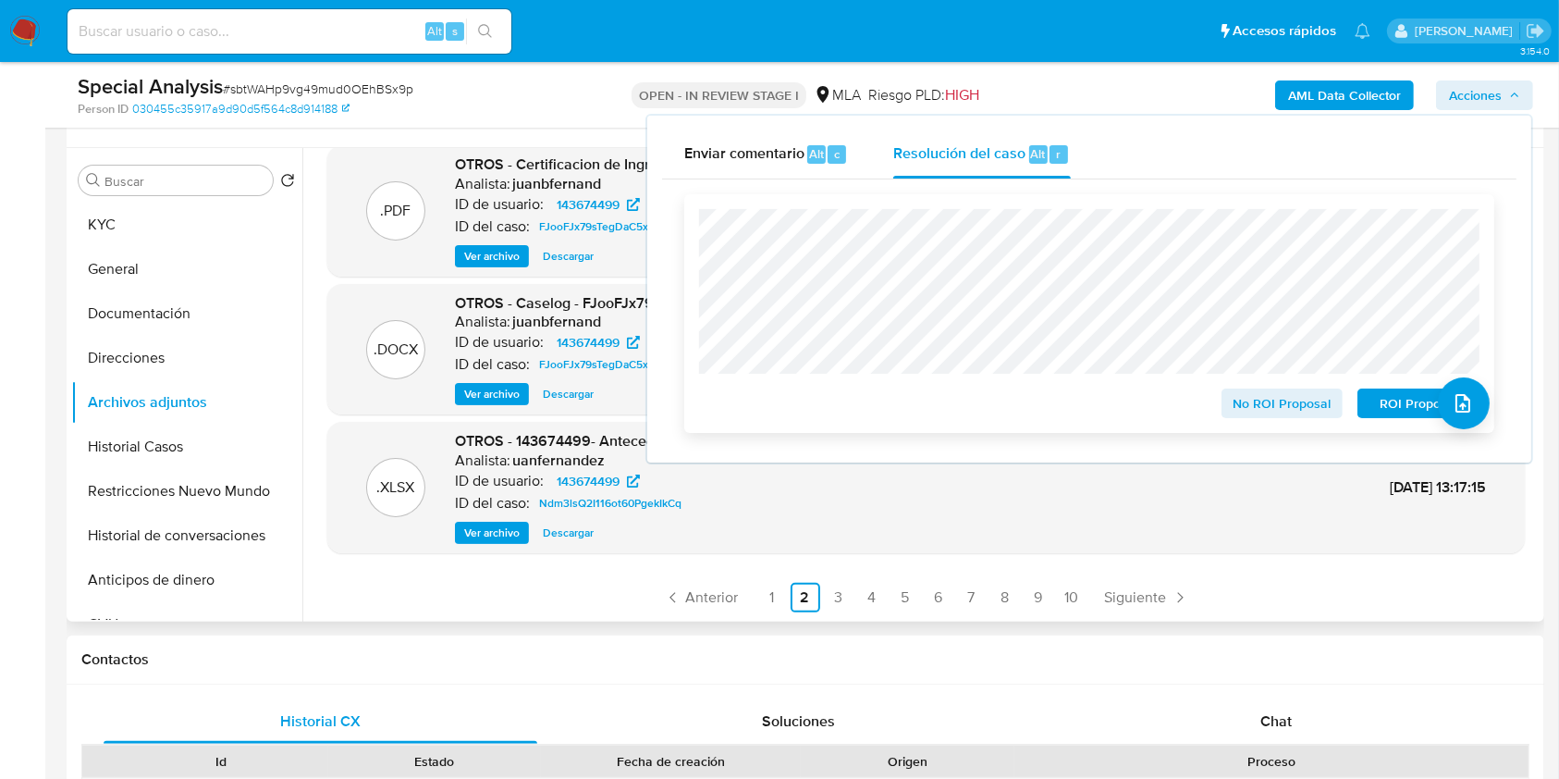
scroll to position [370, 0]
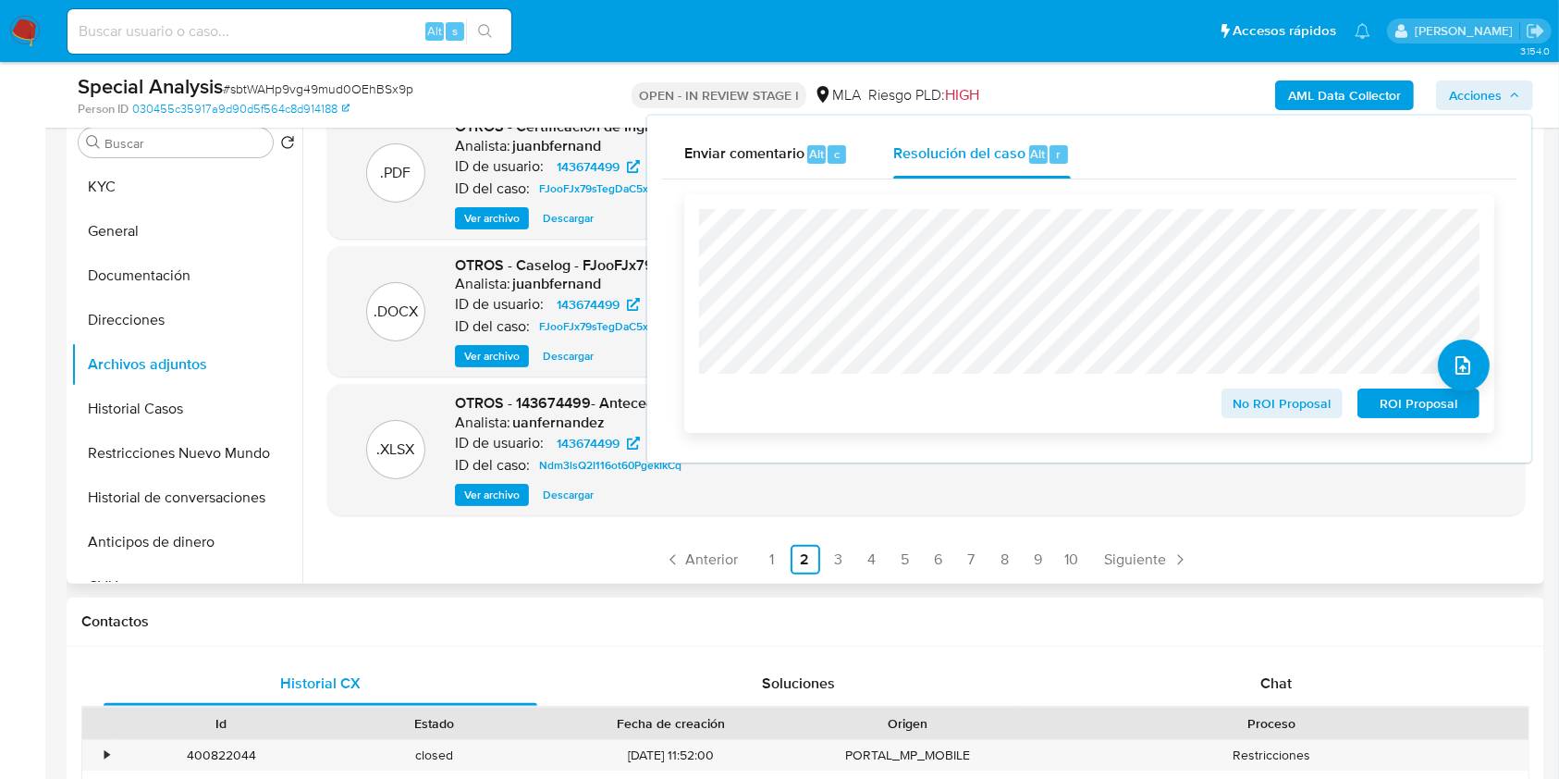
click at [1270, 402] on span "No ROI Proposal" at bounding box center [1283, 403] width 96 height 26
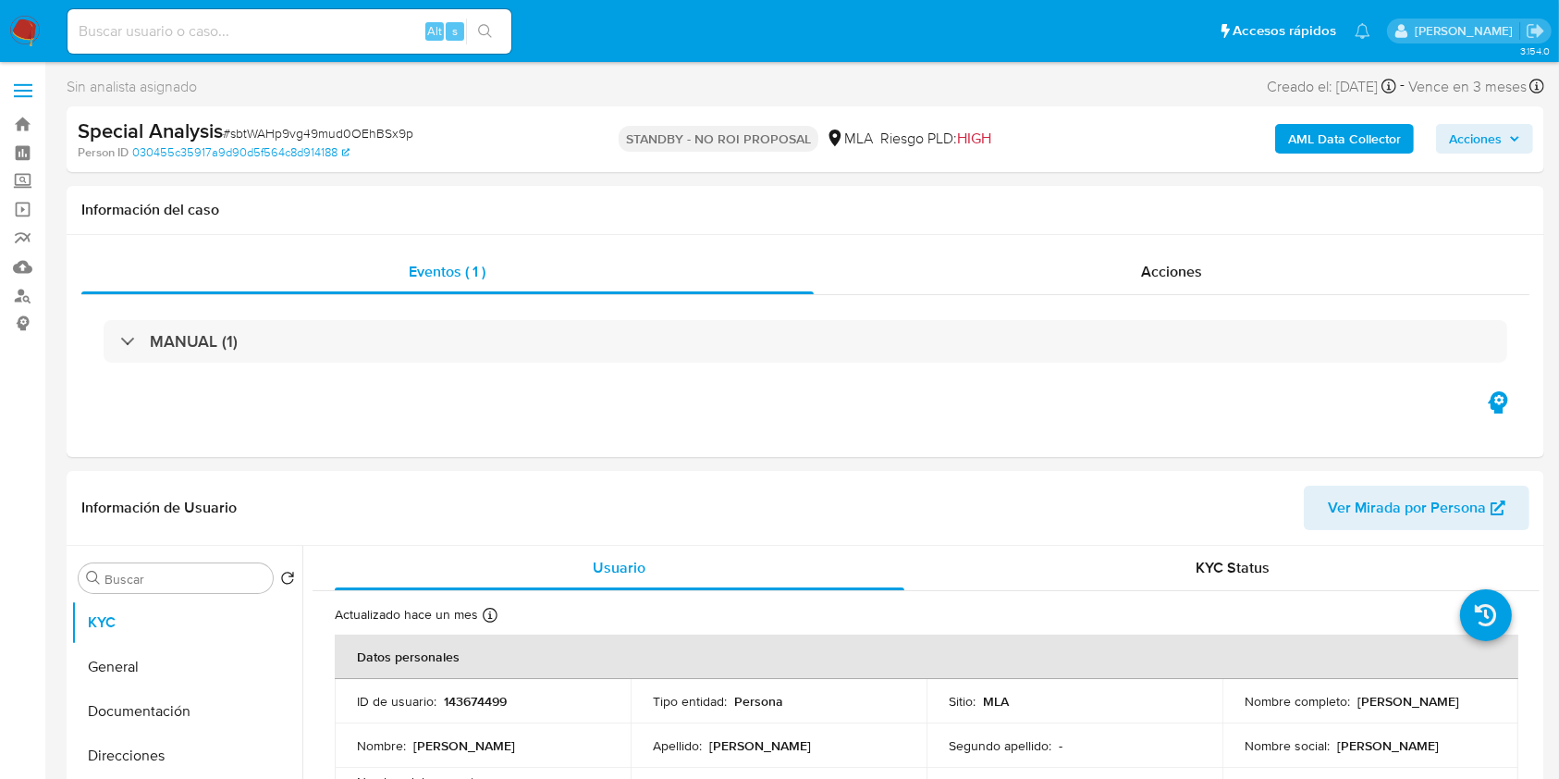
select select "10"
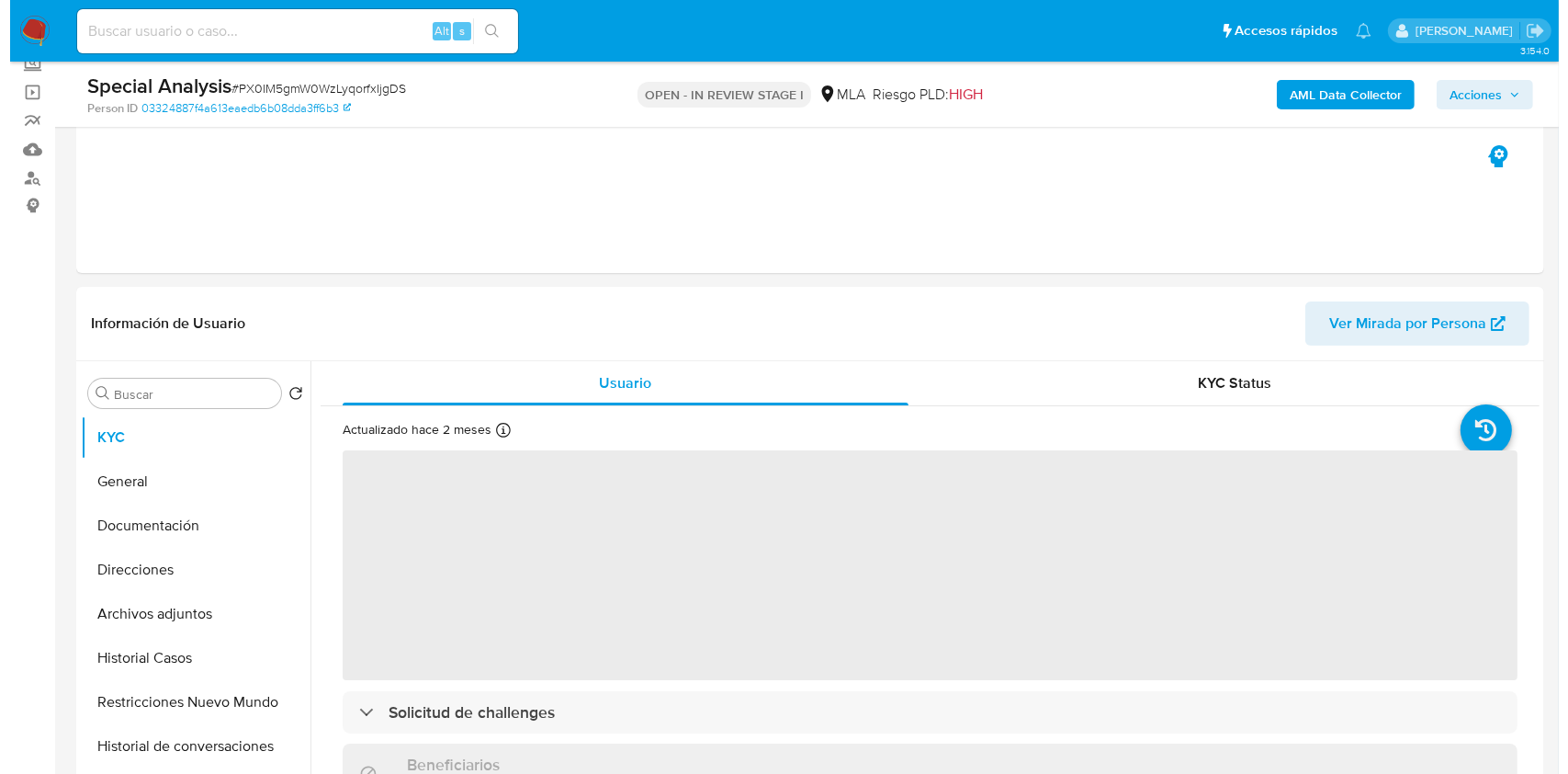
scroll to position [244, 0]
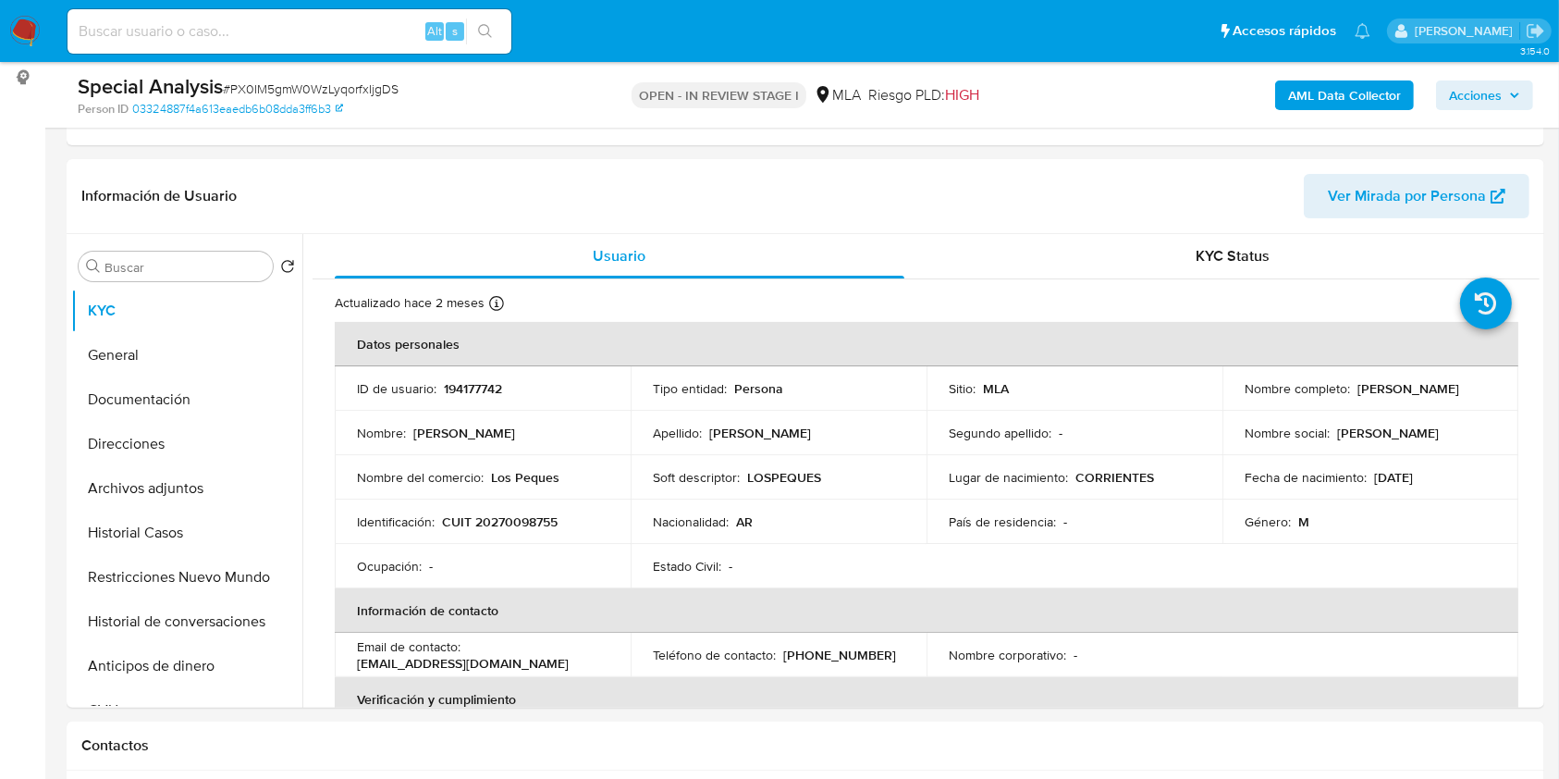
select select "10"
click at [185, 489] on button "Archivos adjuntos" at bounding box center [179, 488] width 216 height 44
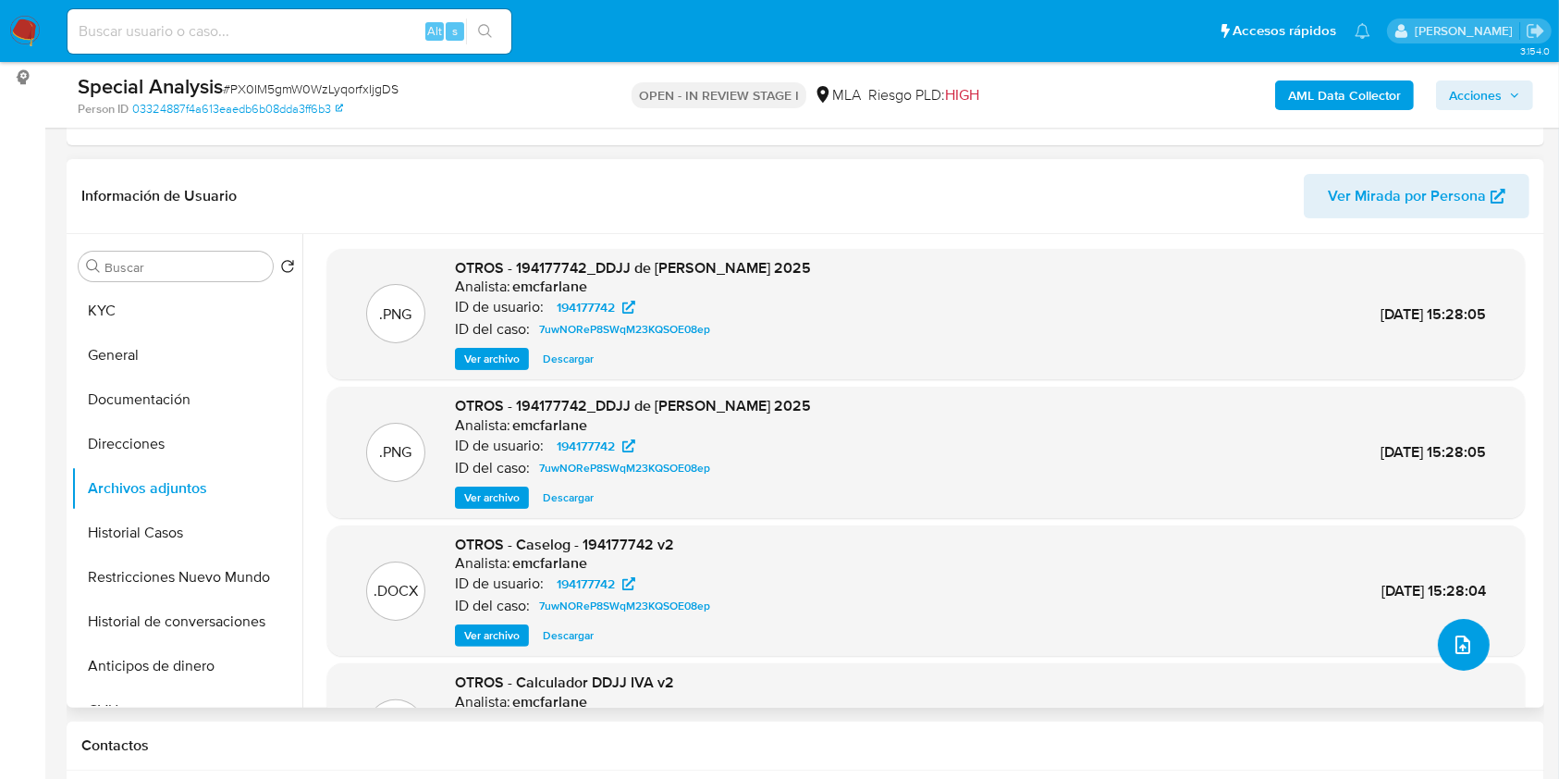
click at [1463, 633] on span "upload-file" at bounding box center [1463, 644] width 22 height 22
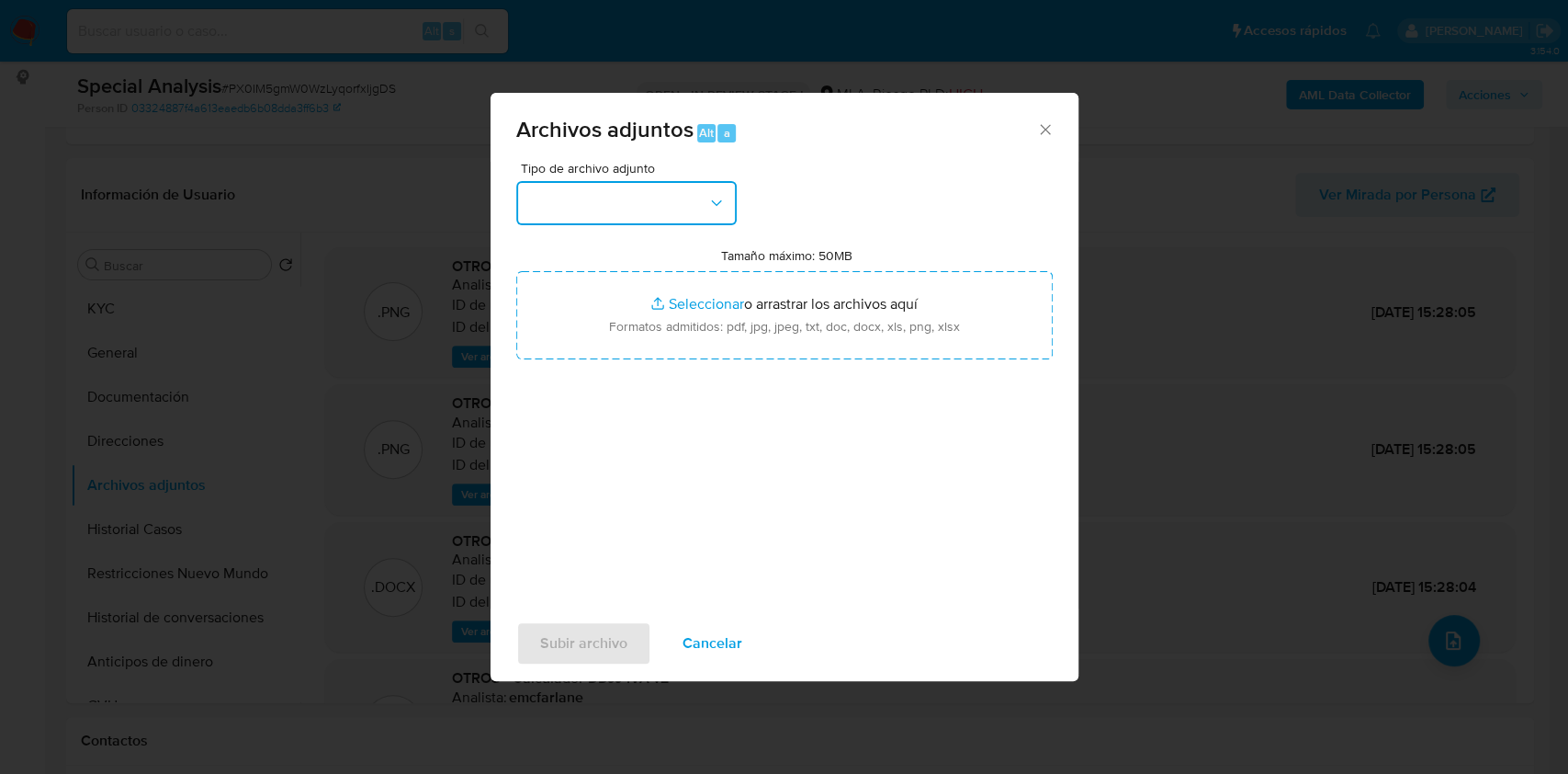
click at [642, 202] on button "button" at bounding box center [627, 203] width 220 height 44
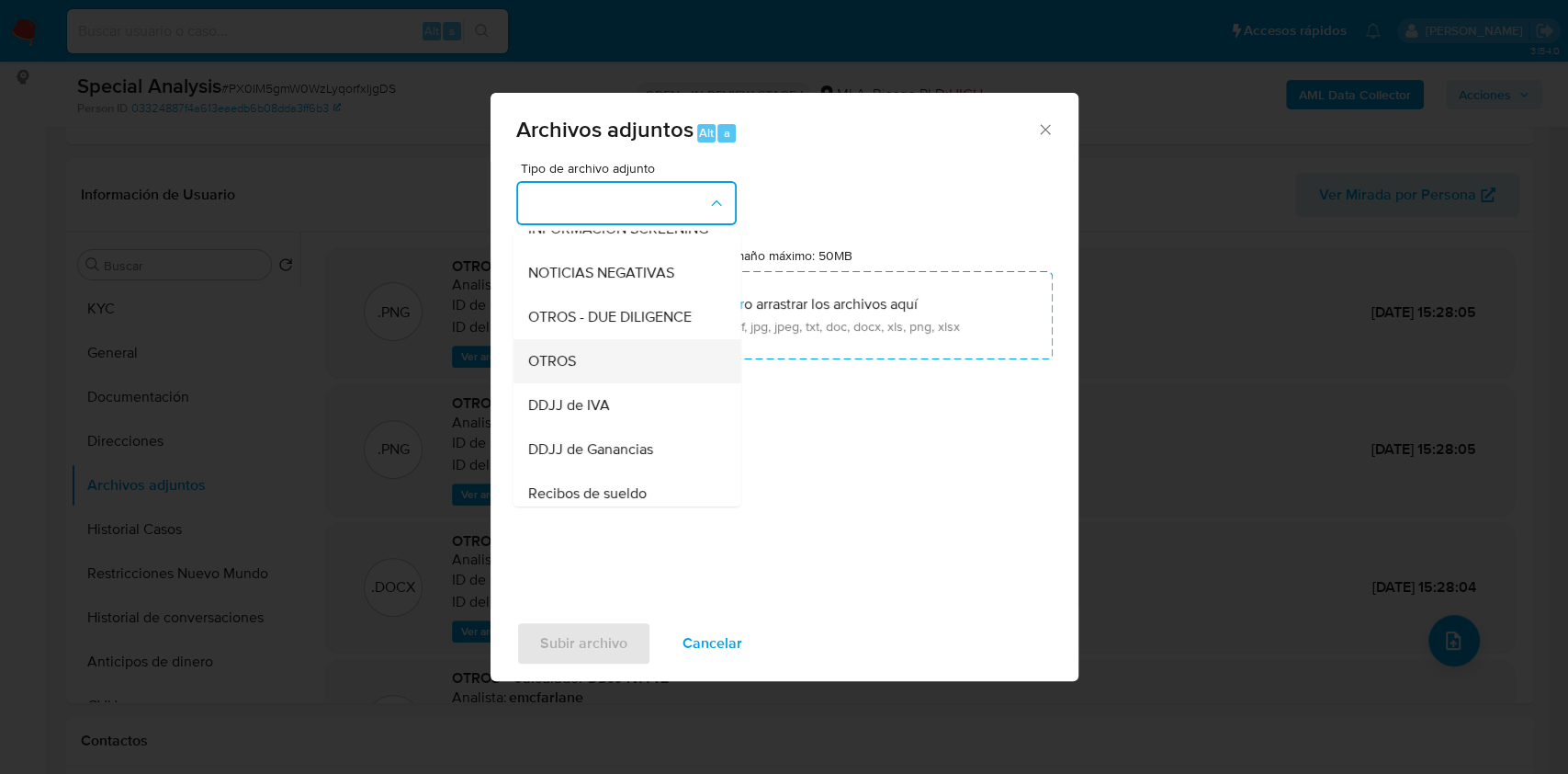
click at [595, 374] on div "OTROS" at bounding box center [621, 361] width 188 height 44
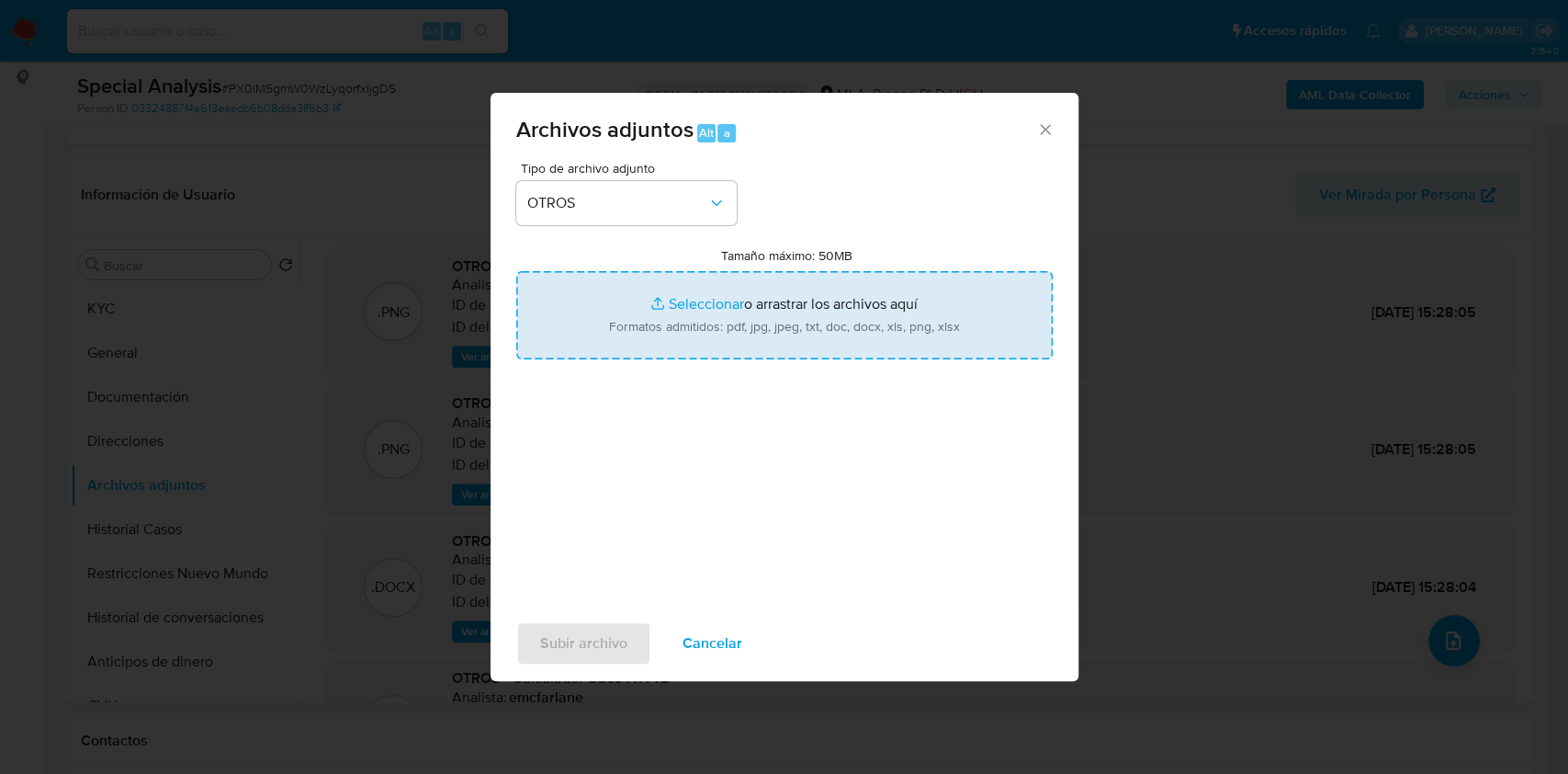
type input "C:\fakepath\Factura 00000047 - 194177742.pdf"
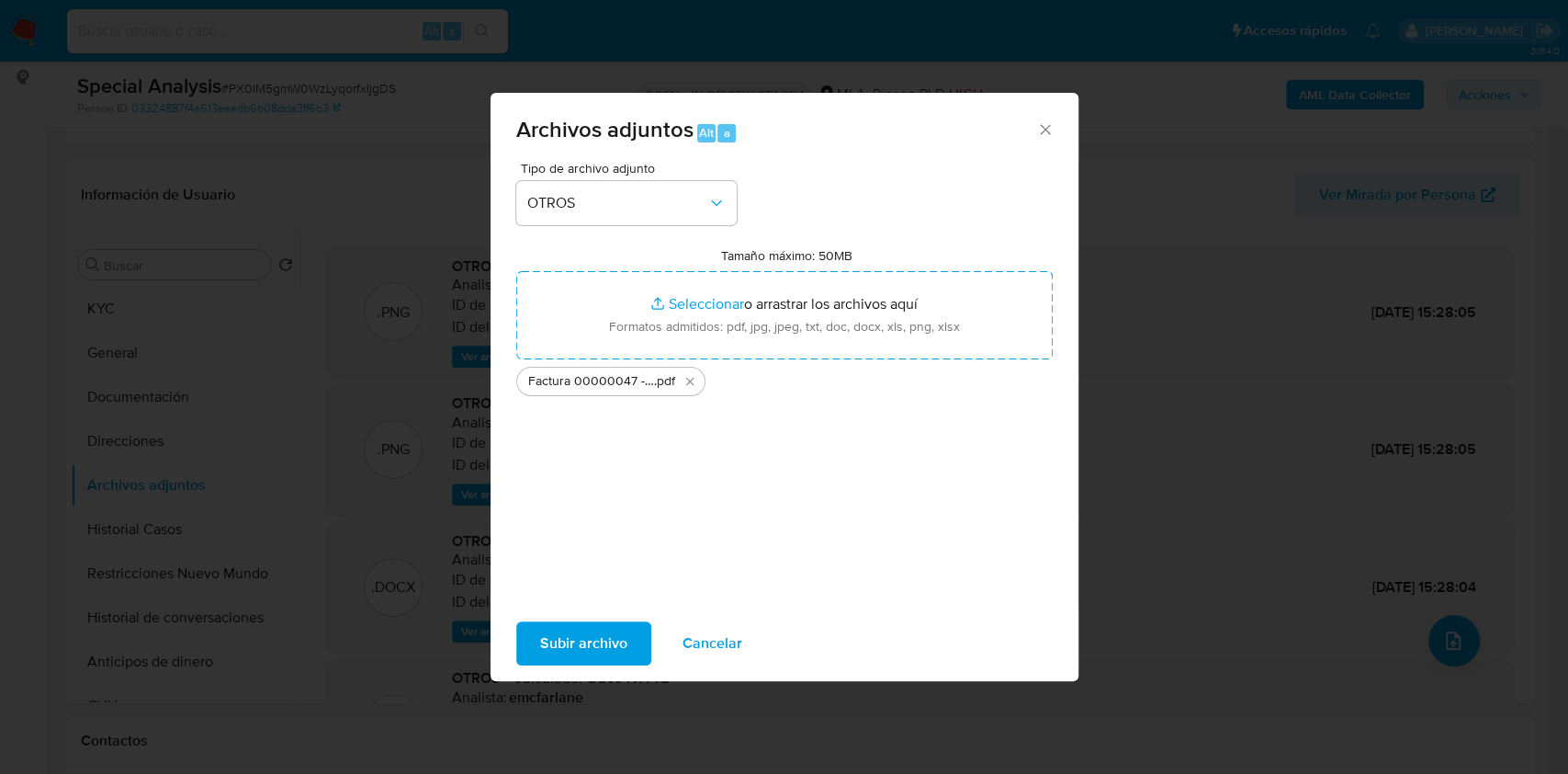
click at [601, 647] on span "Subir archivo" at bounding box center [584, 643] width 87 height 41
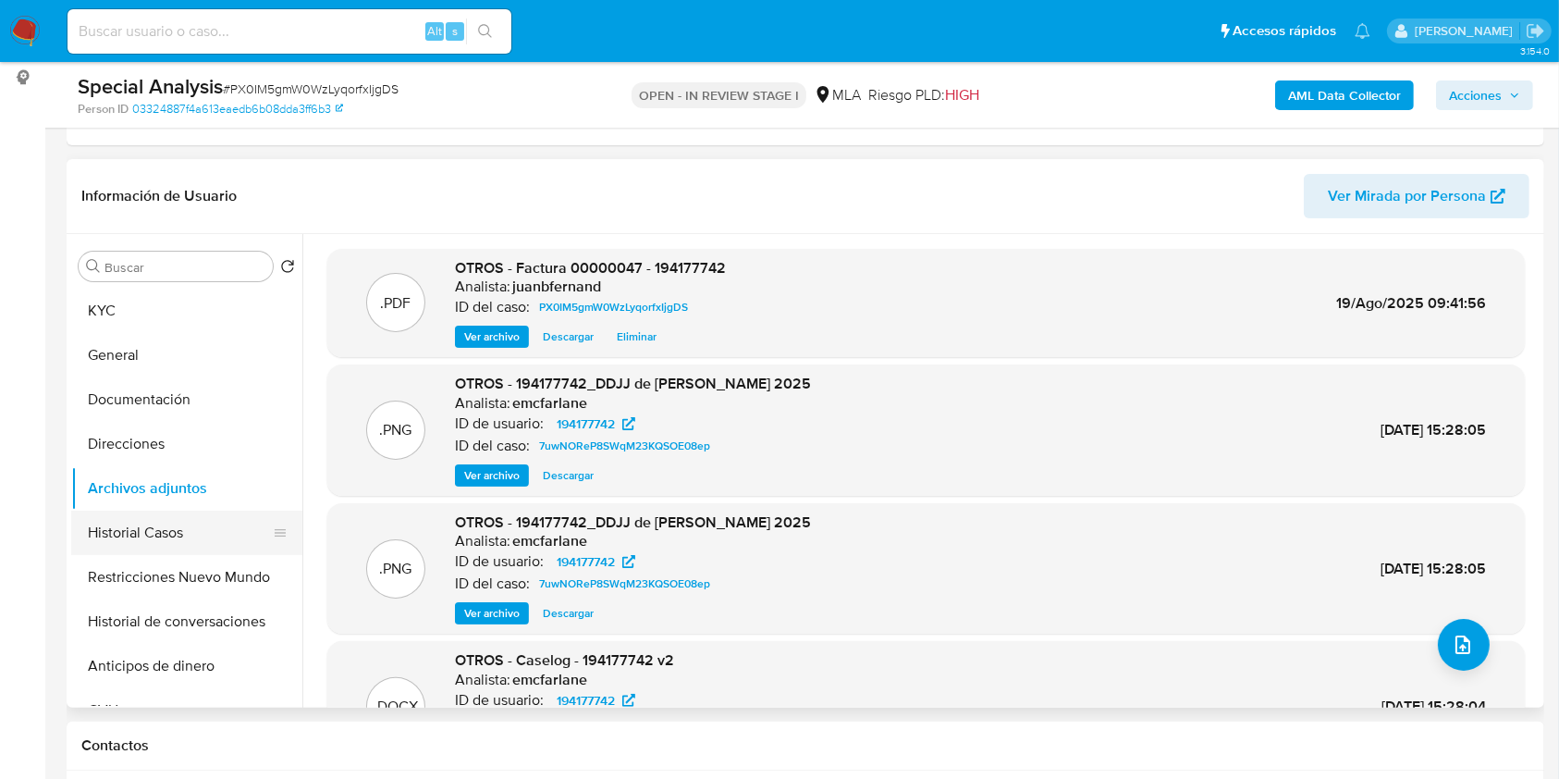
click at [132, 527] on button "Historial Casos" at bounding box center [179, 532] width 216 height 44
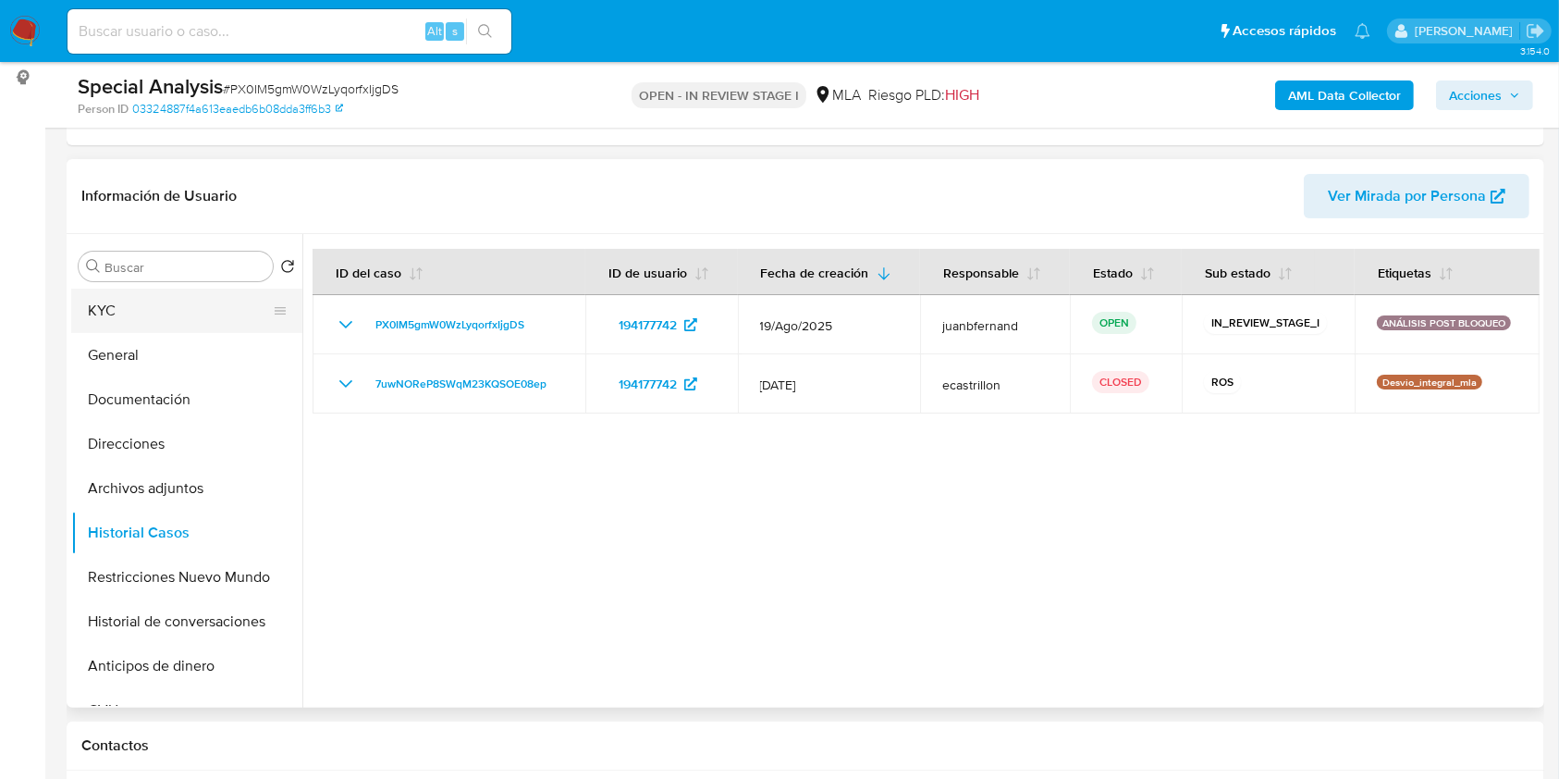
click at [144, 322] on button "KYC" at bounding box center [179, 311] width 216 height 44
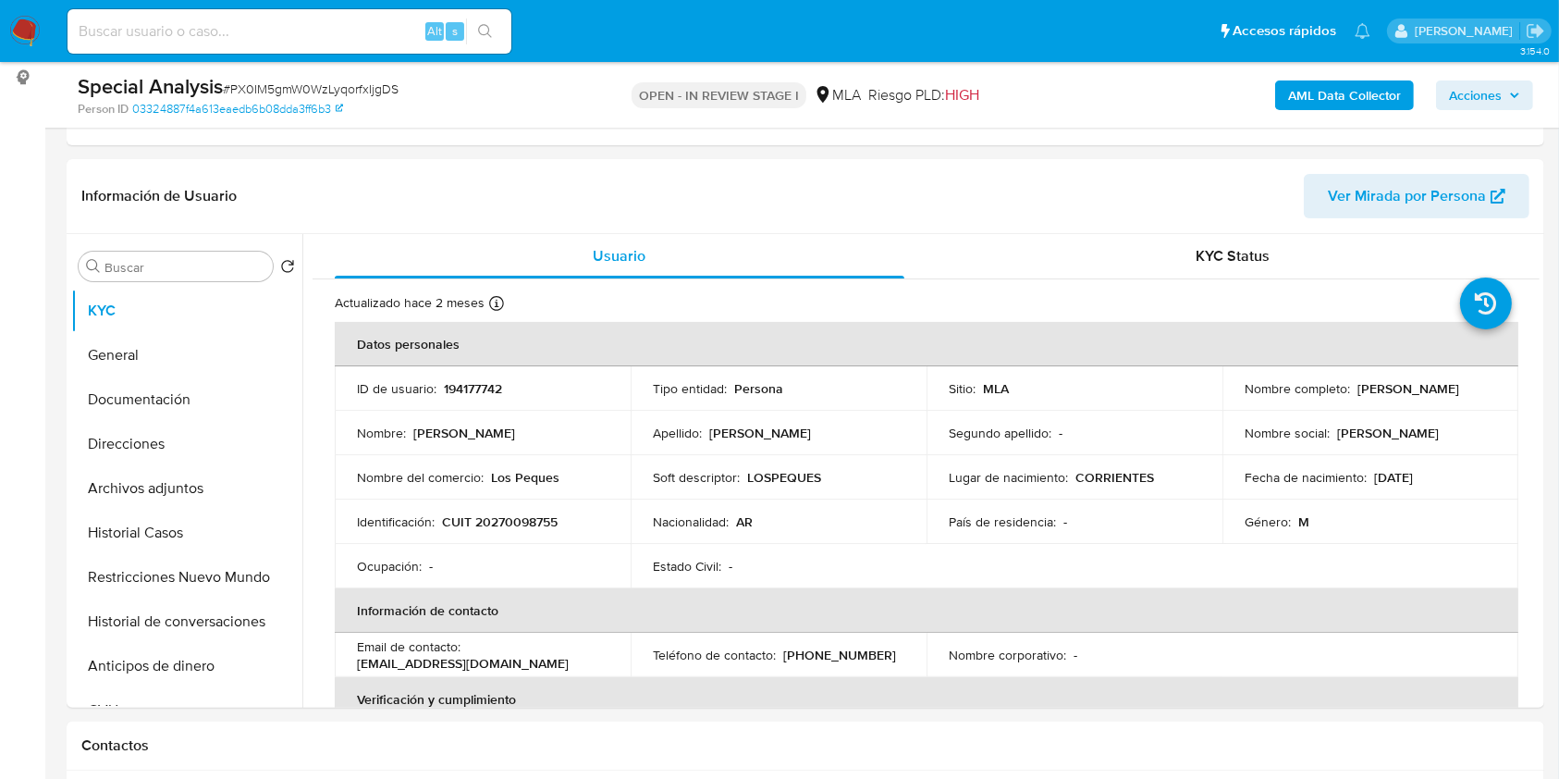
click at [1495, 92] on span "Acciones" at bounding box center [1475, 95] width 53 height 30
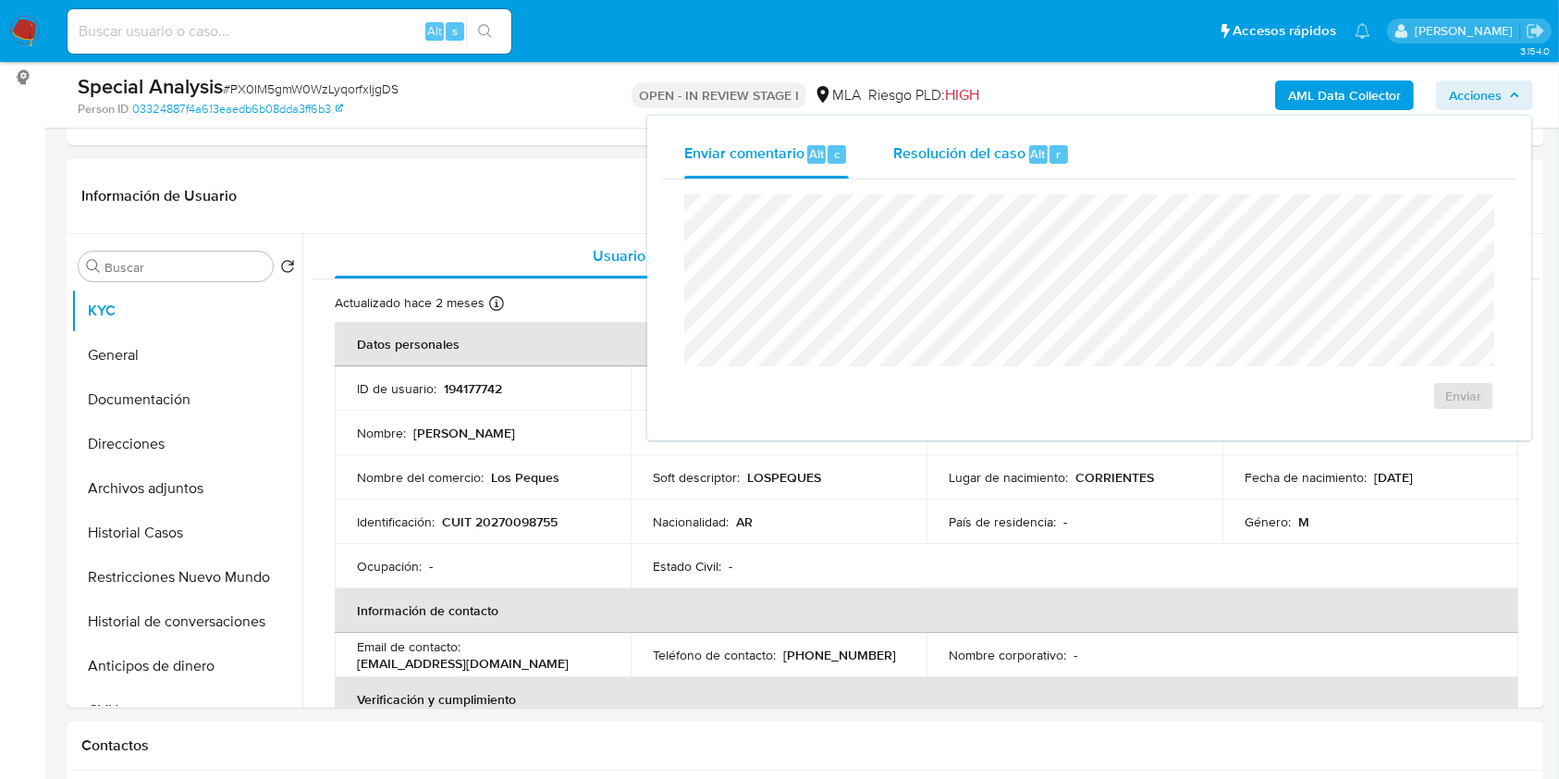
click at [978, 158] on span "Resolución del caso" at bounding box center [959, 152] width 132 height 21
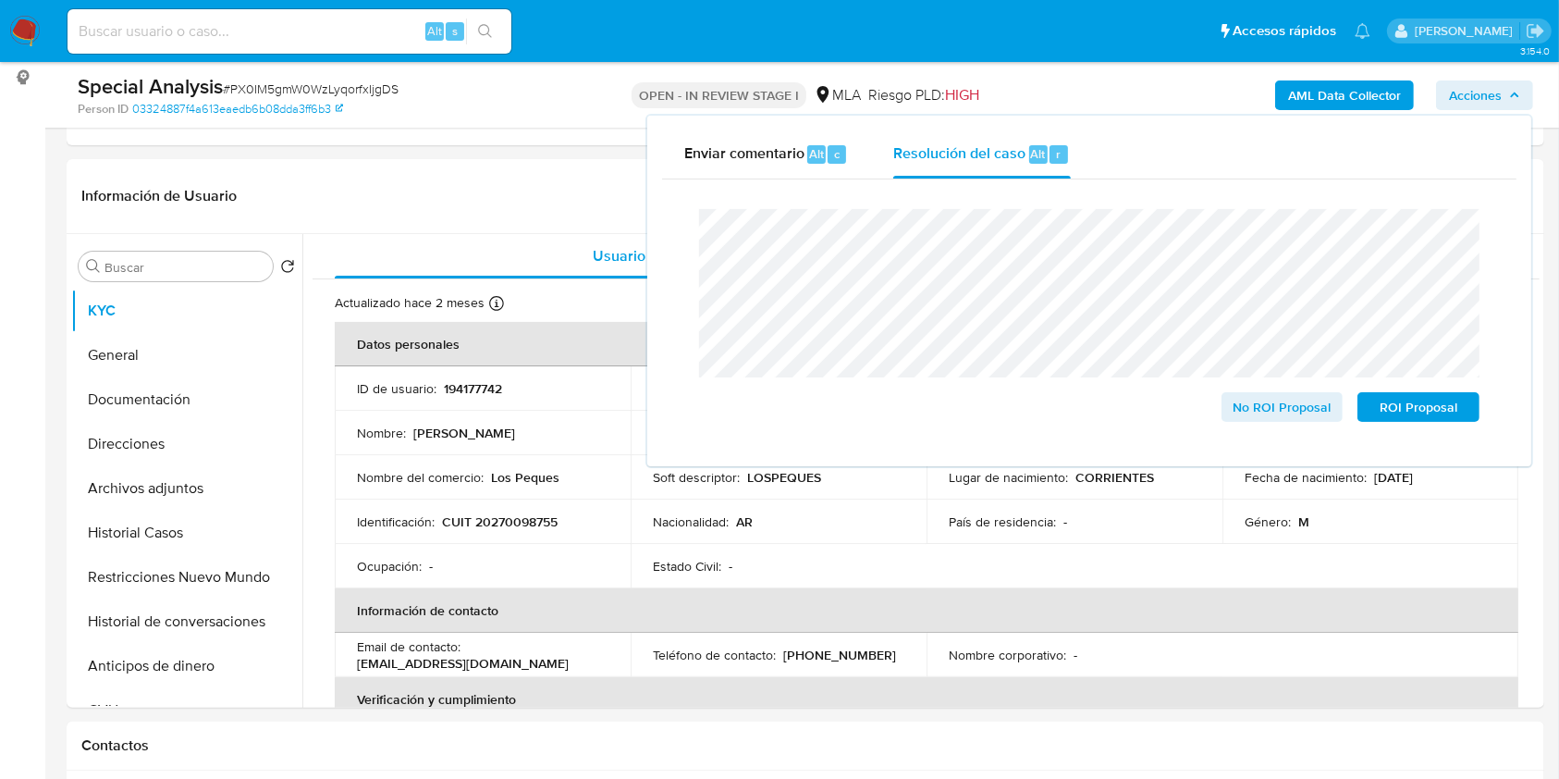
click at [0, 0] on lt-span "documentaci ó n" at bounding box center [0, 0] width 0 height 0
click at [161, 481] on button "Archivos adjuntos" at bounding box center [179, 488] width 216 height 44
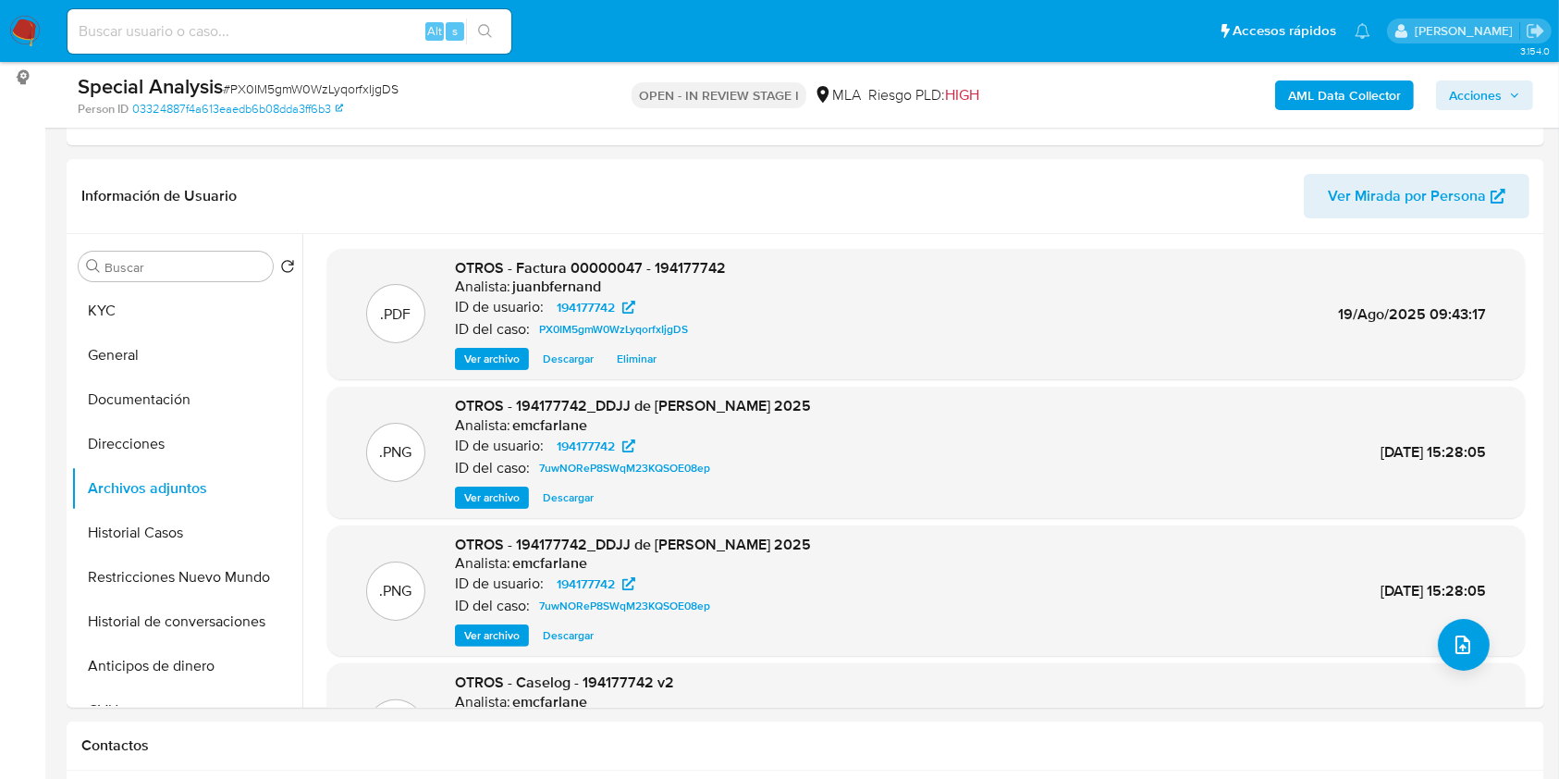
click at [1497, 89] on span "Acciones" at bounding box center [1475, 95] width 53 height 30
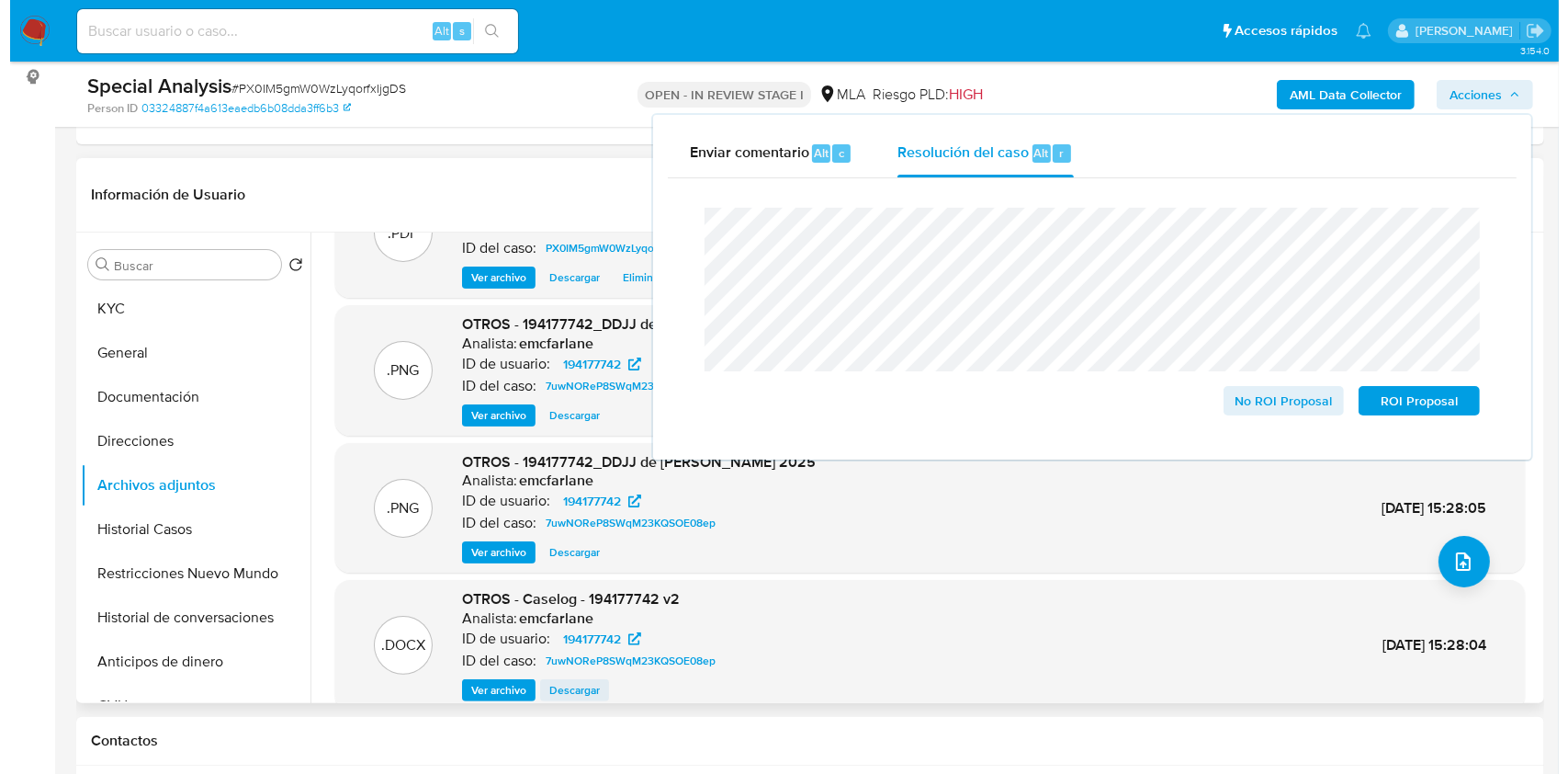
scroll to position [154, 0]
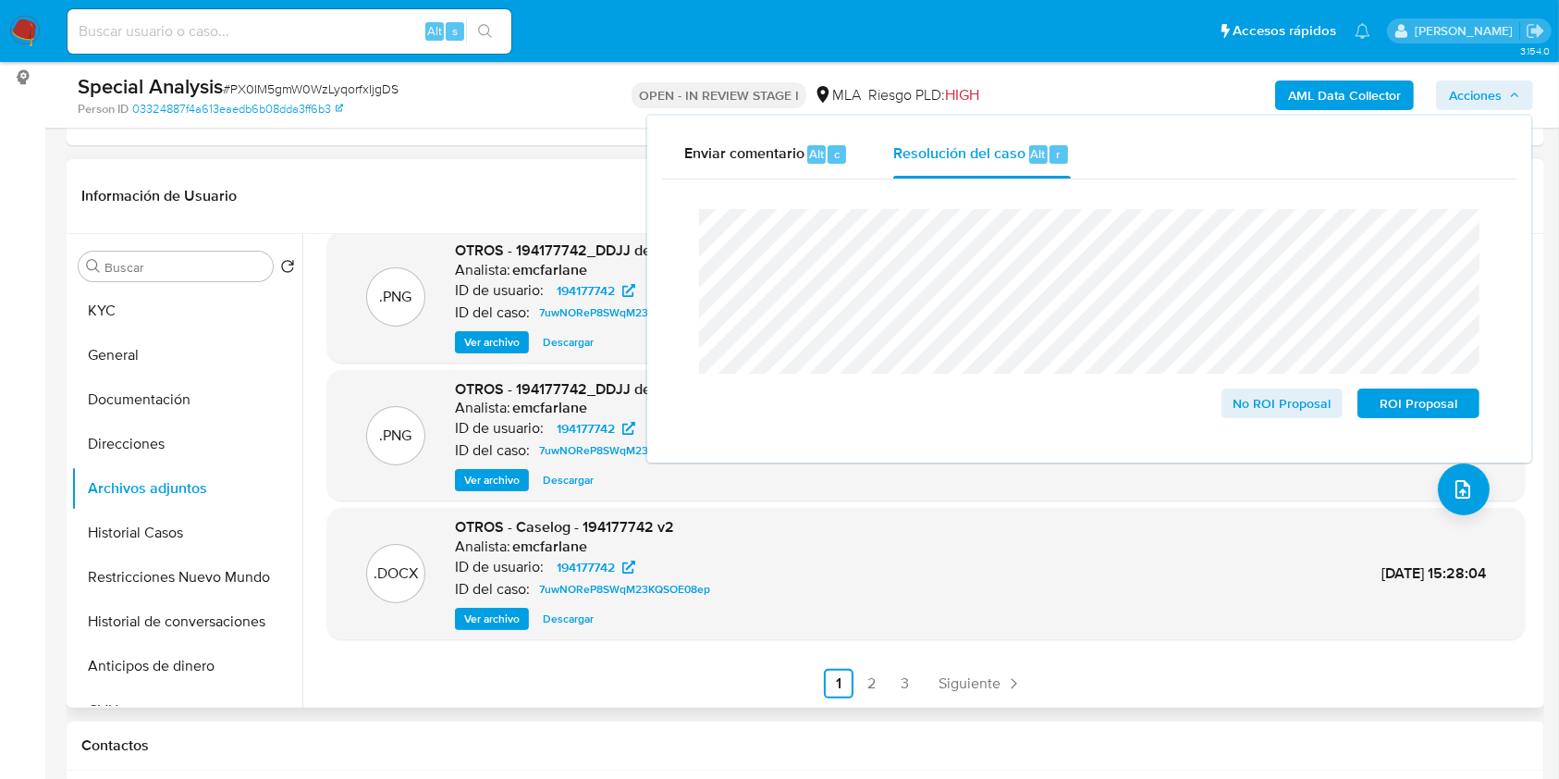
click at [499, 619] on span "Ver archivo" at bounding box center [491, 618] width 55 height 18
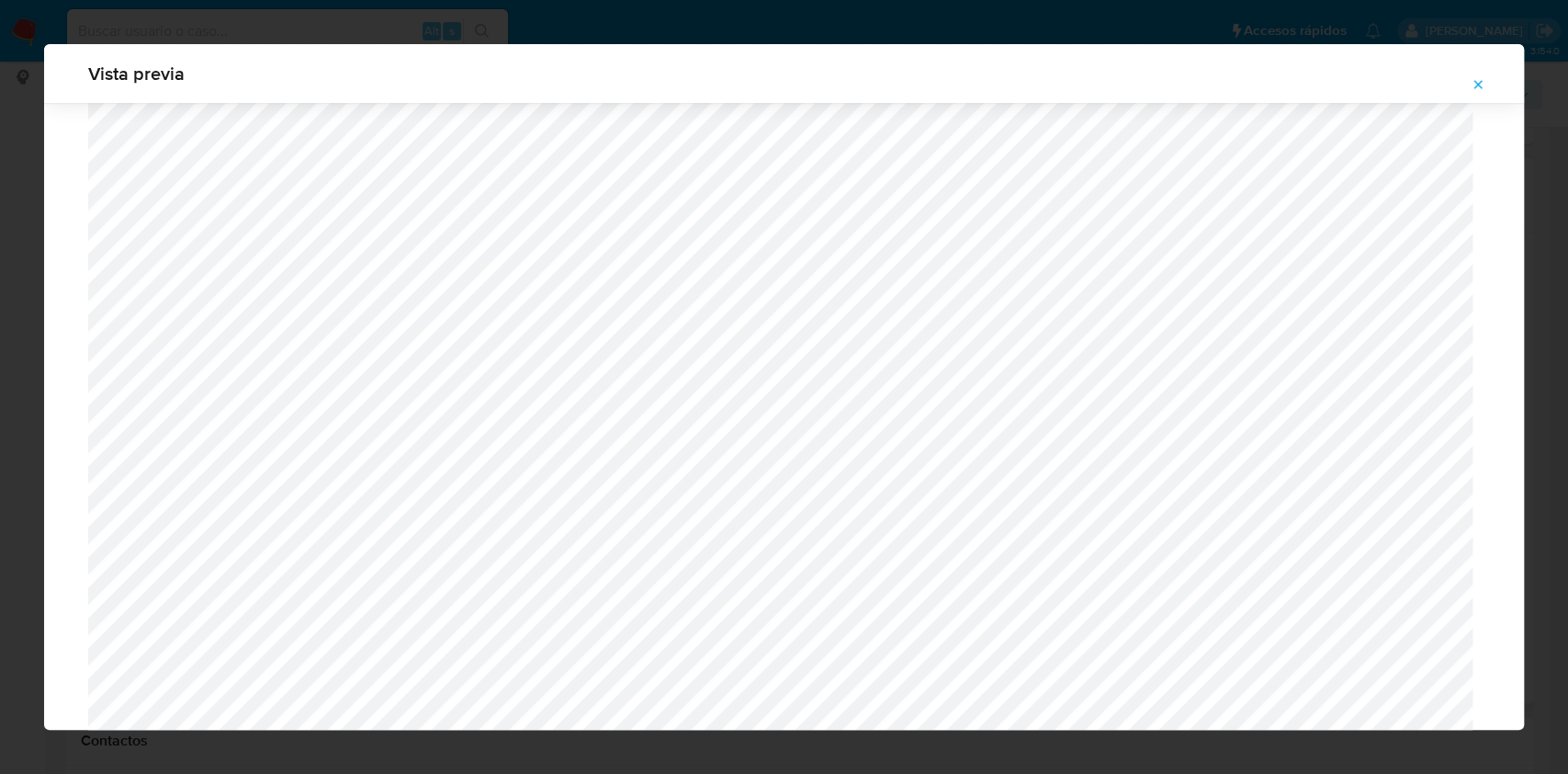
scroll to position [575, 0]
drag, startPoint x: 1480, startPoint y: 85, endPoint x: 1421, endPoint y: 124, distance: 70.7
click at [1480, 84] on icon "Attachment preview" at bounding box center [1478, 84] width 15 height 15
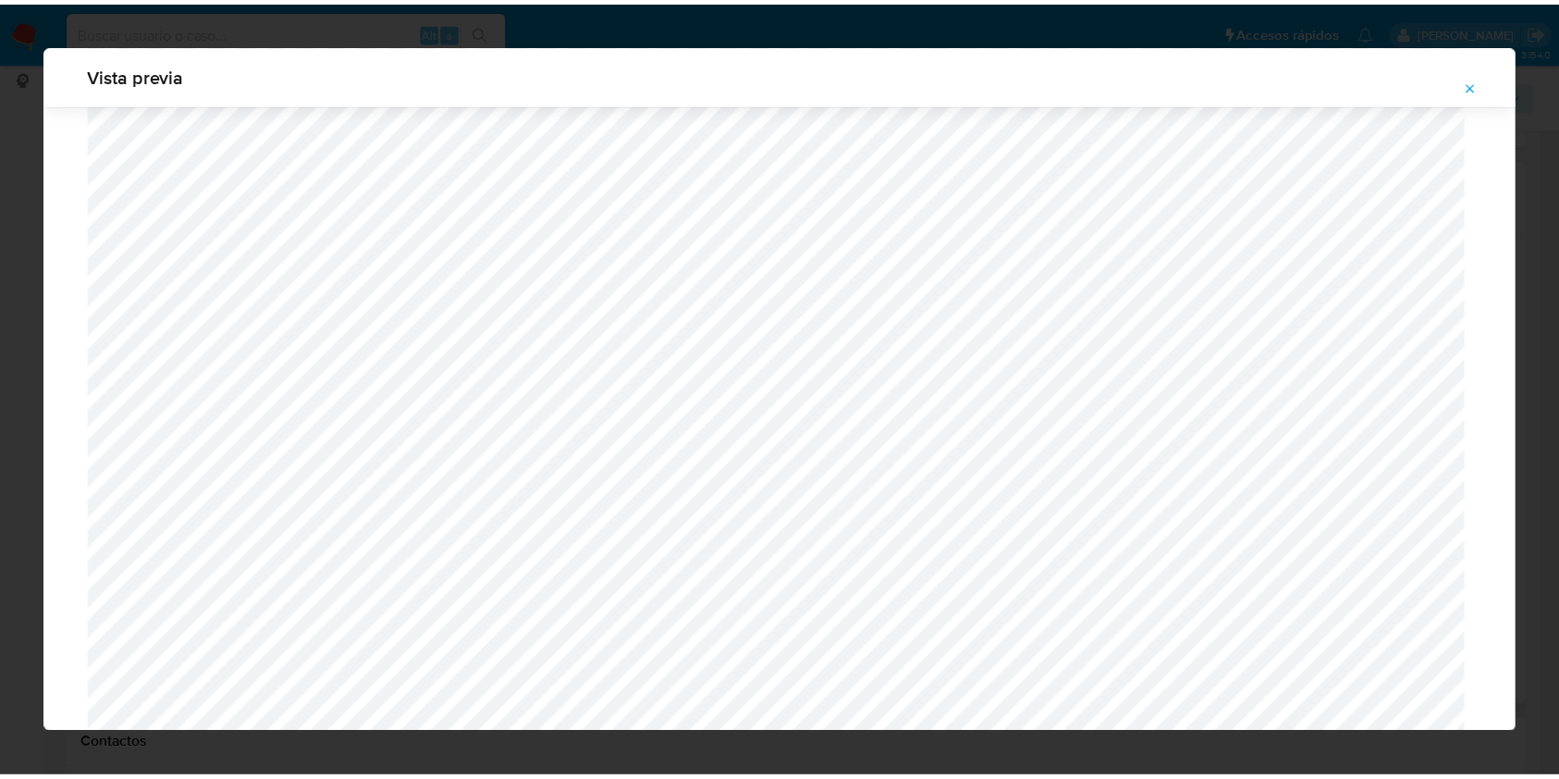
scroll to position [0, 0]
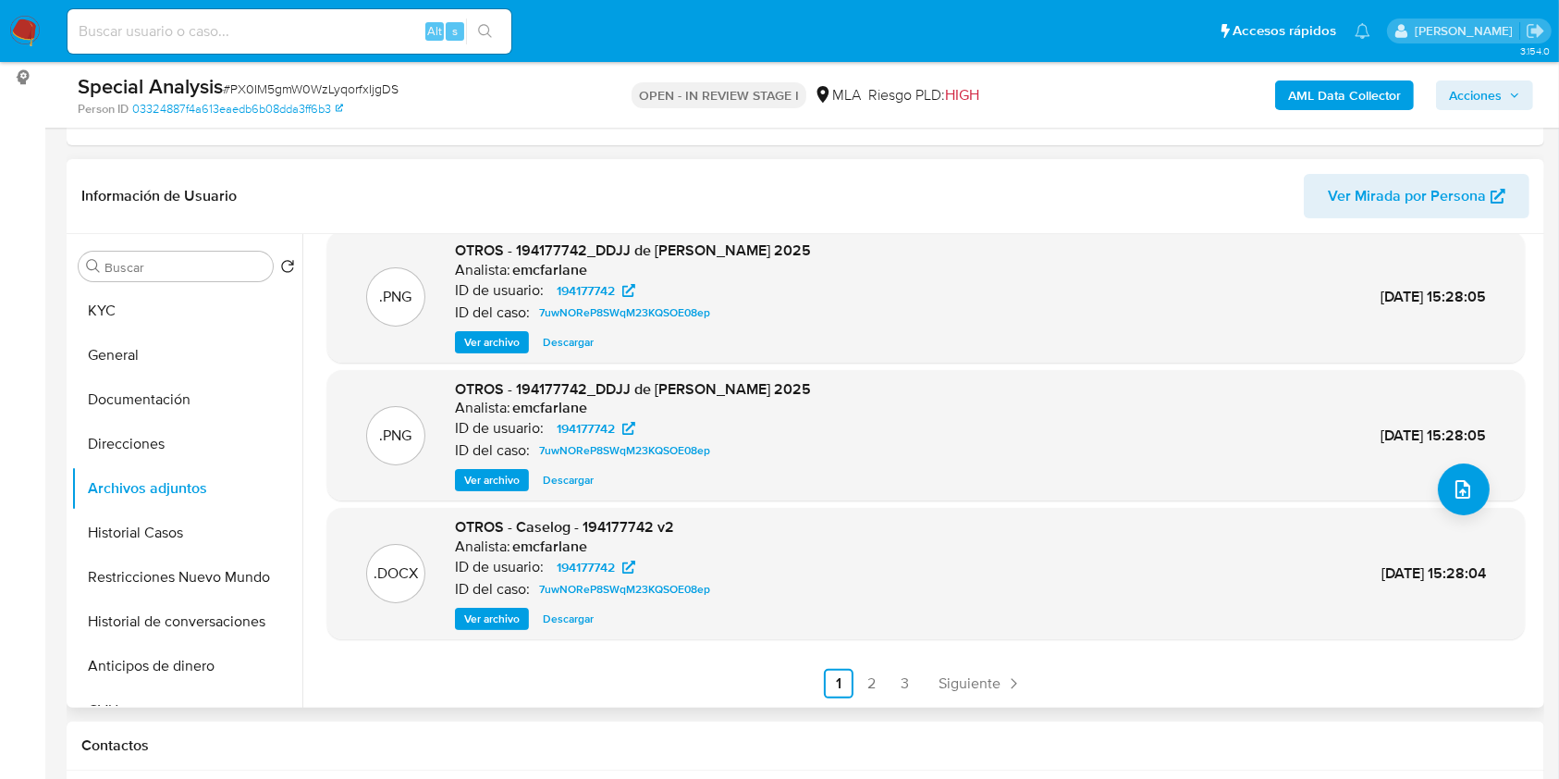
click at [1504, 91] on span "Acciones" at bounding box center [1484, 95] width 71 height 26
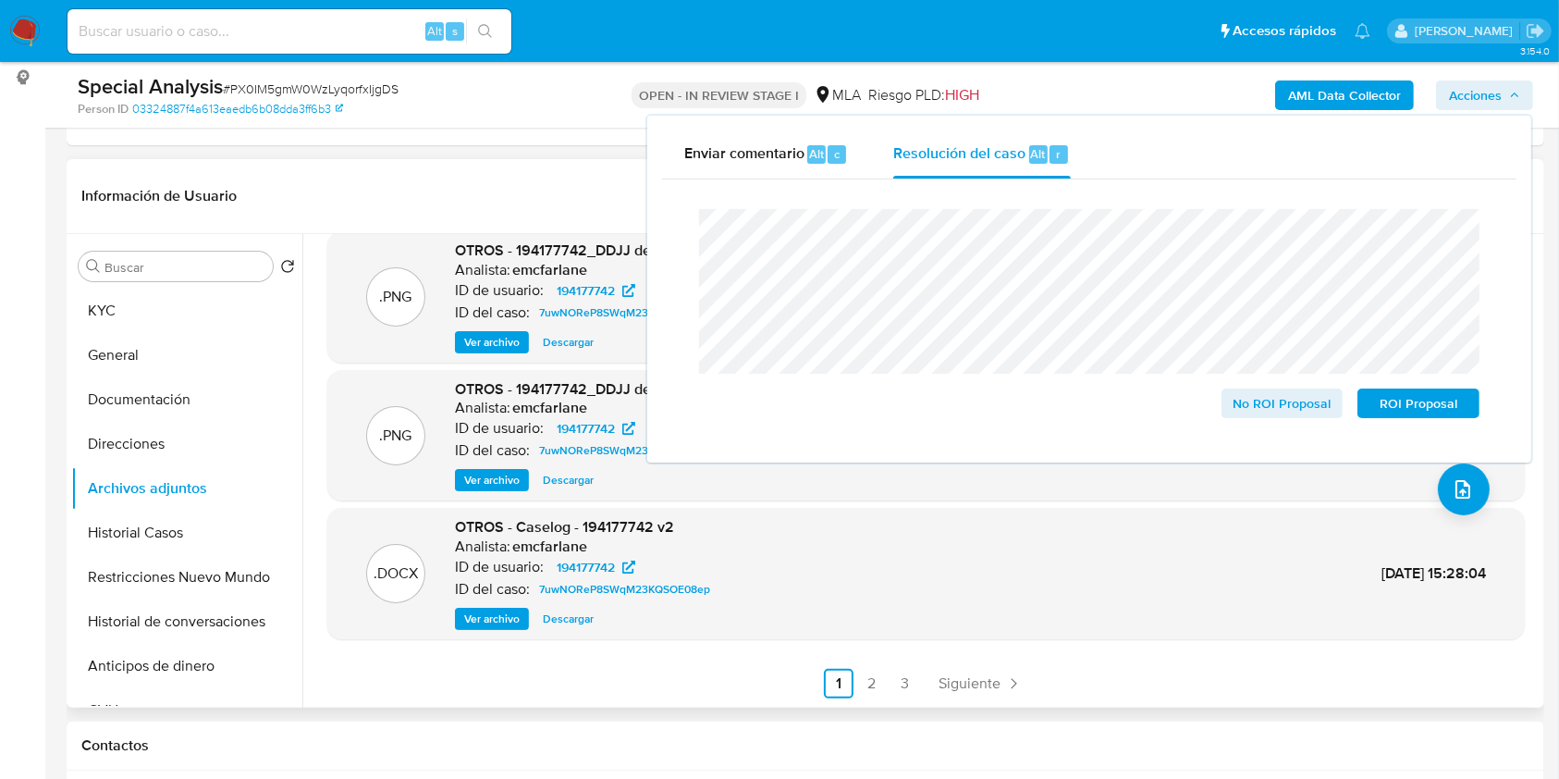
click at [0, 0] on lt-span "restricci ó n" at bounding box center [0, 0] width 0 height 0
click at [1293, 403] on span "No ROI Proposal" at bounding box center [1283, 403] width 96 height 26
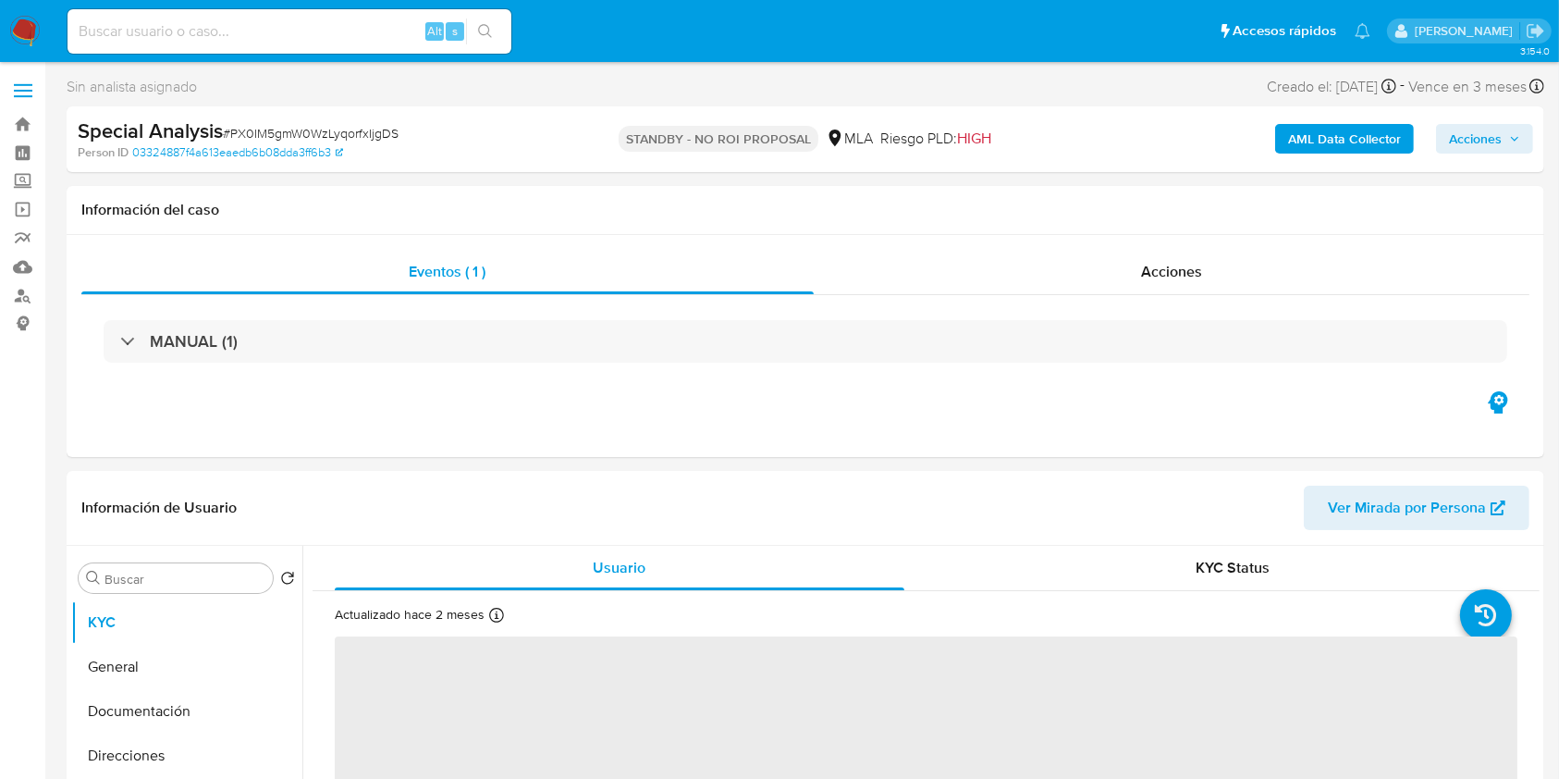
select select "10"
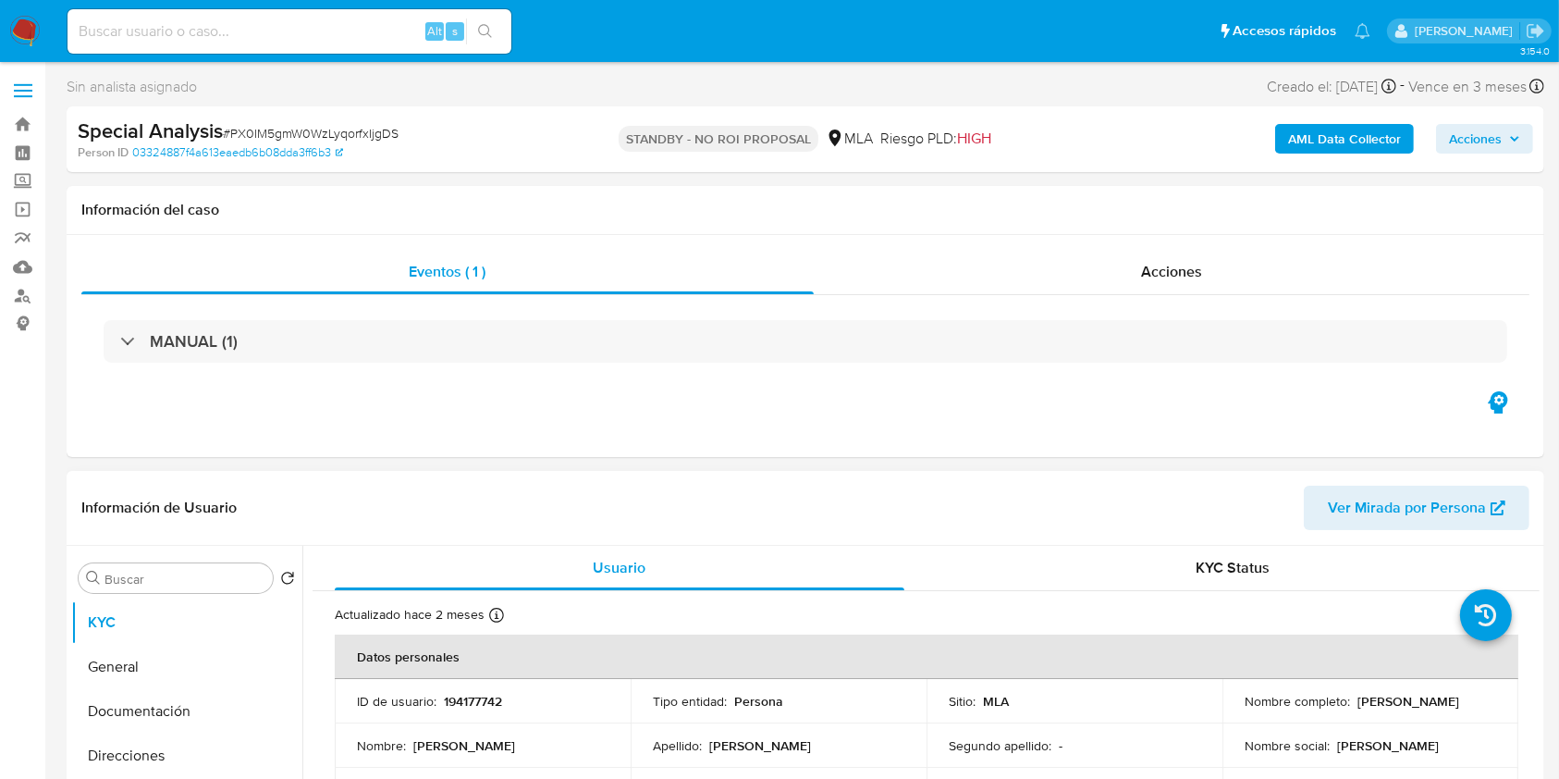
click at [1358, 709] on p "[PERSON_NAME]" at bounding box center [1409, 701] width 102 height 17
drag, startPoint x: 1278, startPoint y: 710, endPoint x: 1376, endPoint y: 702, distance: 98.4
click at [1376, 702] on p "[PERSON_NAME]" at bounding box center [1409, 701] width 102 height 17
copy p "[PERSON_NAME]"
click at [26, 298] on link "Buscador de personas" at bounding box center [110, 295] width 220 height 29
